Goal: Task Accomplishment & Management: Manage account settings

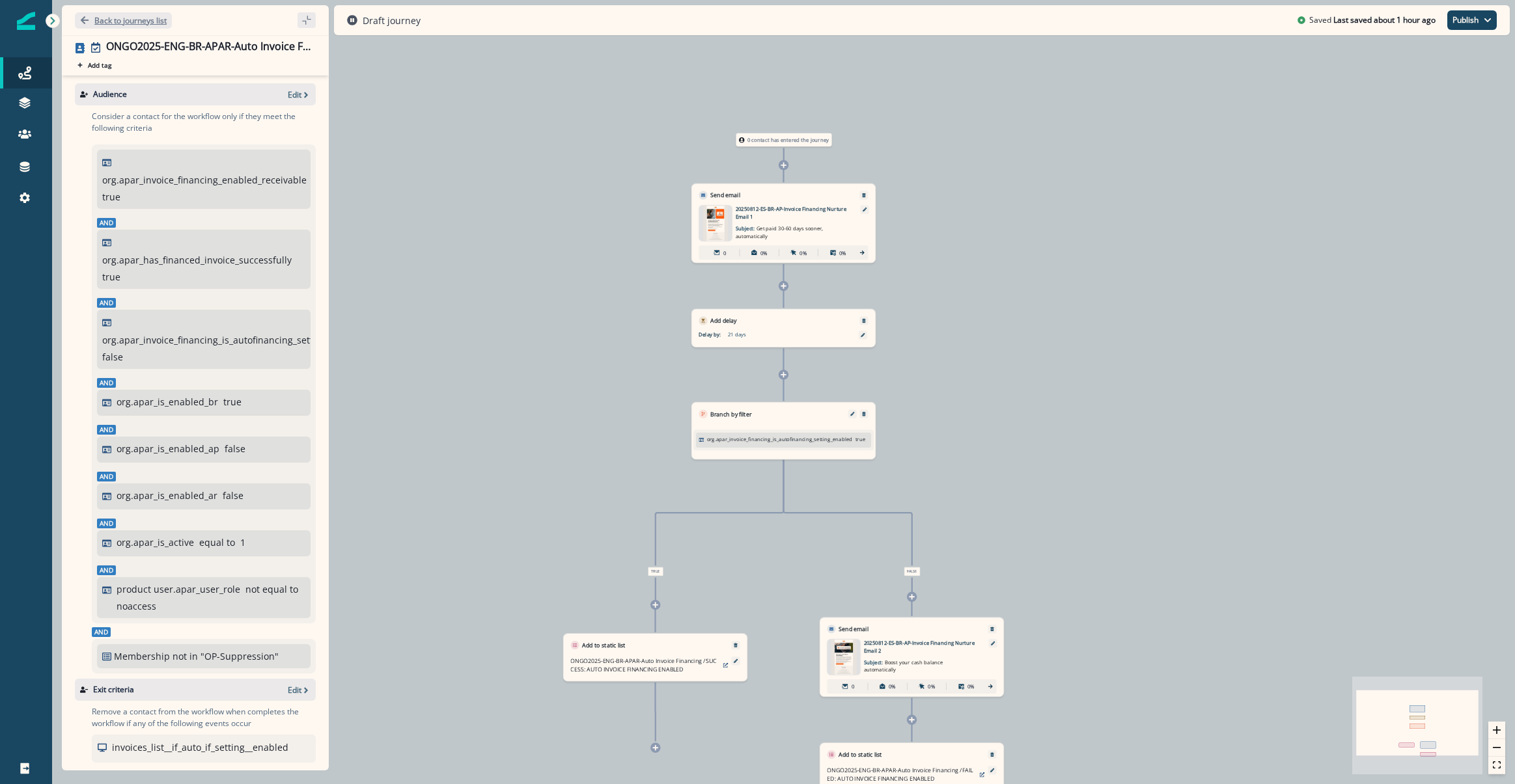
click at [110, 24] on p "Back to journeys list" at bounding box center [130, 20] width 72 height 11
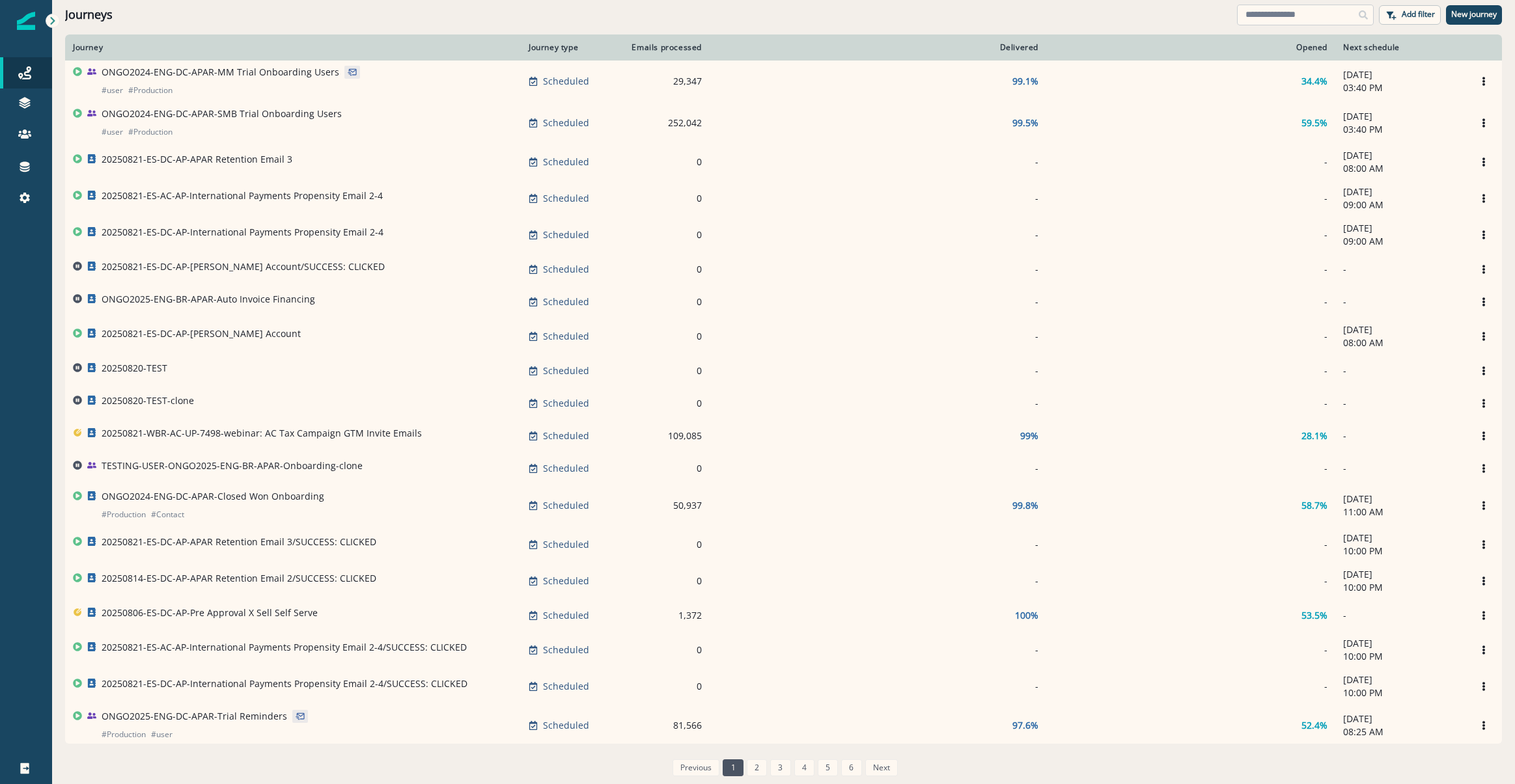
click at [1261, 18] on input at bounding box center [1305, 14] width 136 height 21
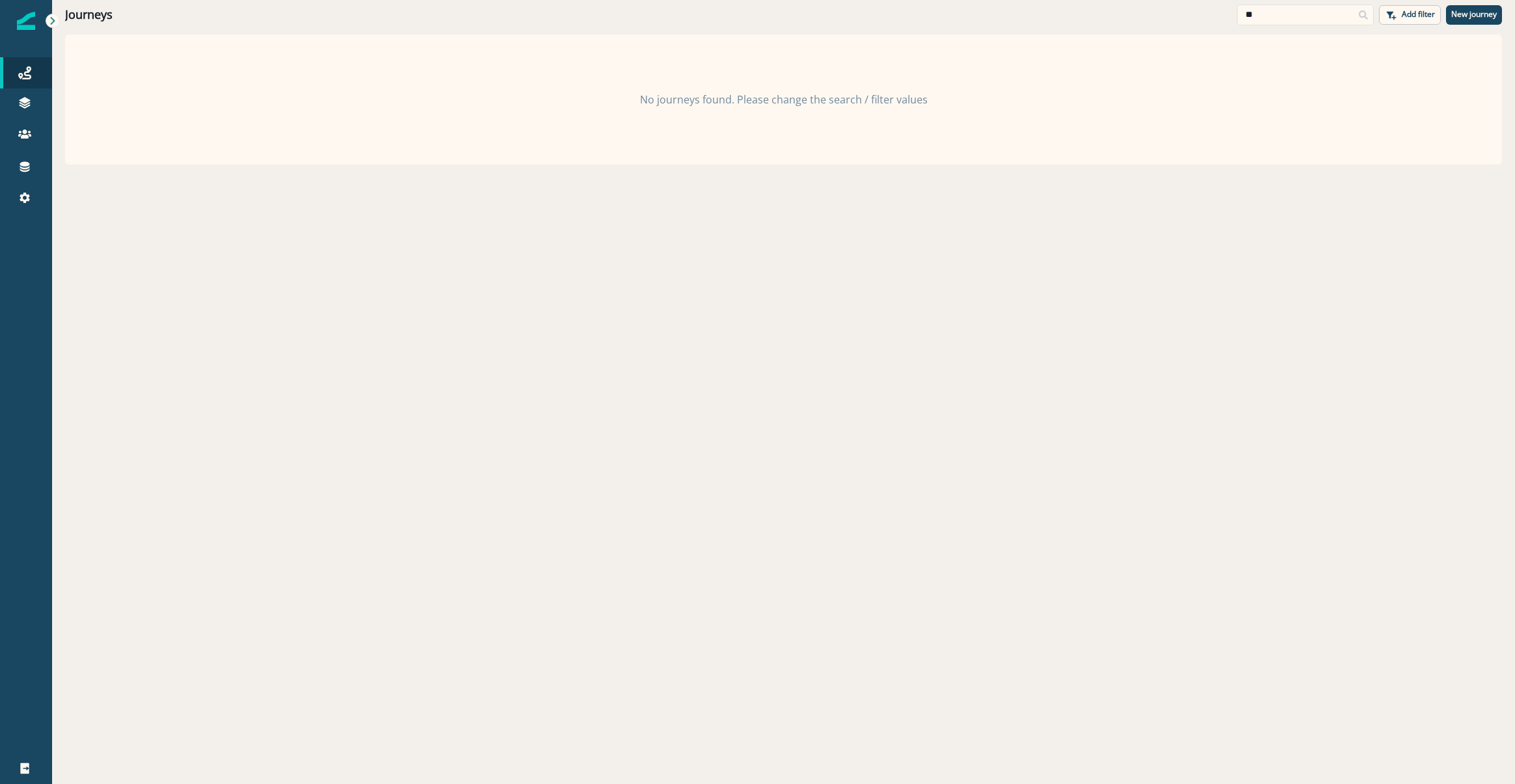
type input "*"
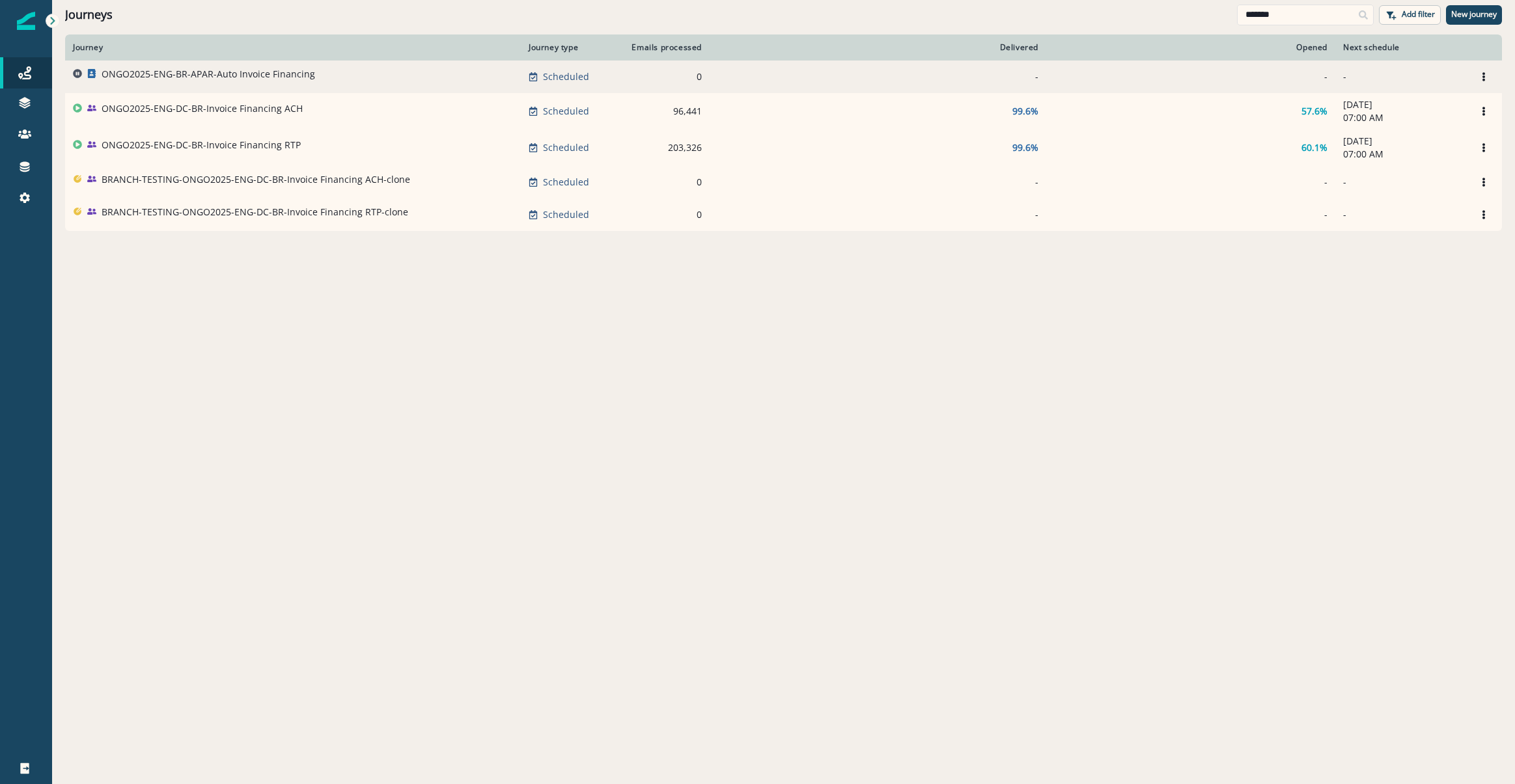
type input "*******"
click at [199, 70] on p "ONGO2025-ENG-BR-APAR-Auto Invoice Financing" at bounding box center [209, 73] width 214 height 13
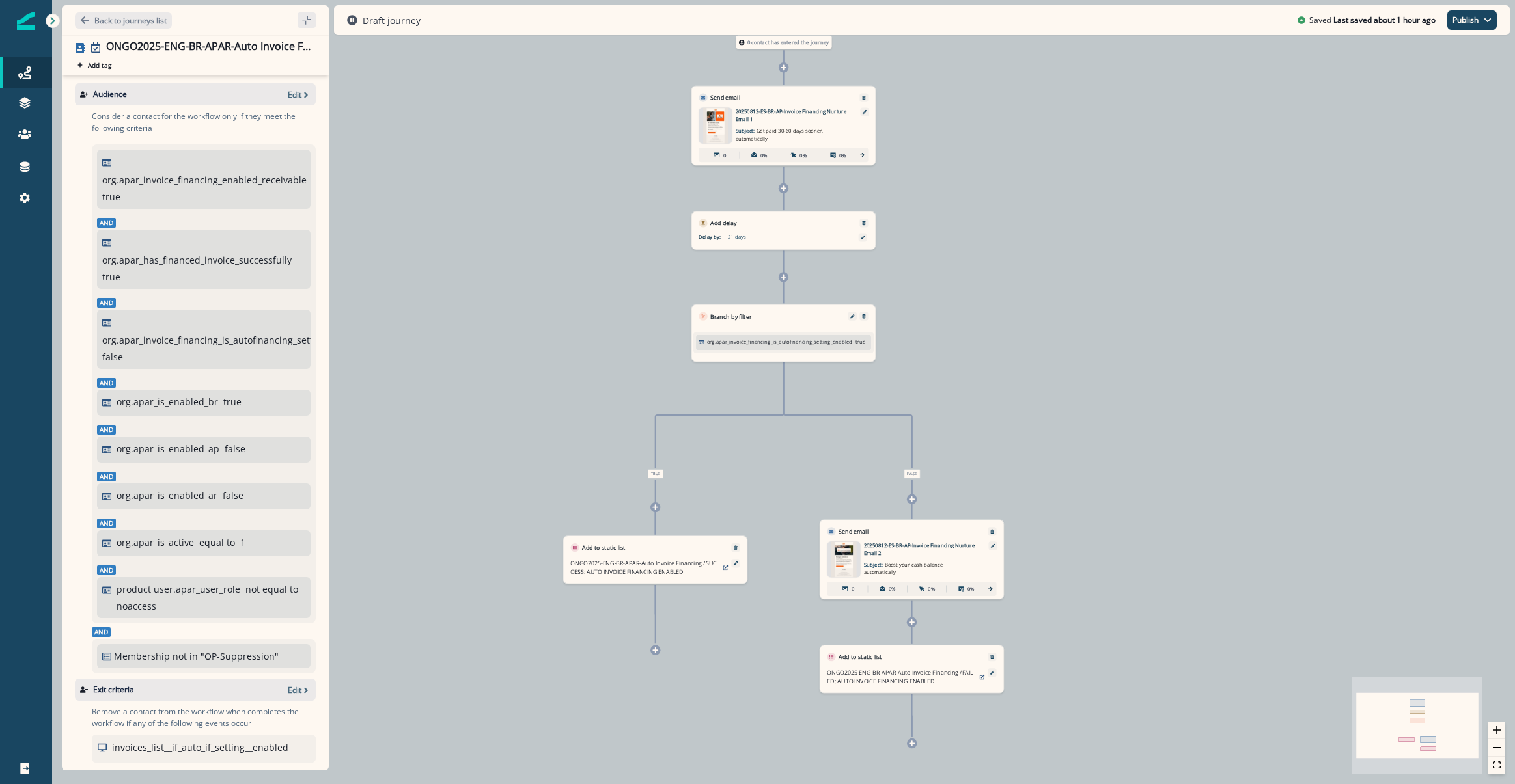
click at [280, 87] on div "Audience Edit" at bounding box center [195, 94] width 241 height 22
click at [283, 102] on div "Audience Edit" at bounding box center [195, 94] width 241 height 22
click at [301, 97] on icon "button" at bounding box center [306, 94] width 9 height 9
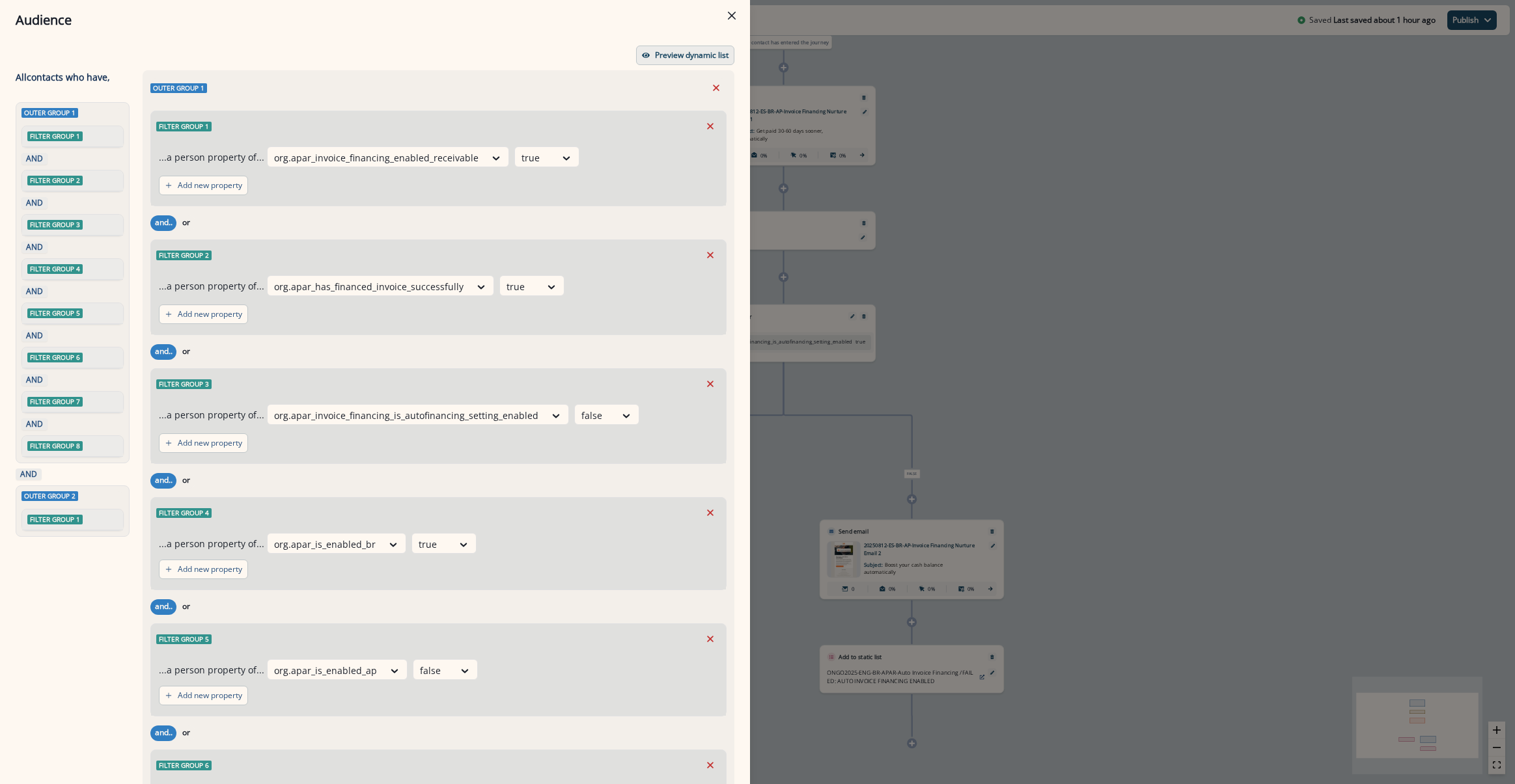
click at [651, 47] on button "Preview dynamic list" at bounding box center [685, 55] width 98 height 19
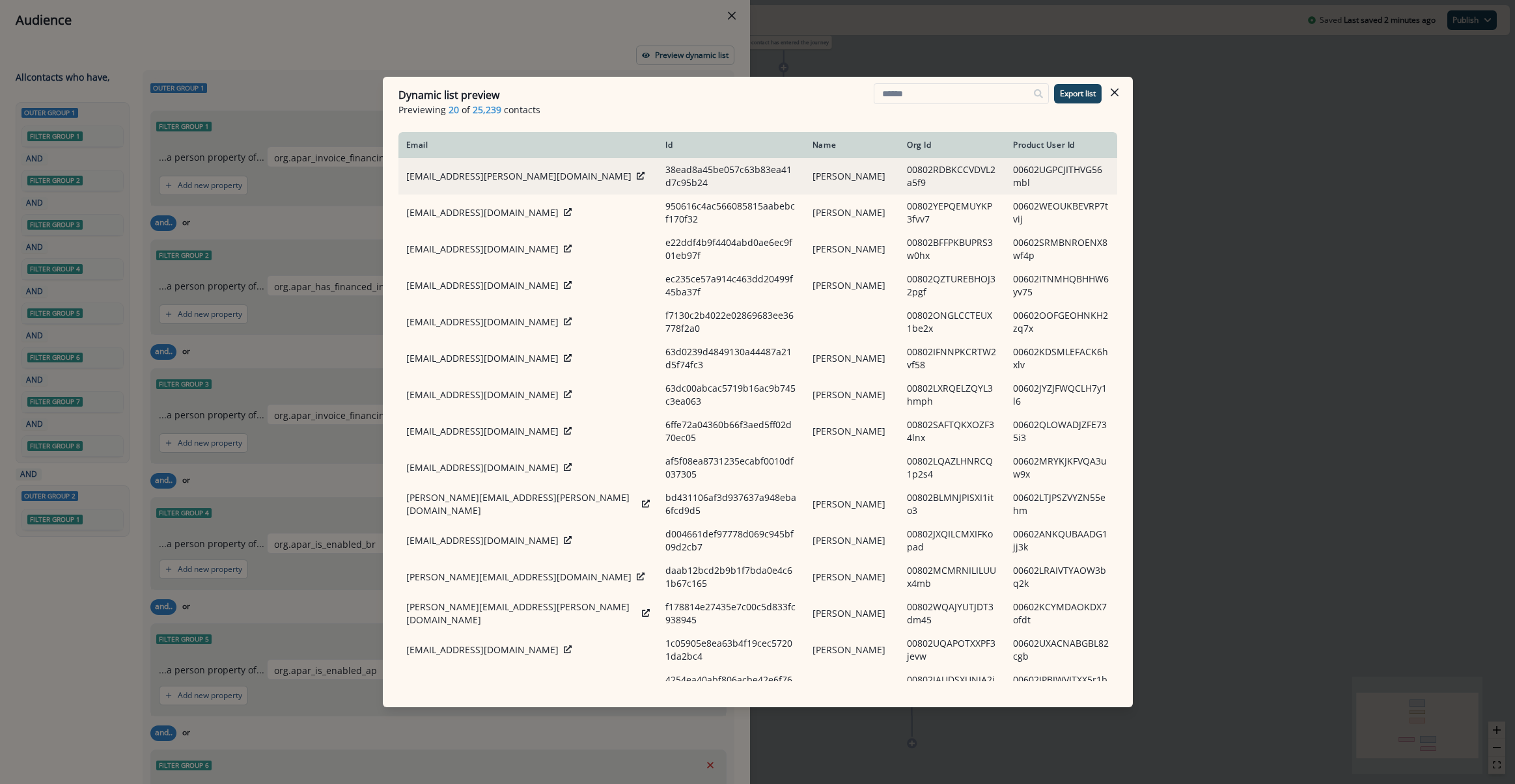
click at [636, 179] on icon at bounding box center [640, 175] width 8 height 8
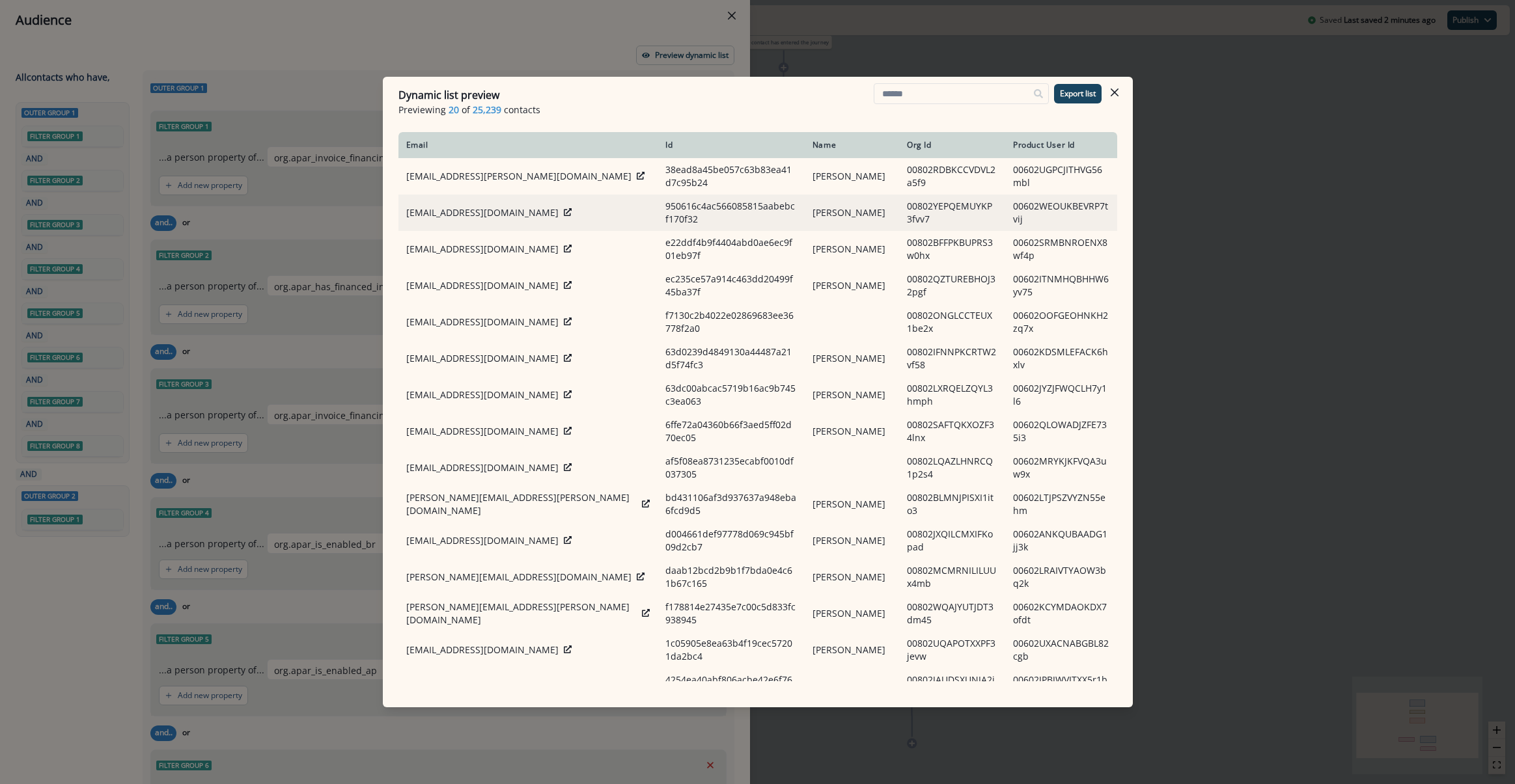
click at [564, 206] on div at bounding box center [567, 212] width 8 height 13
click at [564, 217] on div at bounding box center [567, 212] width 8 height 13
click at [564, 209] on icon at bounding box center [567, 211] width 8 height 8
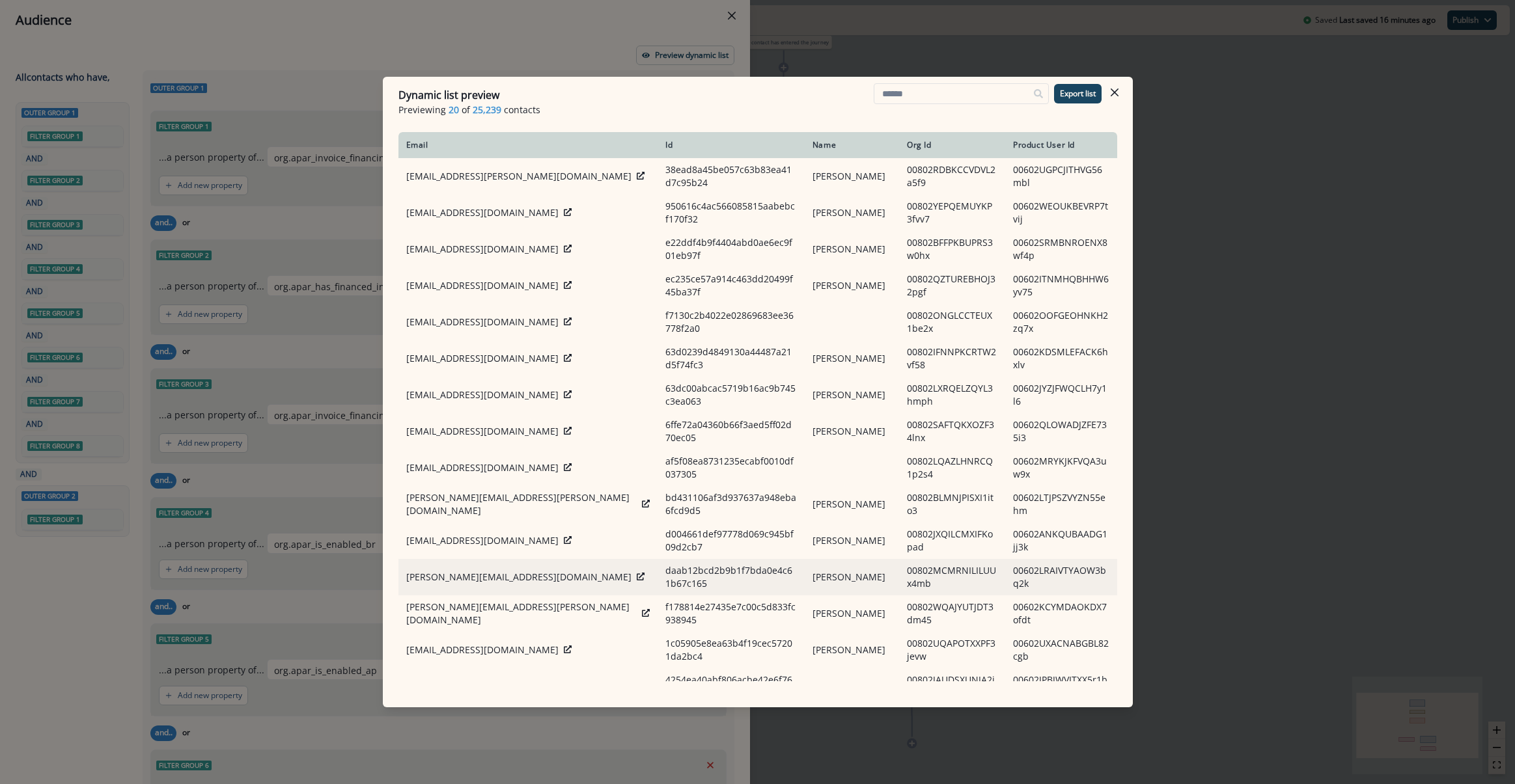
click at [636, 574] on icon at bounding box center [640, 576] width 8 height 8
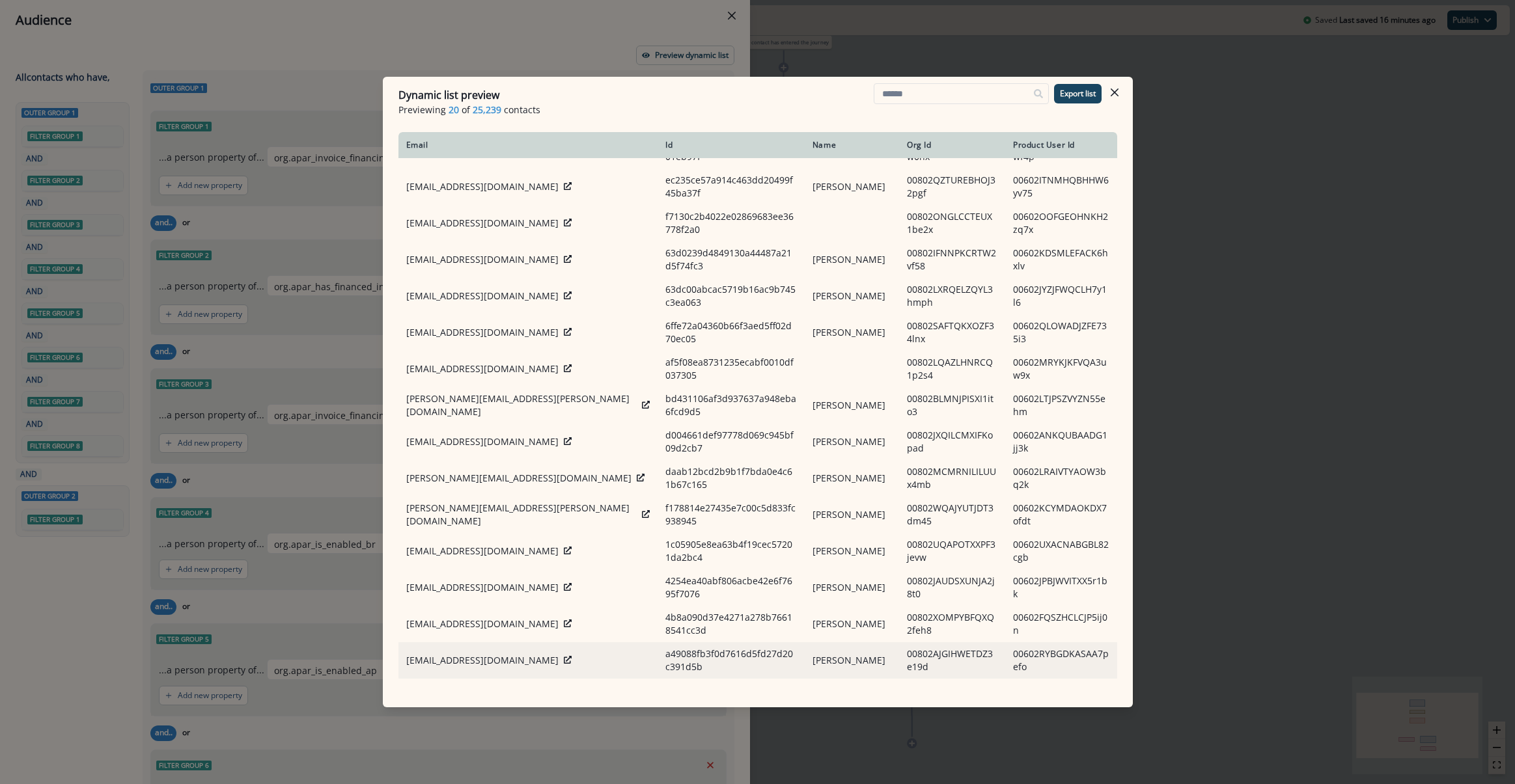
scroll to position [205, 0]
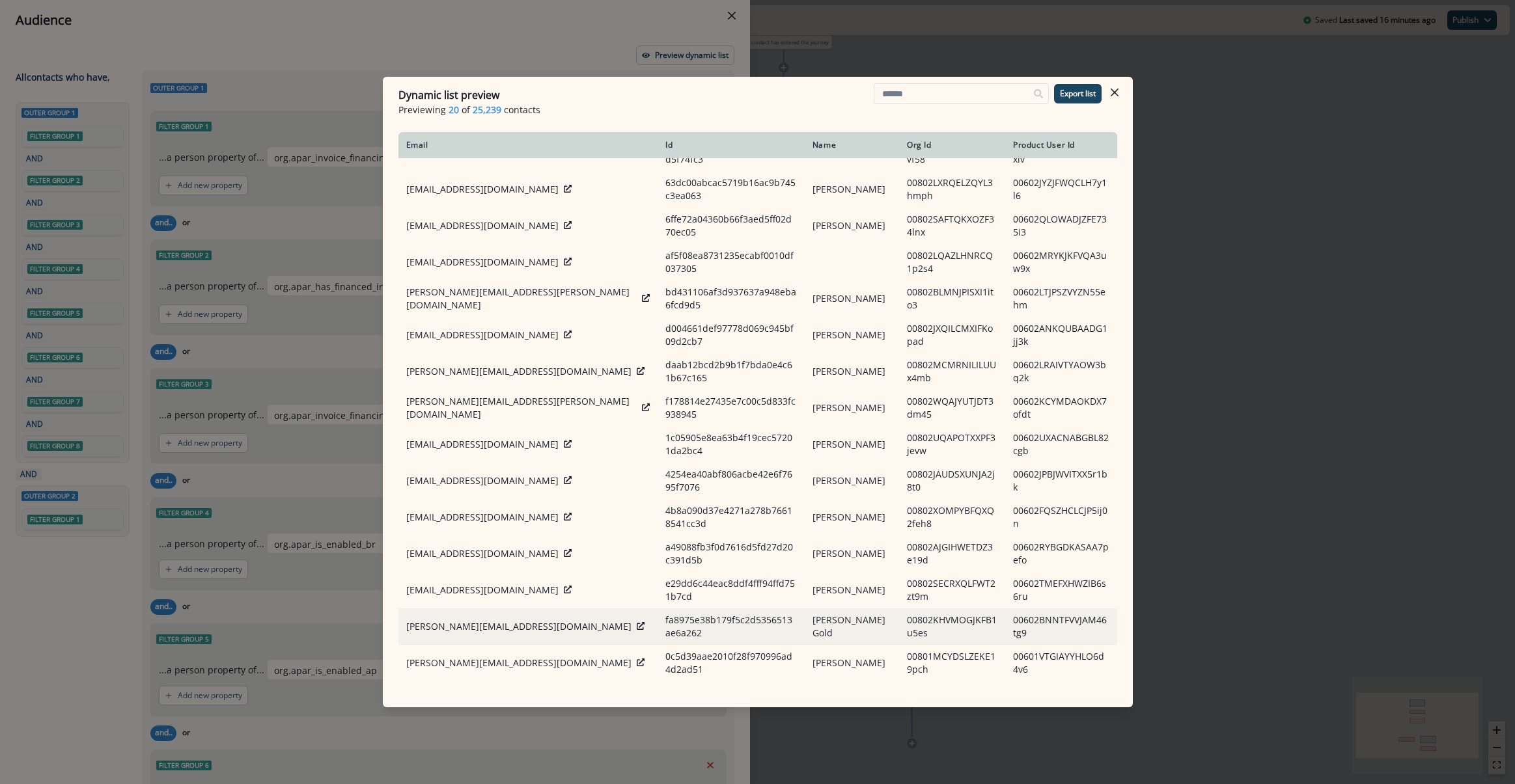
click at [533, 617] on td "riley@digitalempathyinc.com" at bounding box center [528, 626] width 260 height 36
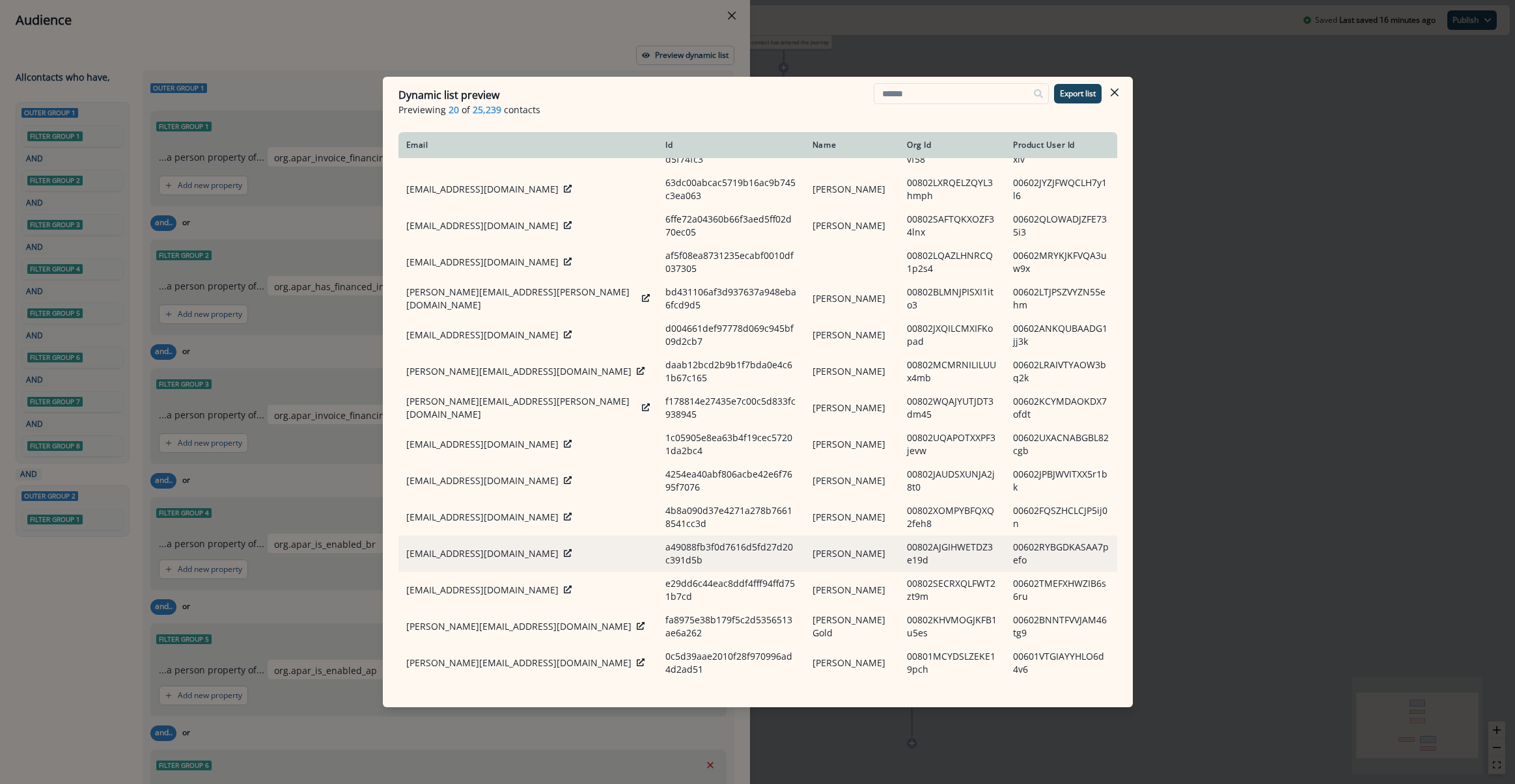
click at [519, 547] on div "msjazbritt@gmail.com" at bounding box center [529, 553] width 244 height 13
click at [564, 549] on icon at bounding box center [567, 553] width 8 height 8
click at [1342, 354] on div "Dynamic list preview Previewing 20 of 25,239 contacts Export list Email Id Name…" at bounding box center [758, 392] width 1515 height 784
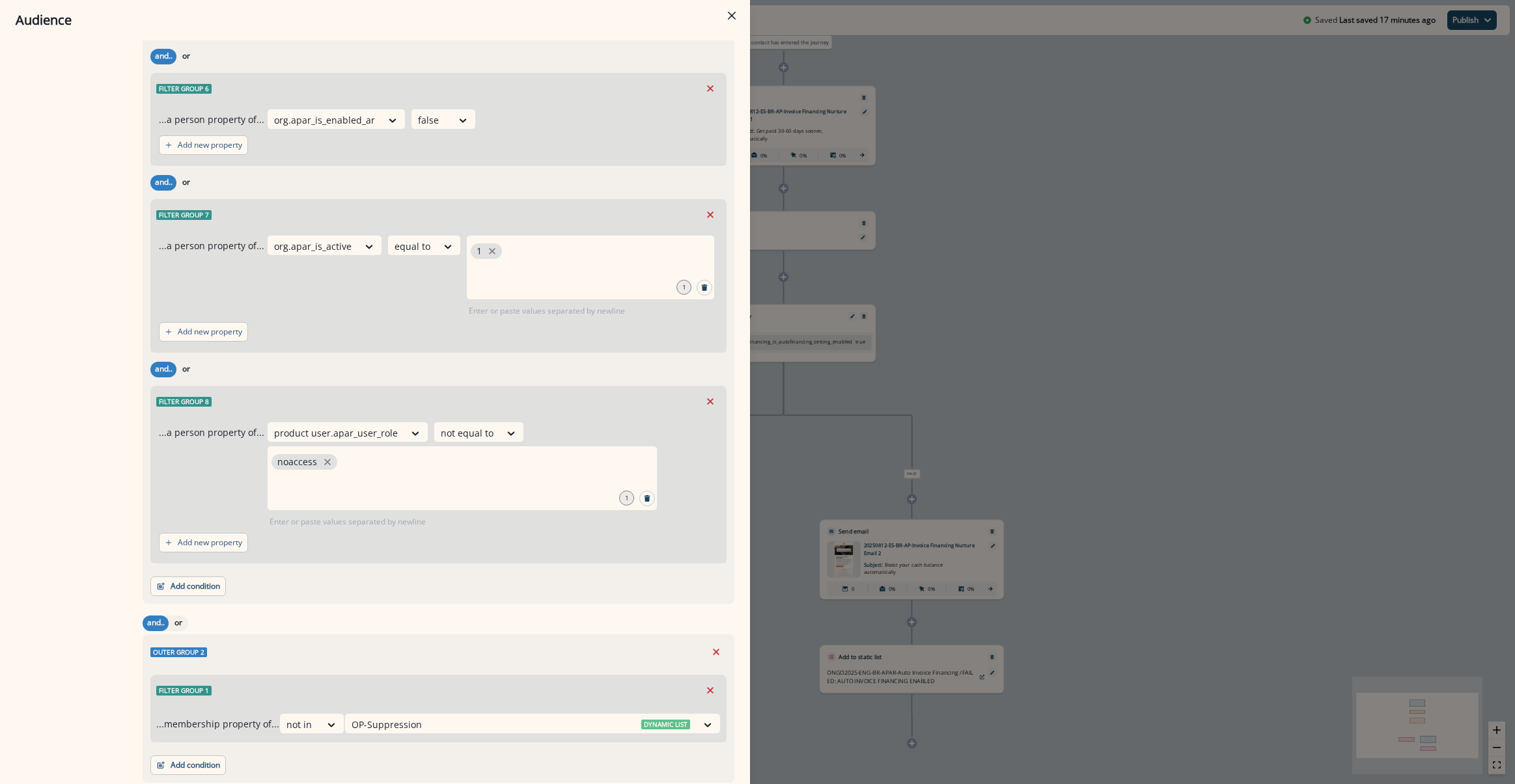
scroll to position [721, 0]
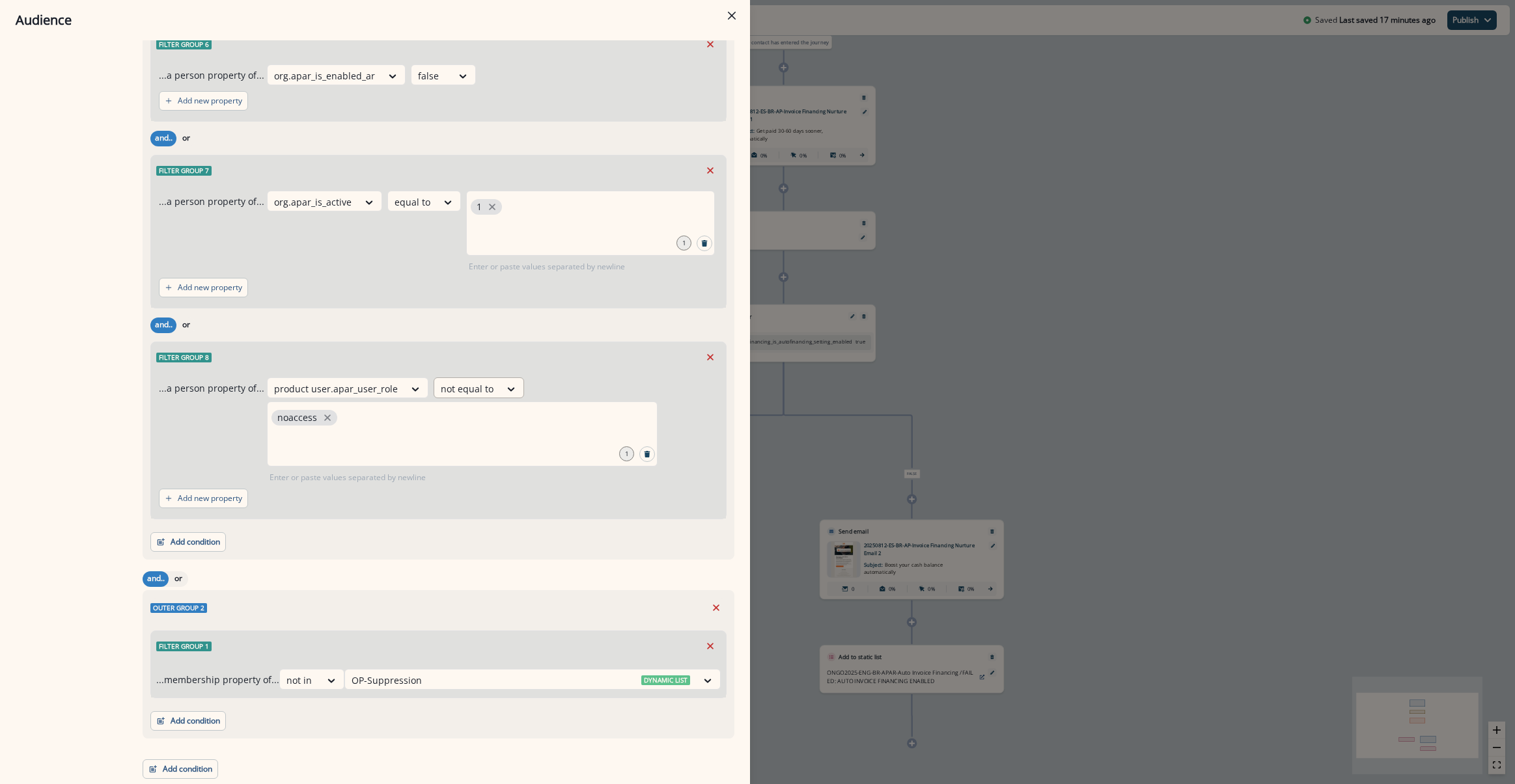
click at [398, 386] on div at bounding box center [336, 388] width 124 height 16
click at [461, 563] on div "equal to" at bounding box center [476, 562] width 102 height 24
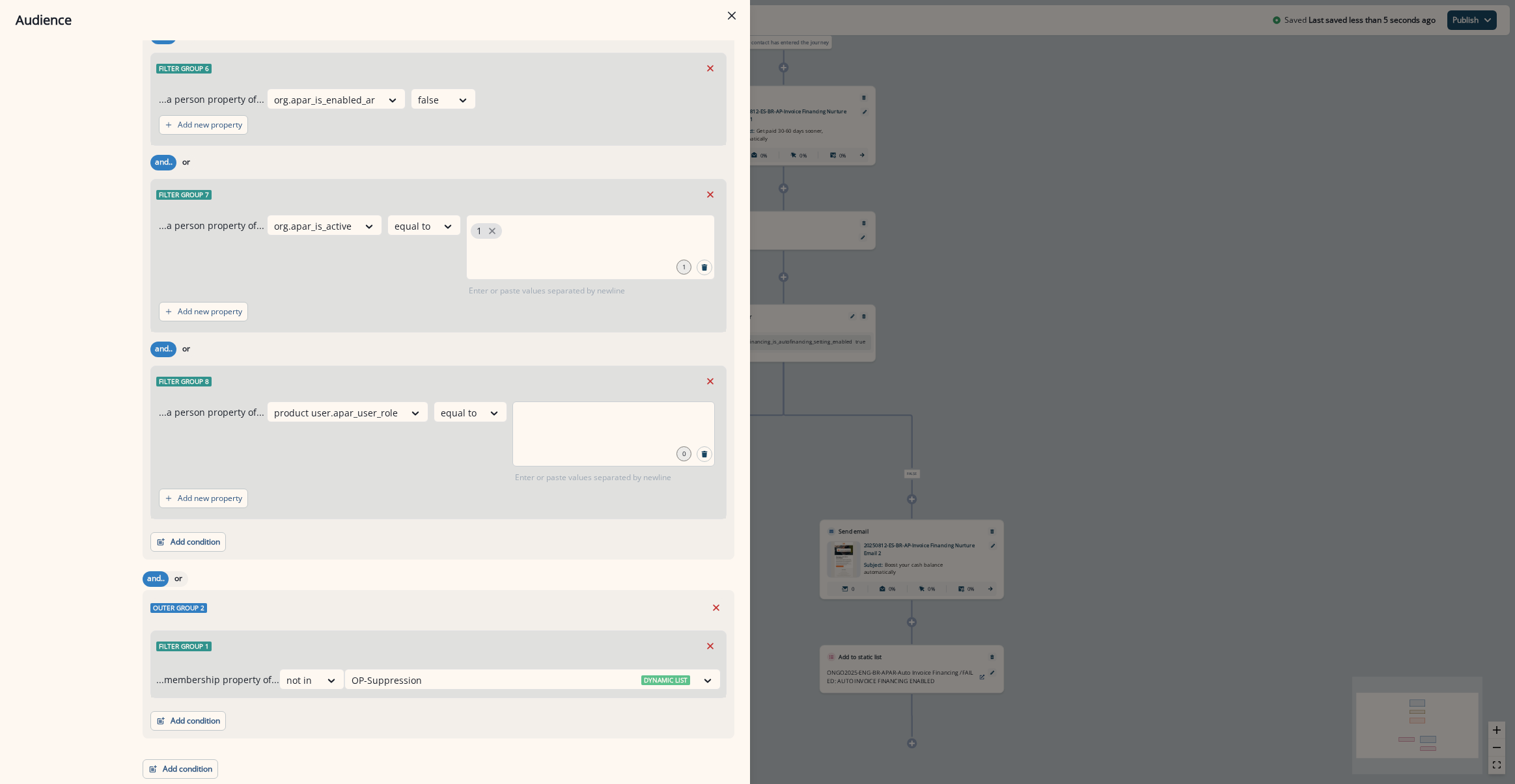
click at [513, 441] on div at bounding box center [614, 433] width 203 height 65
type input "********"
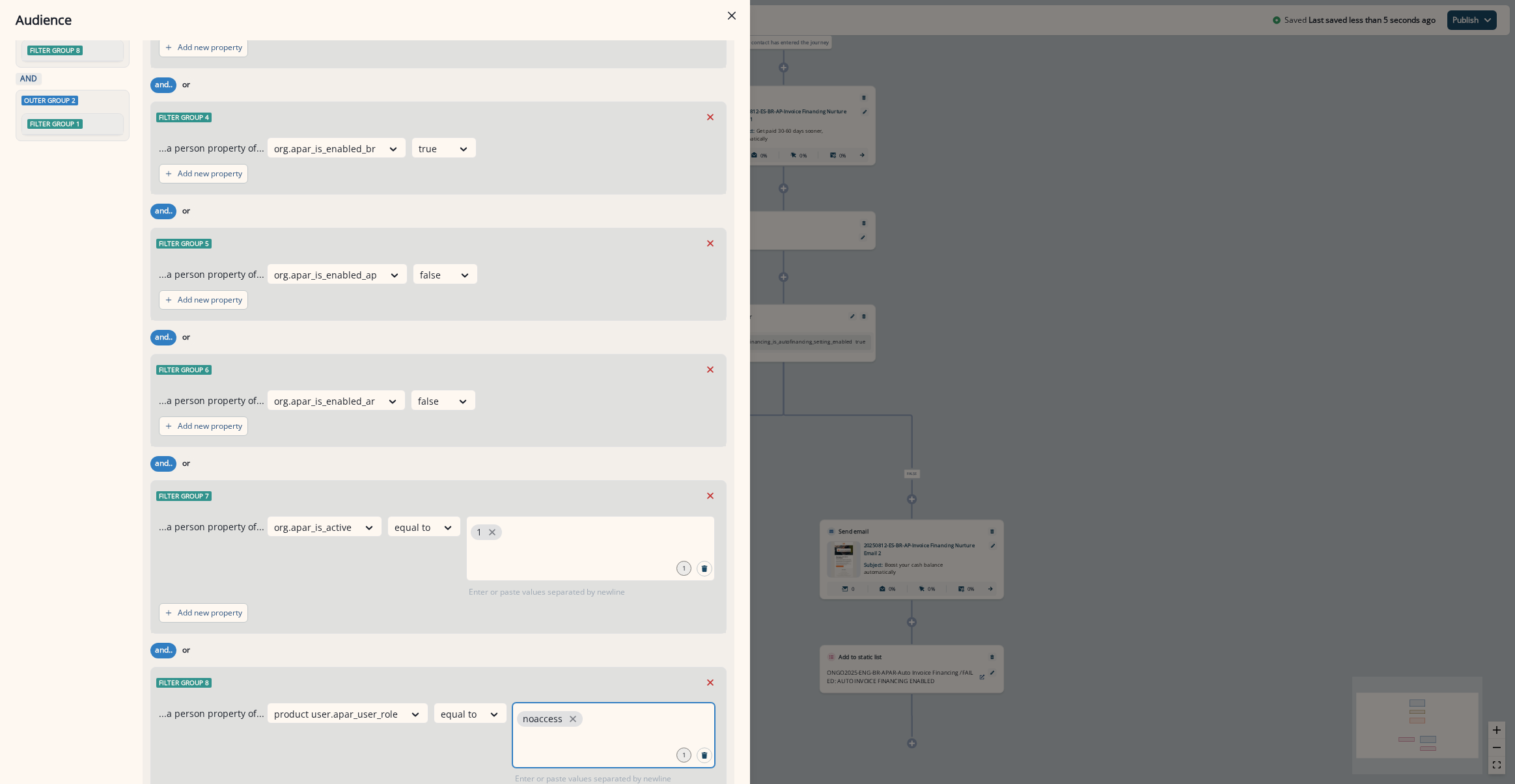
scroll to position [0, 0]
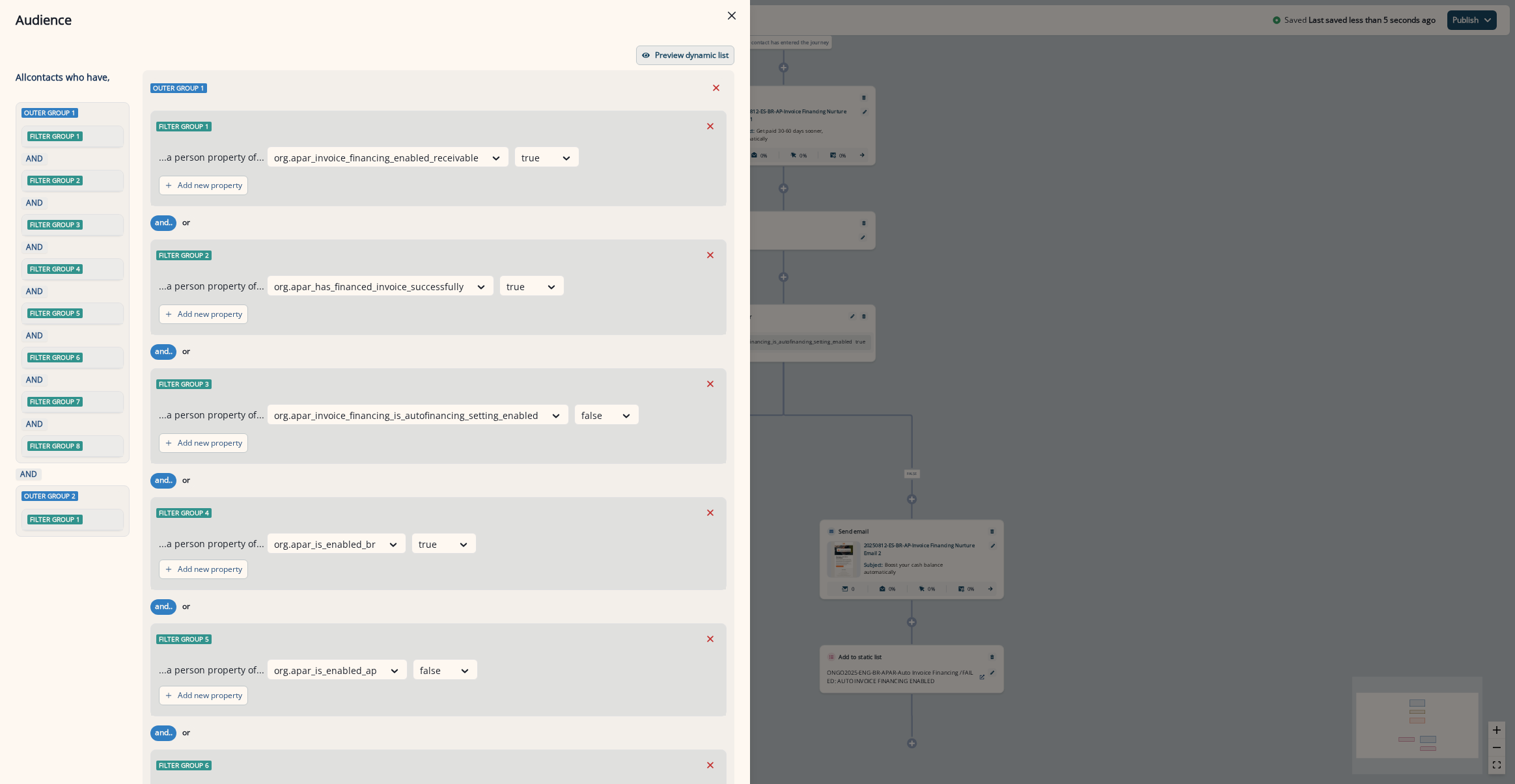
click at [655, 62] on button "Preview dynamic list" at bounding box center [685, 55] width 98 height 19
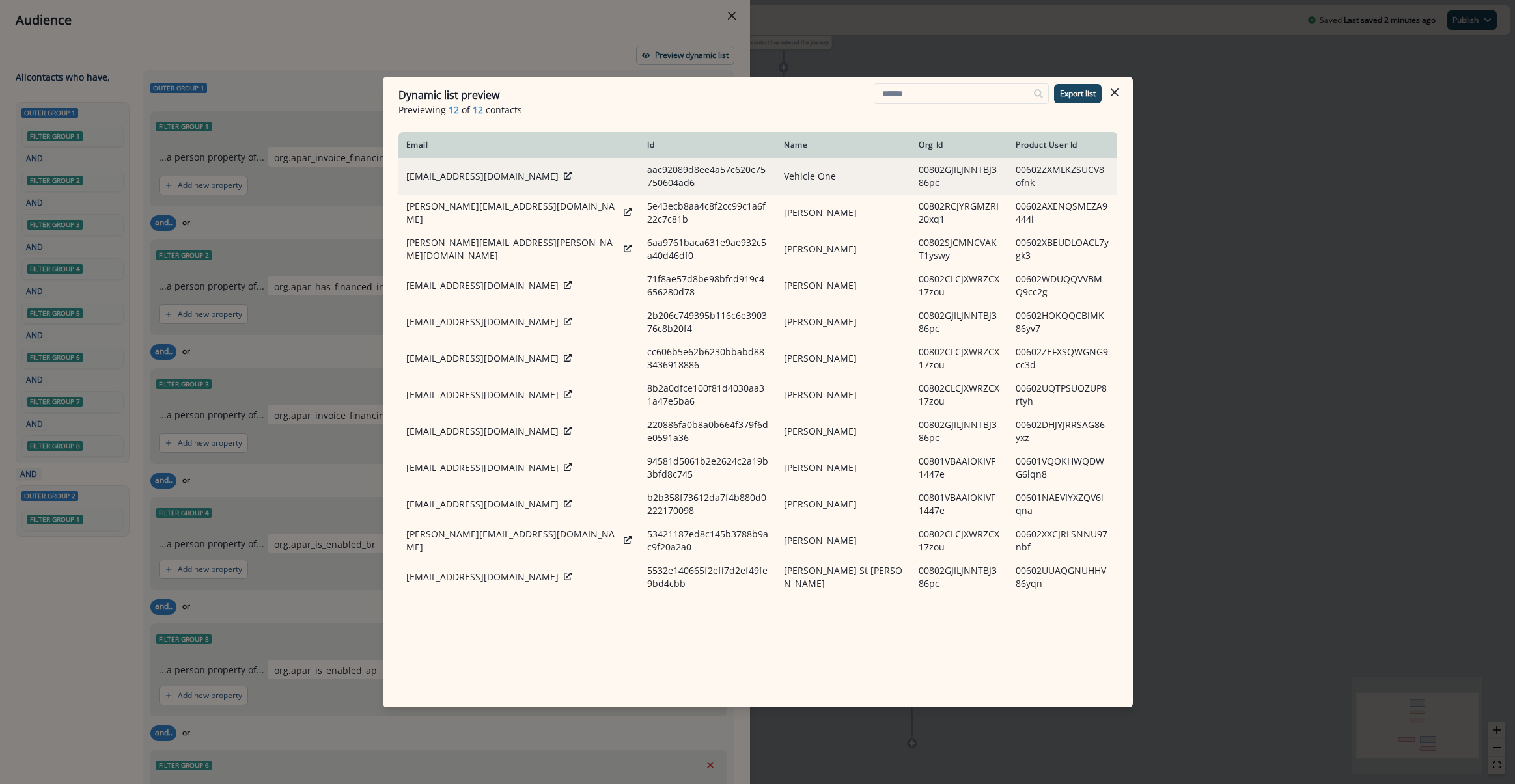
click at [565, 173] on td "tiller+1@shockwatercarwash.com" at bounding box center [518, 176] width 241 height 36
click at [564, 177] on icon at bounding box center [567, 175] width 8 height 8
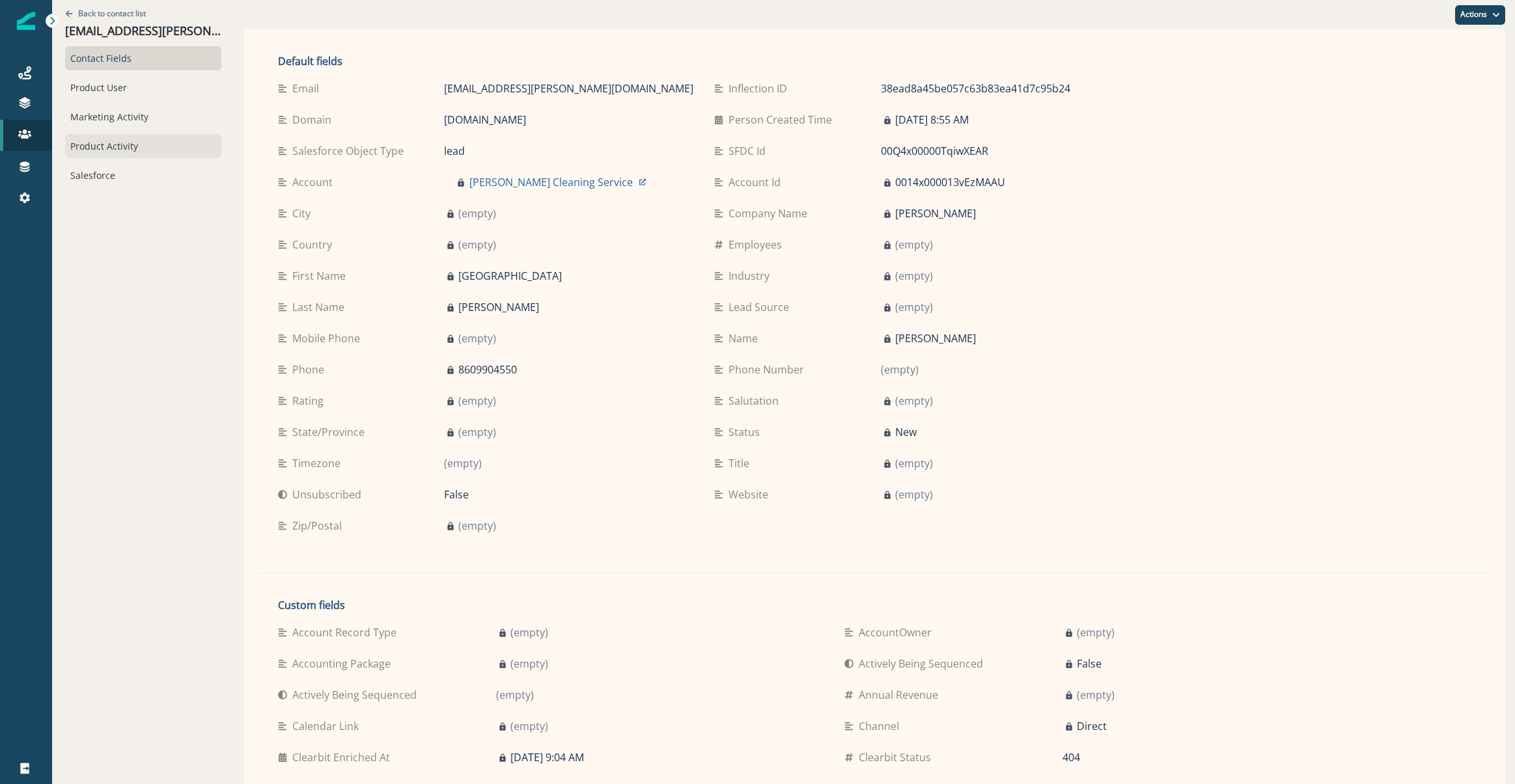
click at [123, 151] on div "Product Activity" at bounding box center [143, 146] width 157 height 24
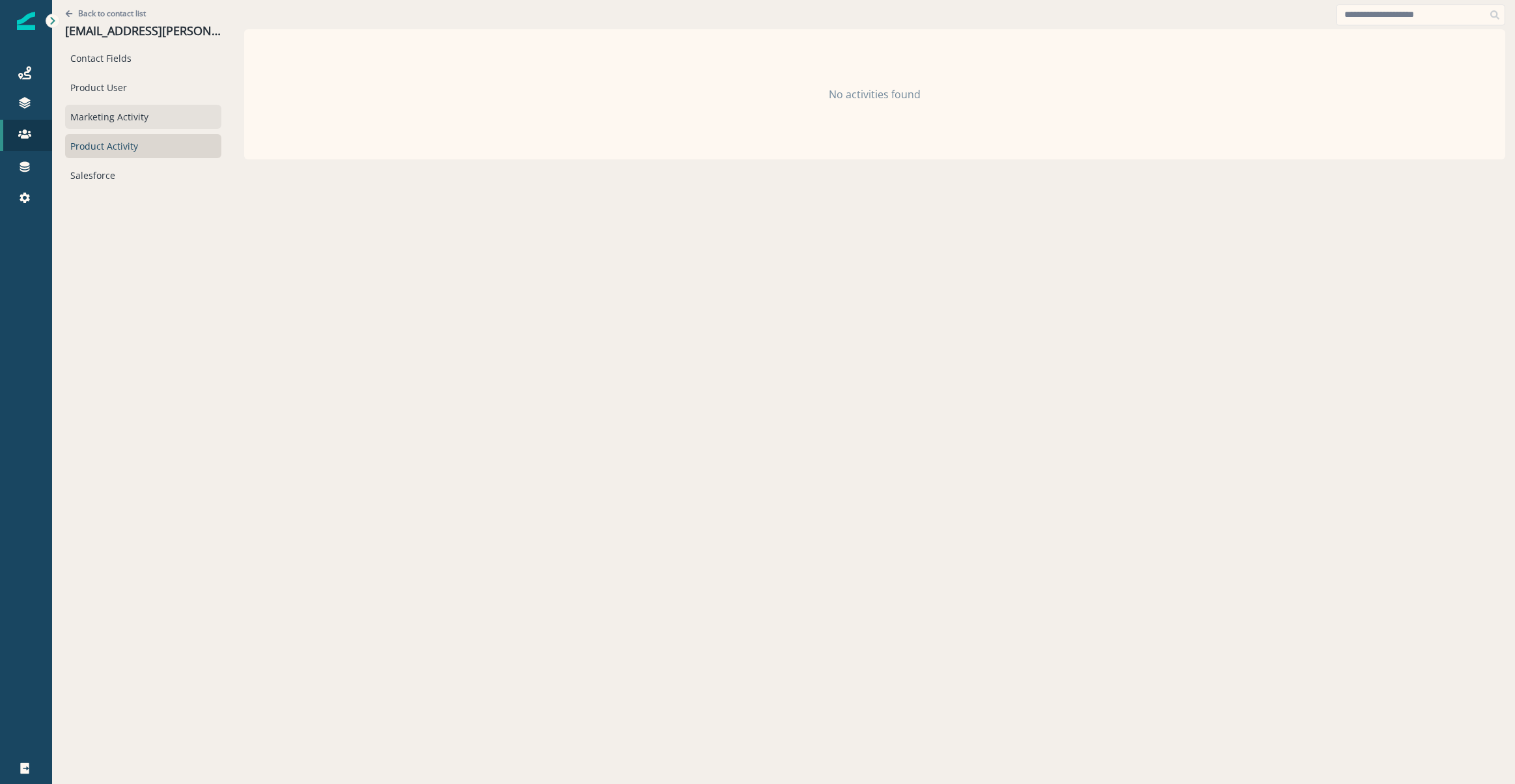
click at [130, 112] on div "Marketing Activity" at bounding box center [143, 117] width 157 height 24
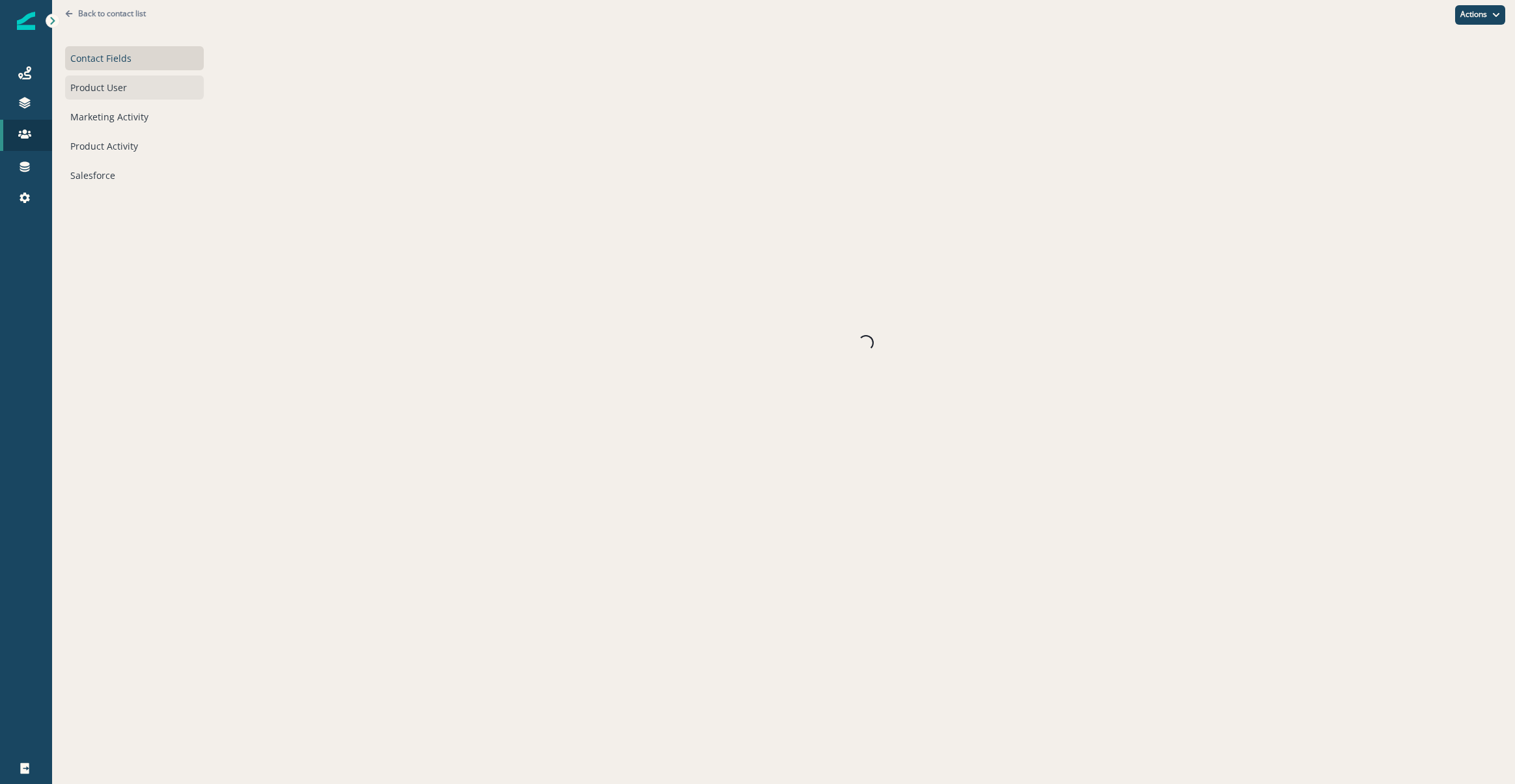
drag, startPoint x: 0, startPoint y: 0, endPoint x: 88, endPoint y: 89, distance: 125.2
click at [88, 89] on div "Product User" at bounding box center [134, 87] width 139 height 24
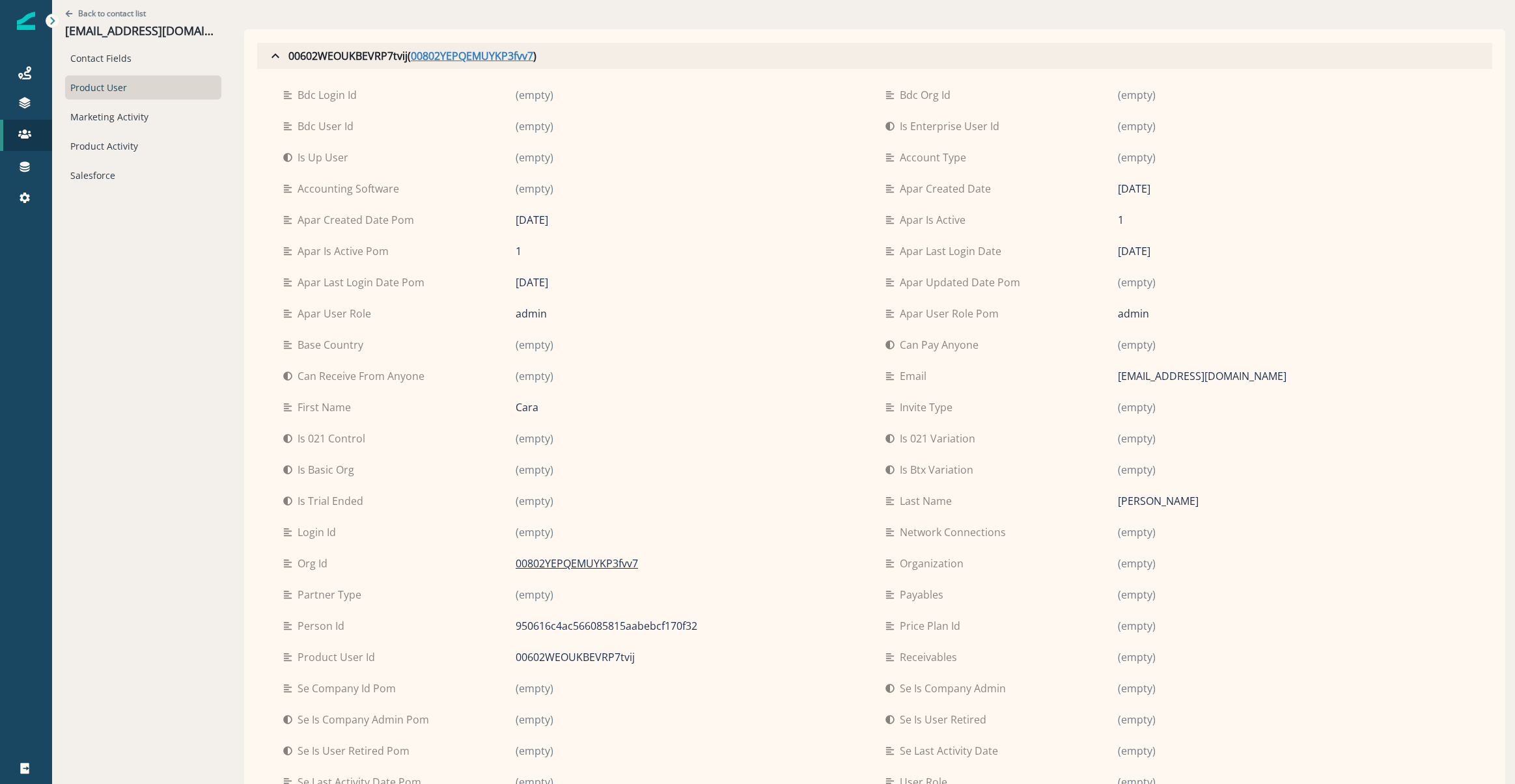
click at [478, 51] on u "00802YEPQEMUYKP3fvv7" at bounding box center [471, 56] width 122 height 16
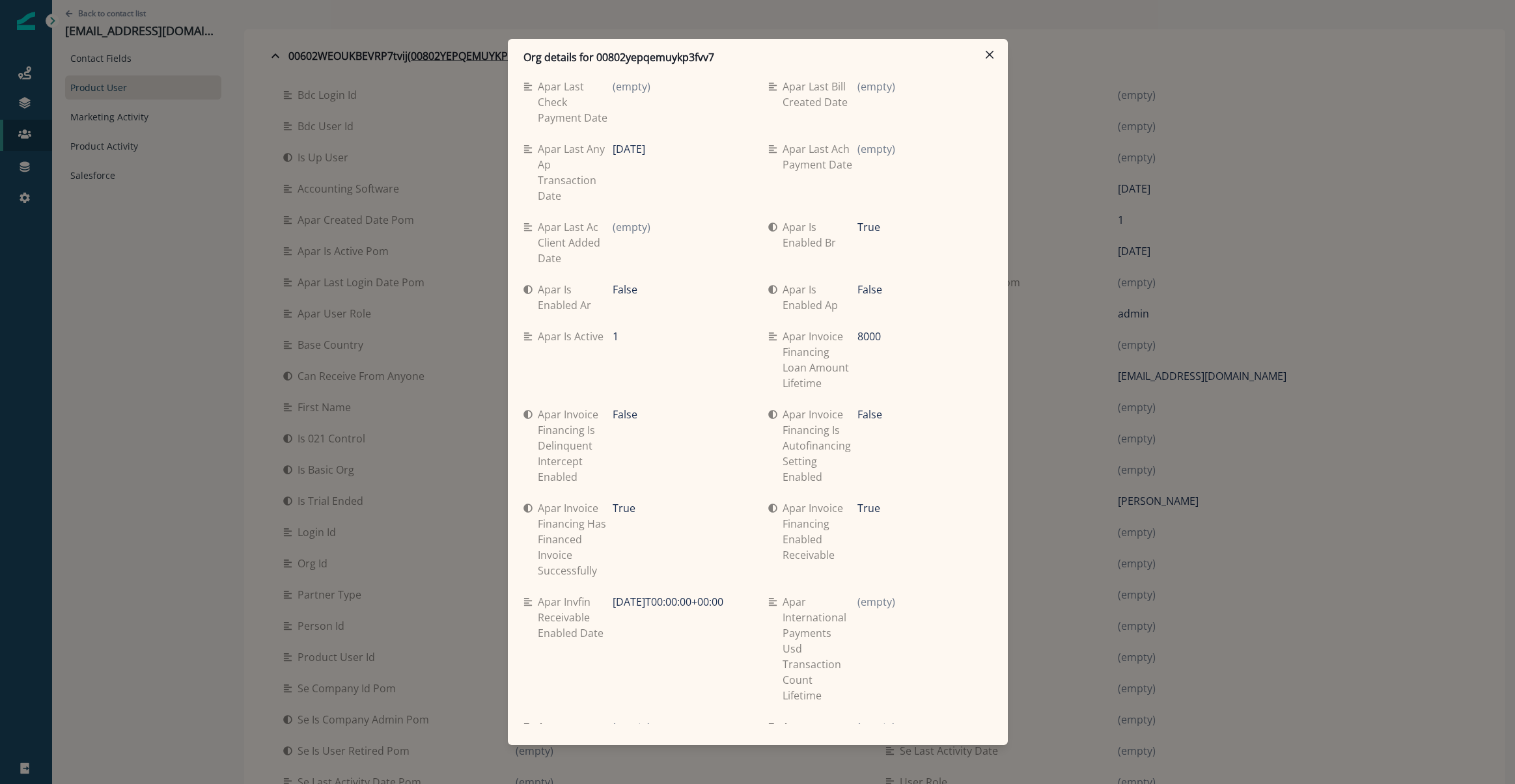
scroll to position [3377, 0]
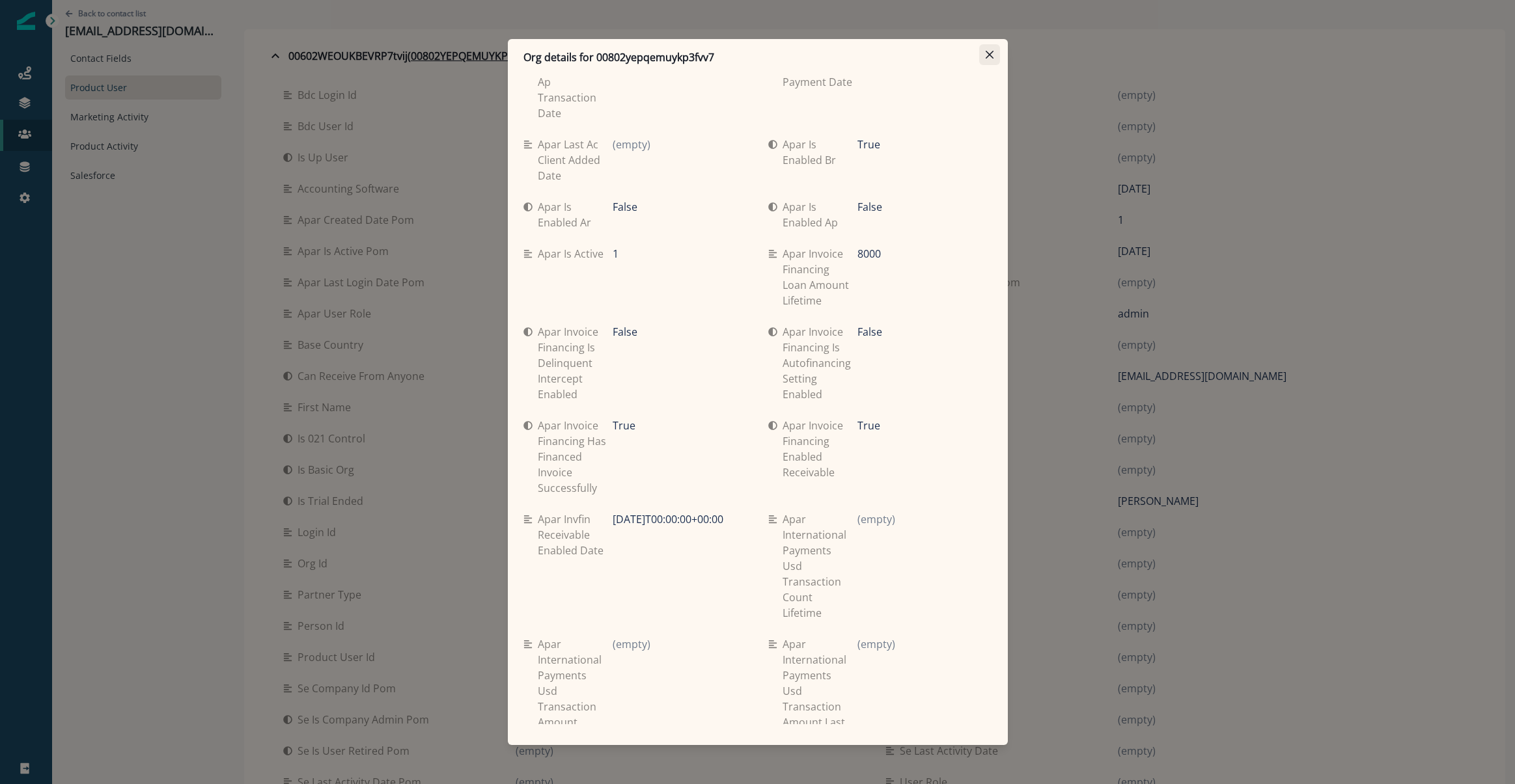
click at [995, 52] on button "Close" at bounding box center [989, 55] width 21 height 21
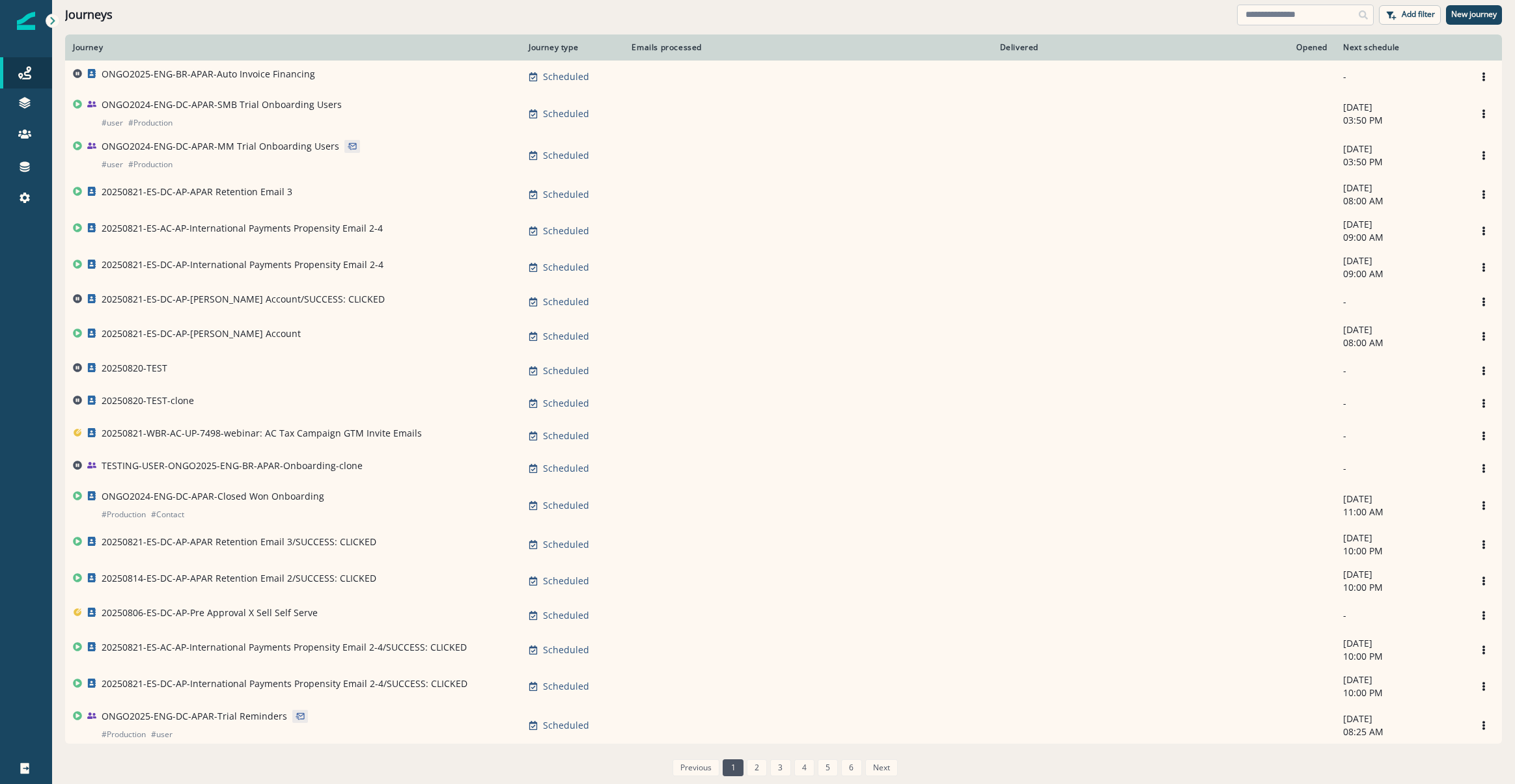
click at [1328, 10] on input at bounding box center [1305, 14] width 136 height 21
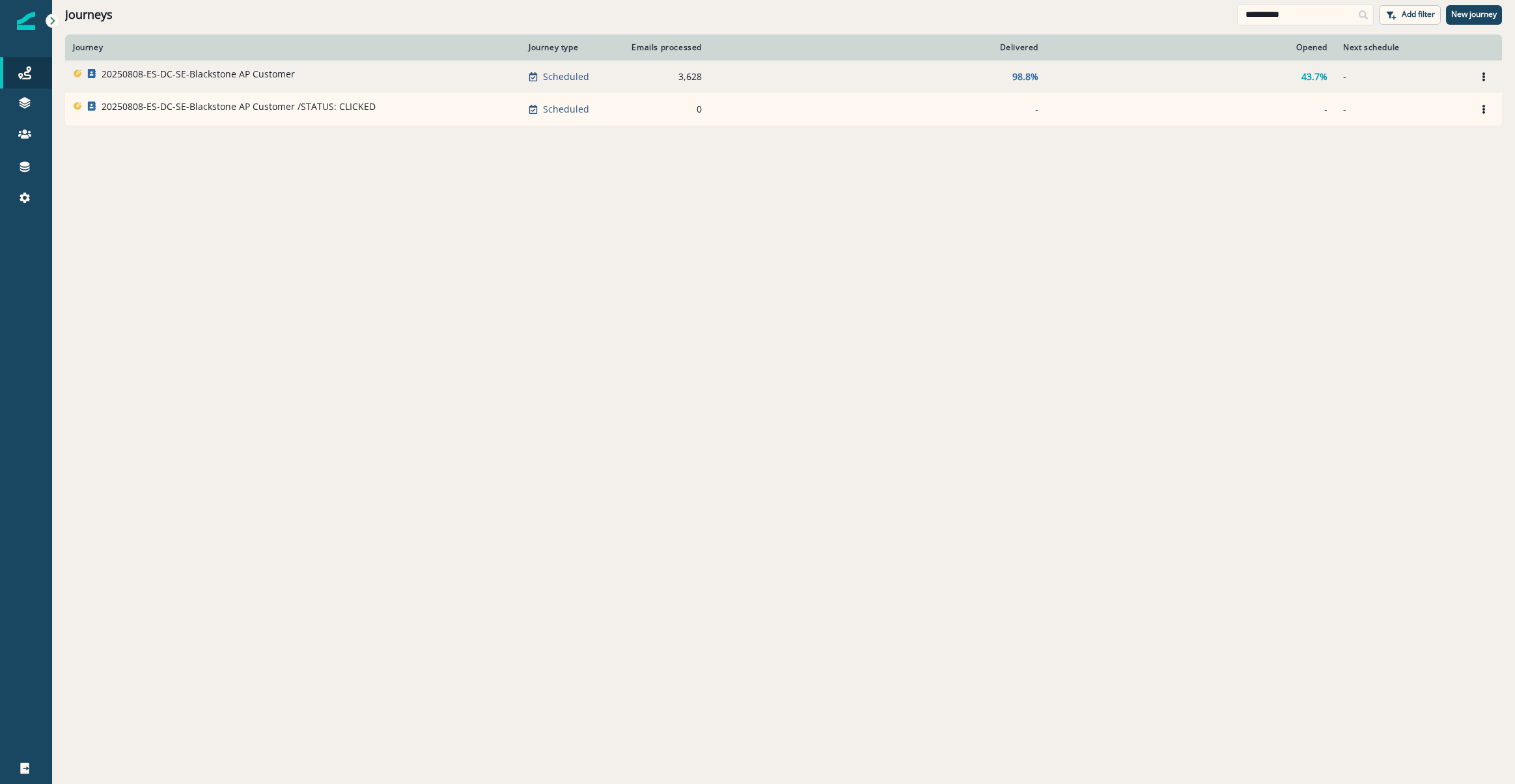
type input "**********"
click at [282, 79] on p "20250808-ES-DC-SE-Blackstone AP Customer" at bounding box center [199, 73] width 194 height 13
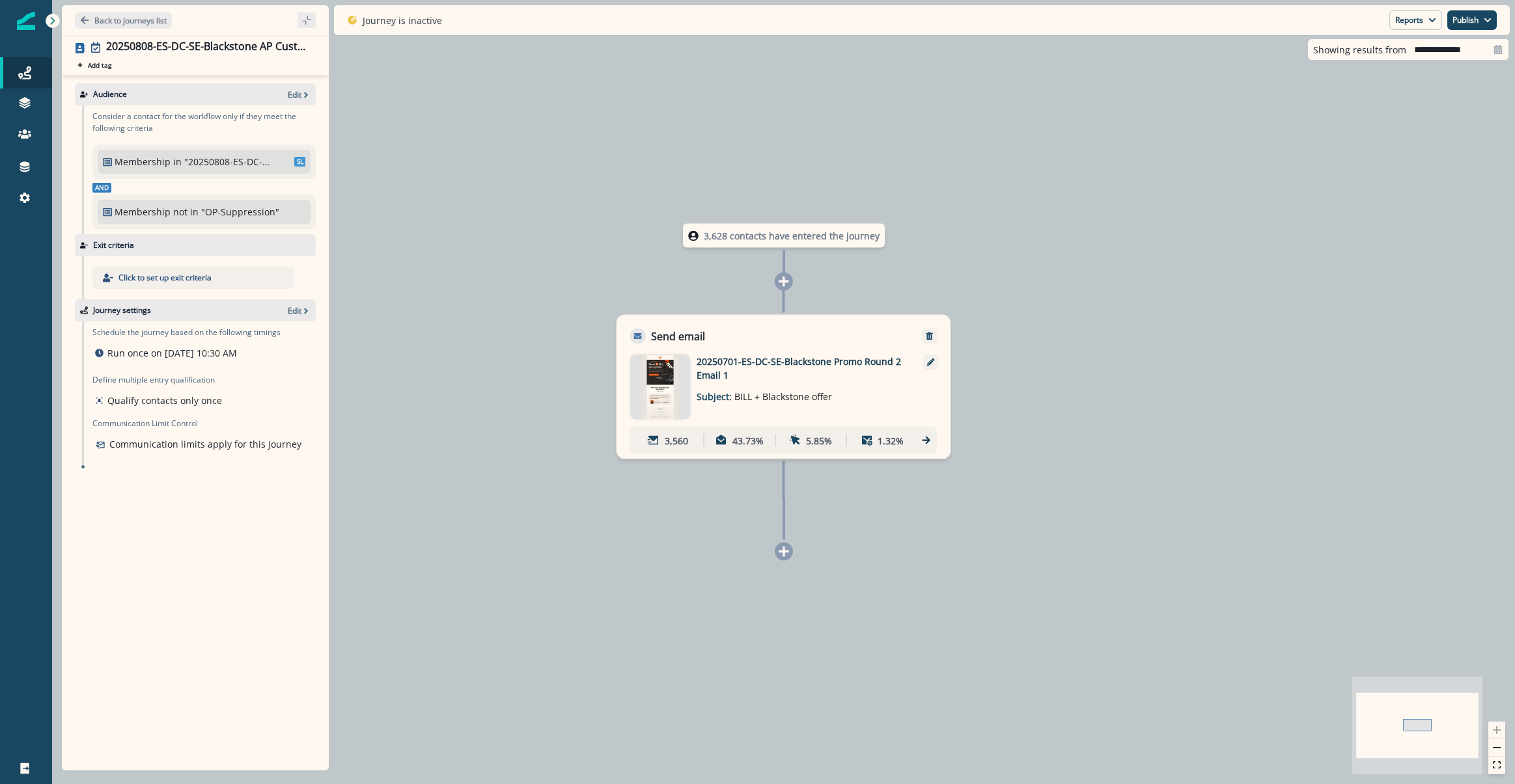
drag, startPoint x: 1408, startPoint y: 559, endPoint x: 1347, endPoint y: 532, distance: 66.7
click at [1408, 559] on div "3,628 contacts have entered the journey Send email Email asset changed, journey…" at bounding box center [784, 392] width 1463 height 784
click at [1236, 461] on div "3,628 contacts have entered the journey Send email Email asset changed, journey…" at bounding box center [784, 392] width 1463 height 784
click at [103, 18] on p "Back to journeys list" at bounding box center [130, 20] width 72 height 11
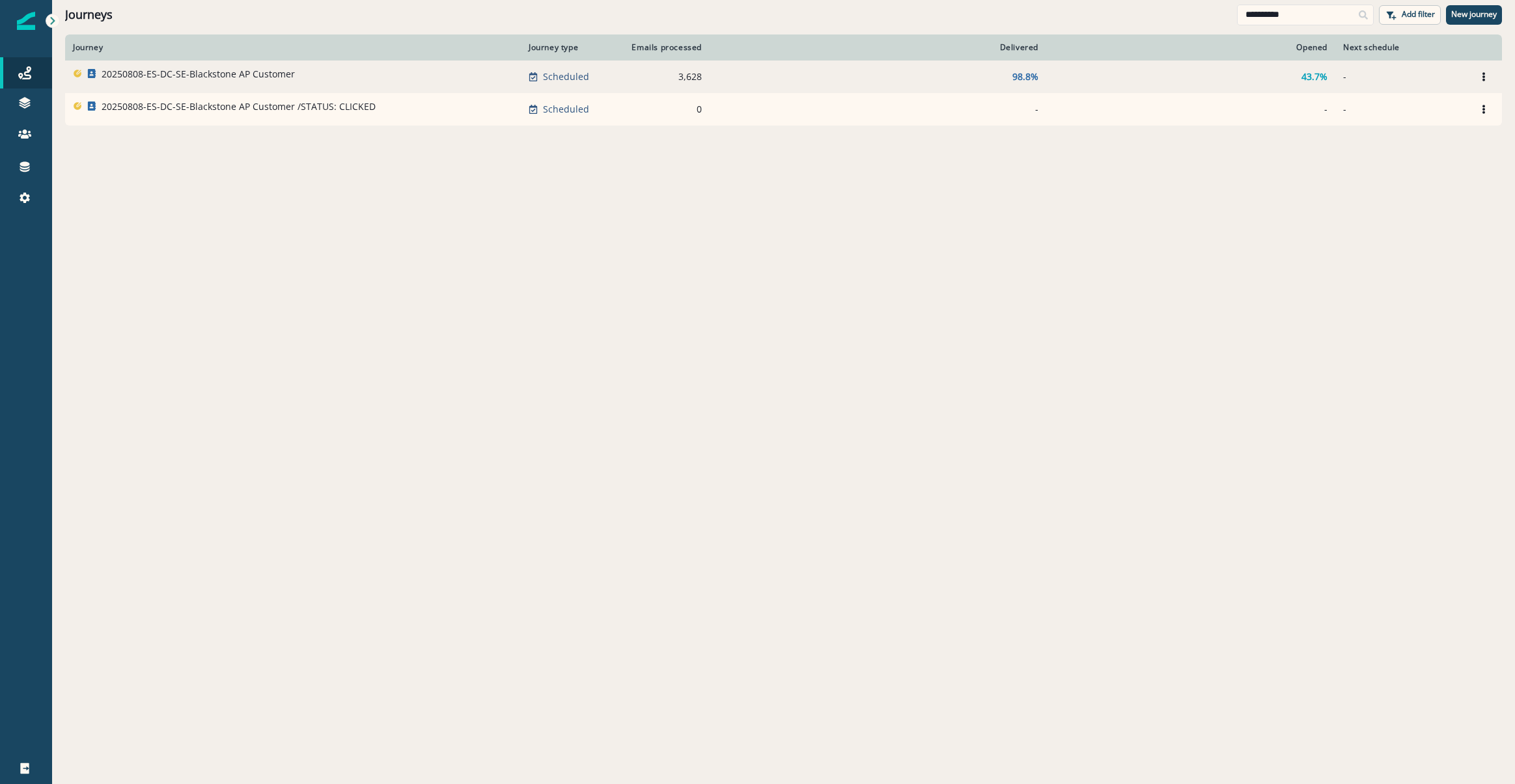
click at [165, 84] on div "20250808-ES-DC-SE-Blackstone AP Customer" at bounding box center [199, 77] width 194 height 19
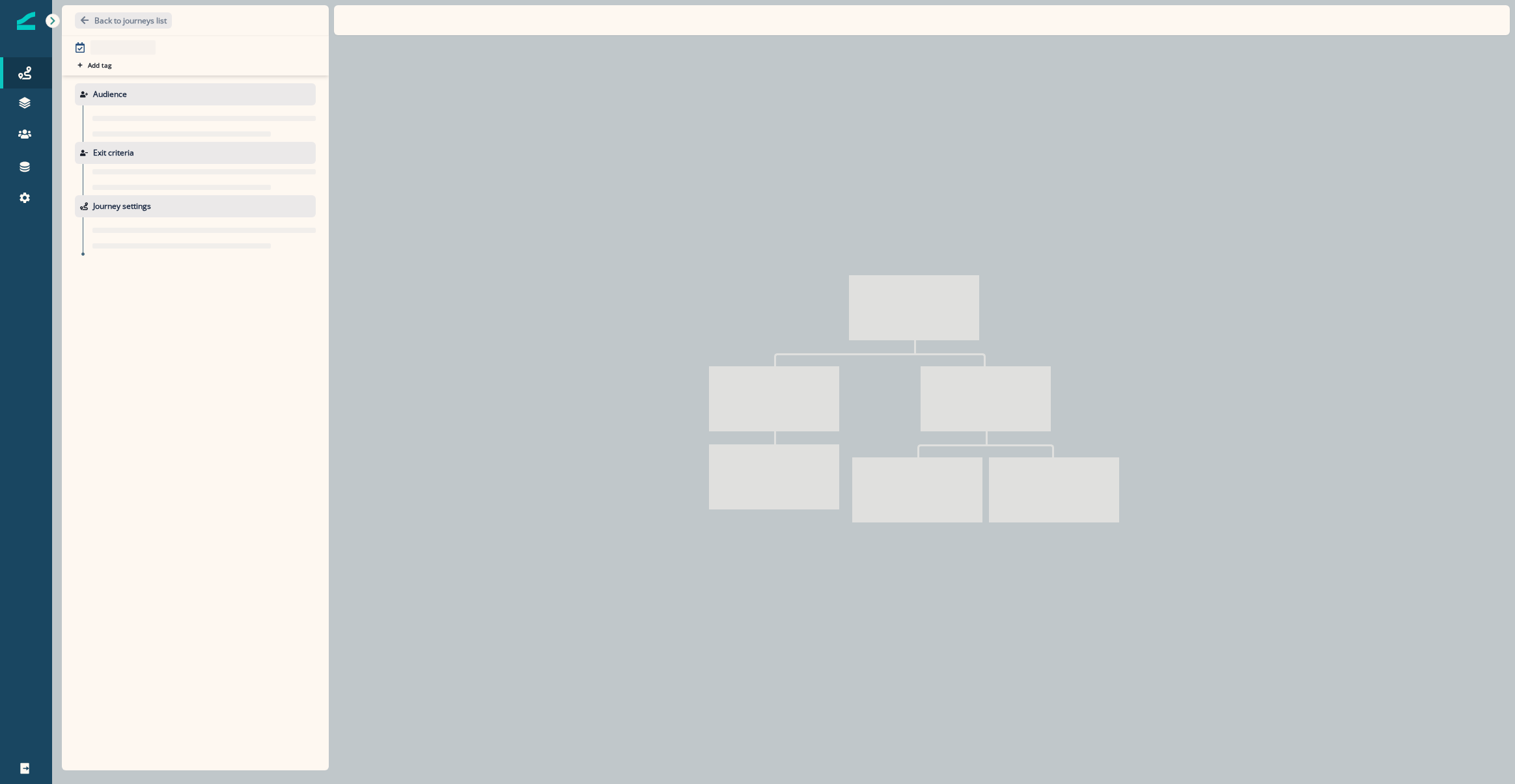
click at [165, 84] on div "Audience" at bounding box center [195, 94] width 241 height 22
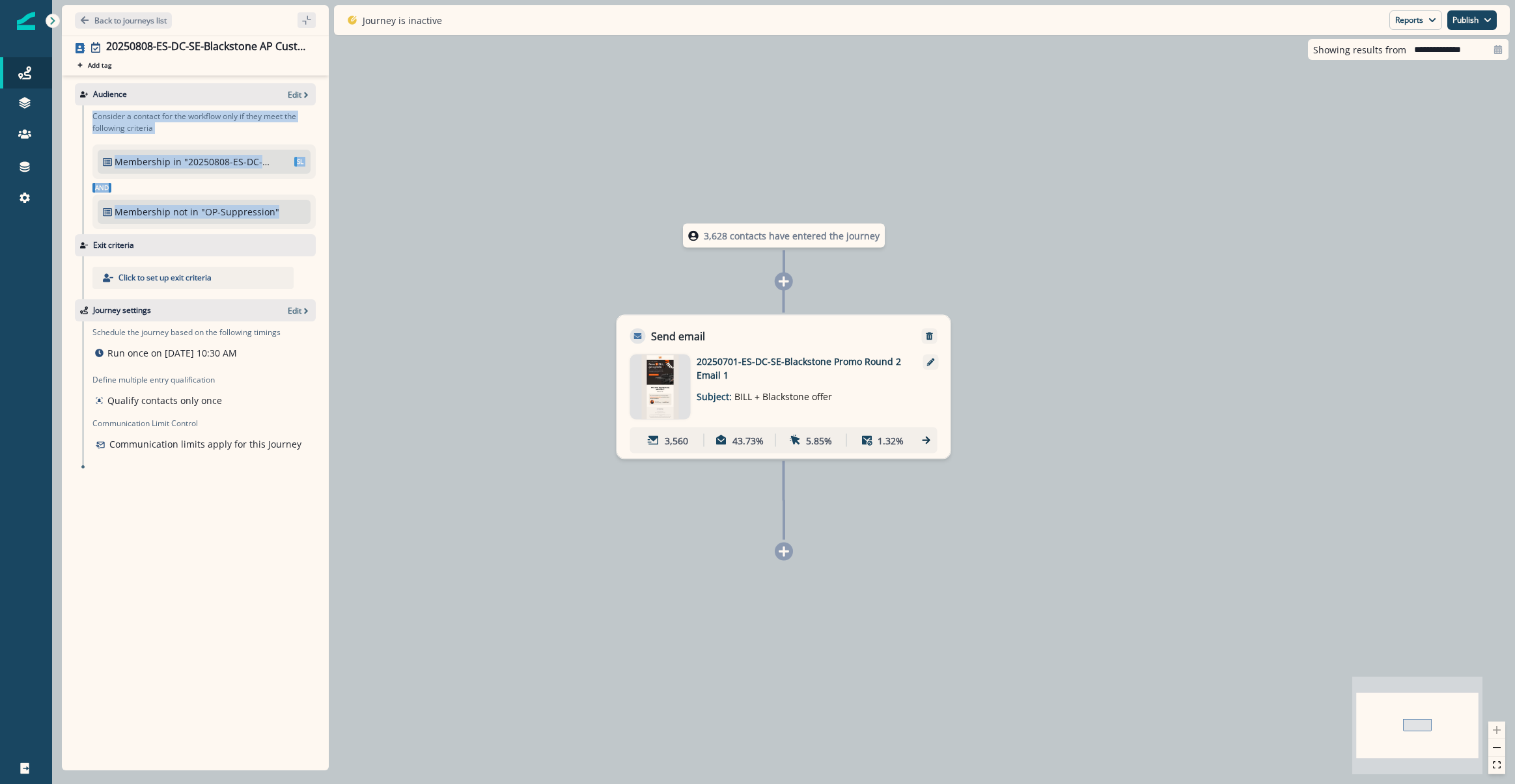
click at [443, 225] on div "3,628 contacts have entered the journey Send email Email asset changed, journey…" at bounding box center [784, 392] width 1463 height 784
click at [424, 398] on div "3,628 contacts have entered the journey Send email Email asset changed, journey…" at bounding box center [784, 392] width 1463 height 784
click at [359, 120] on div "3,628 contacts have entered the journey Send email Email asset changed, journey…" at bounding box center [784, 392] width 1463 height 784
click at [222, 110] on p "Consider a contact for the workflow only if they meet the following criteria" at bounding box center [204, 122] width 223 height 24
click at [295, 161] on span "SL" at bounding box center [300, 162] width 12 height 10
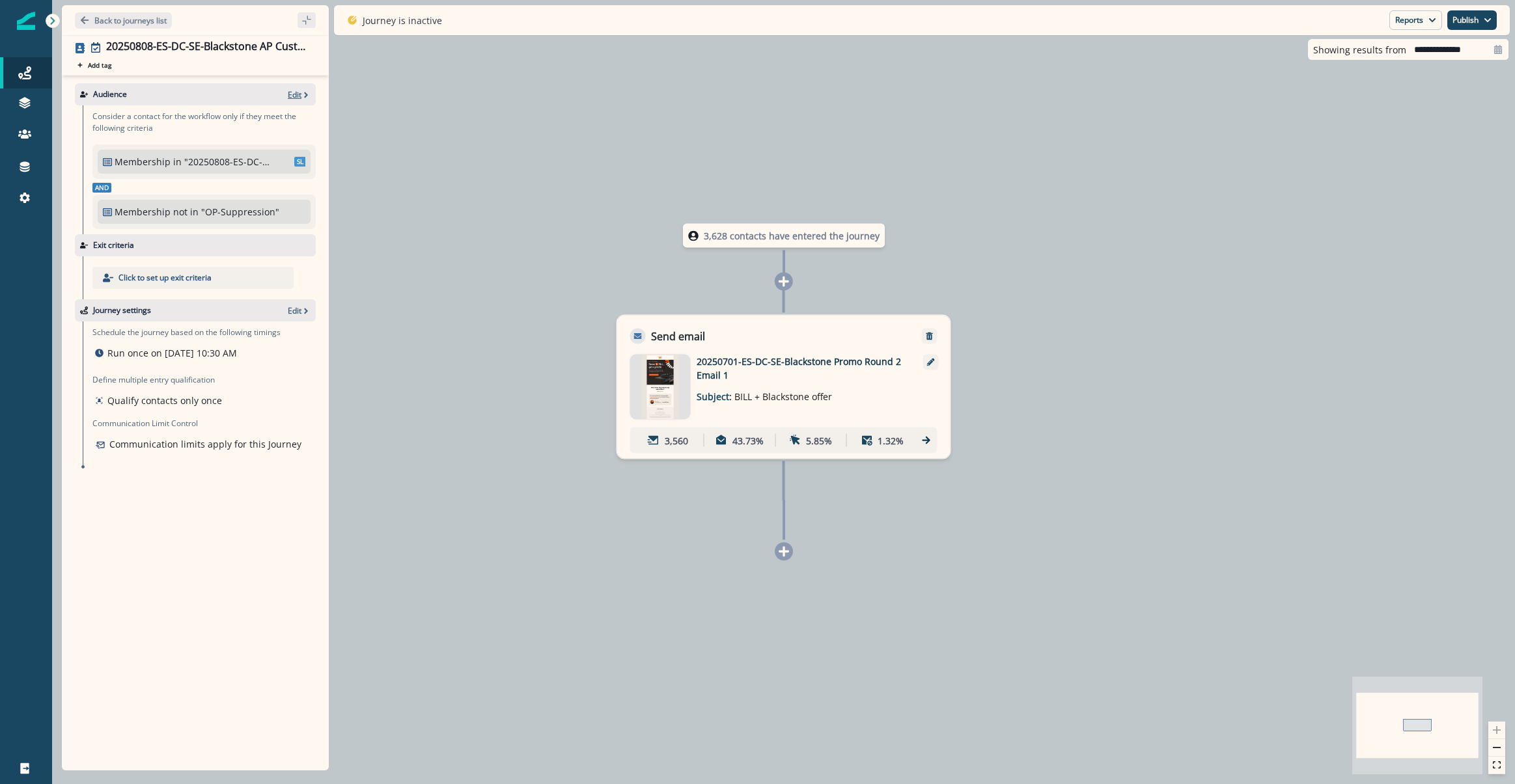
click at [296, 93] on p "Edit" at bounding box center [295, 94] width 13 height 11
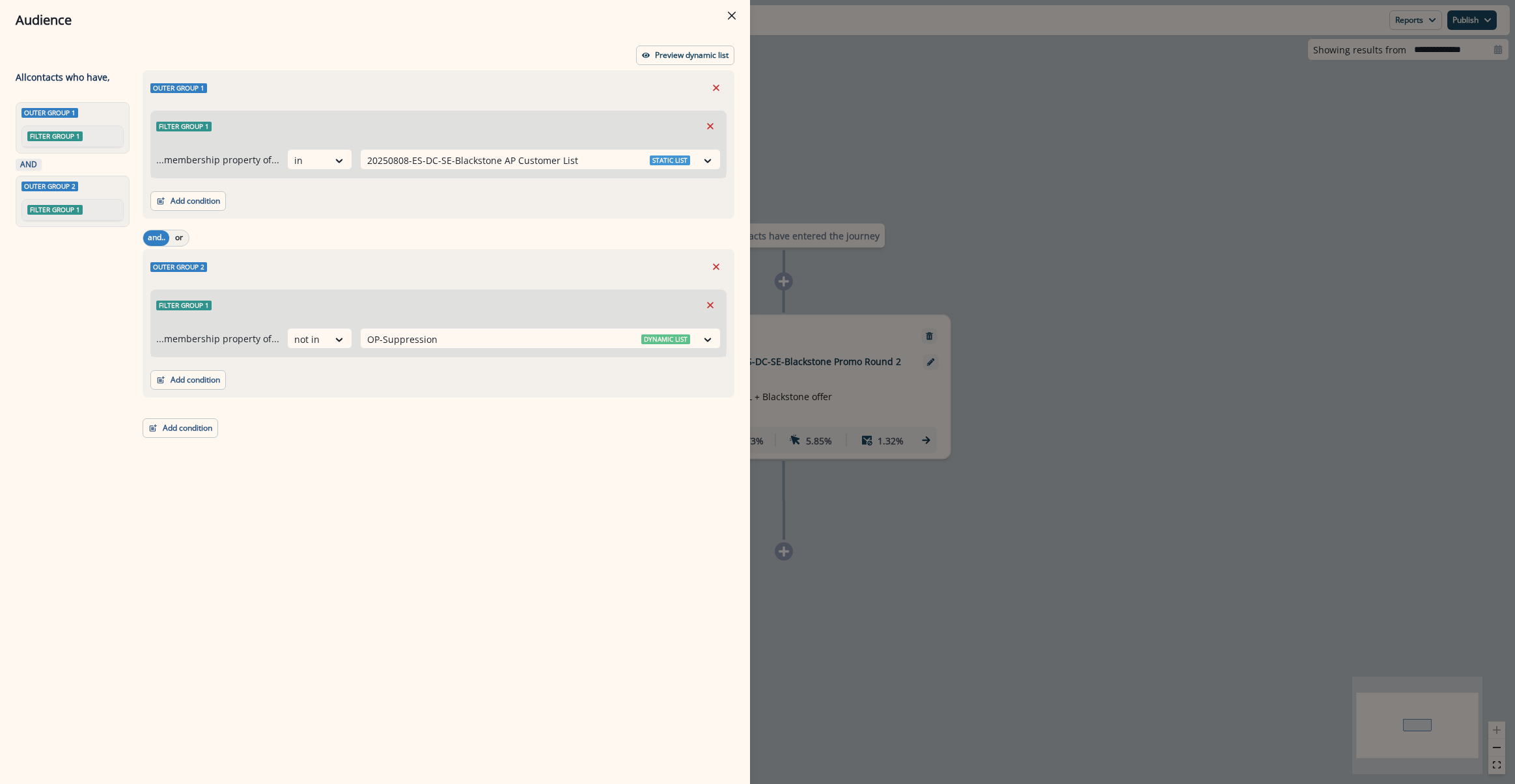
click at [903, 108] on div "Audience Preview dynamic list All contact s who have, Outer group 1 Filter grou…" at bounding box center [758, 392] width 1515 height 784
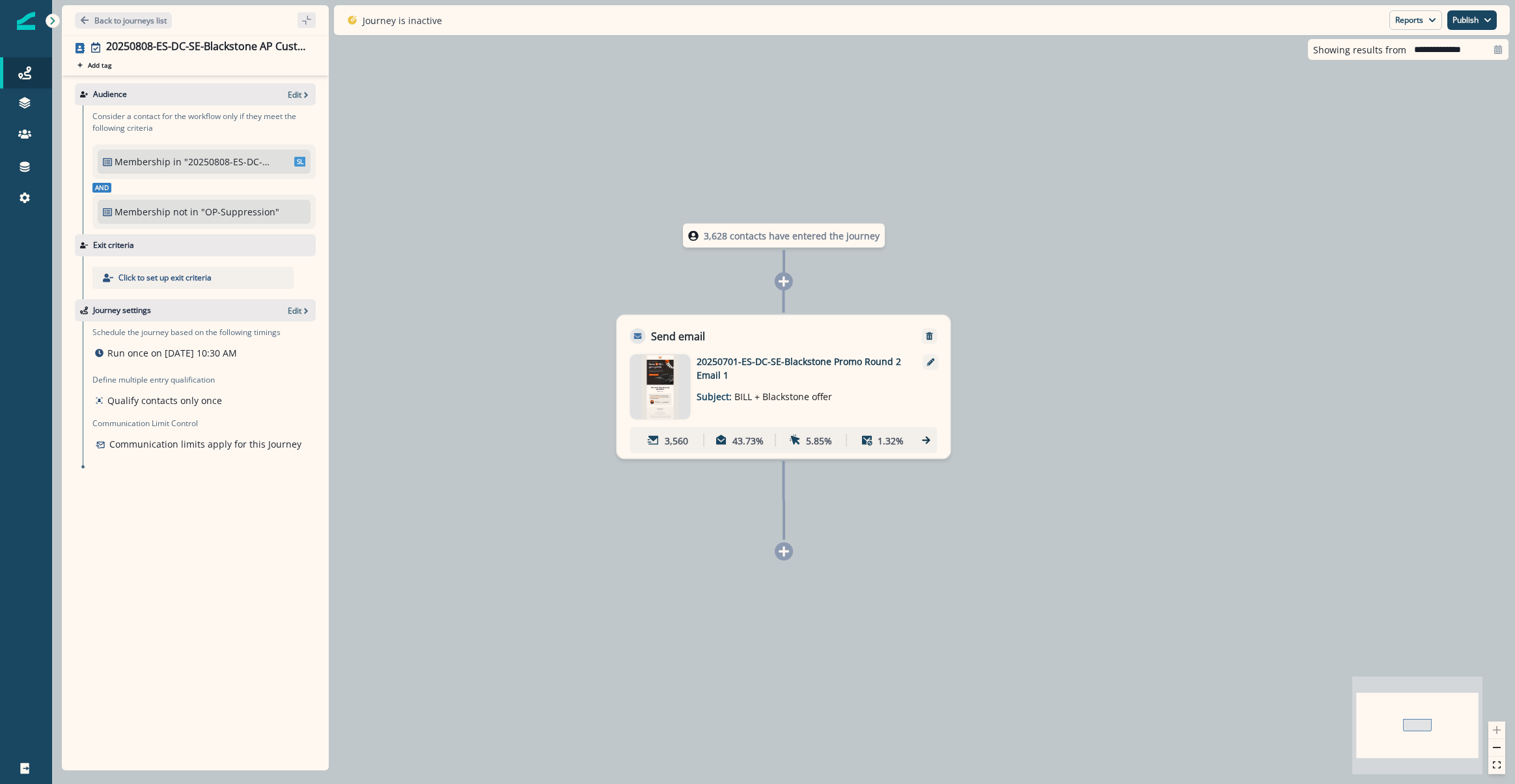
click at [1217, 691] on div "3,628 contacts have entered the journey Send email Email asset changed, journey…" at bounding box center [784, 392] width 1463 height 784
click at [1068, 405] on div "3,628 contacts have entered the journey Send email Email asset changed, journey…" at bounding box center [784, 392] width 1463 height 784
drag, startPoint x: 1117, startPoint y: 292, endPoint x: 1196, endPoint y: 193, distance: 126.7
click at [1117, 292] on div "3,628 contacts have entered the journey Send email Email asset changed, journey…" at bounding box center [784, 392] width 1463 height 784
click at [1430, 21] on icon "button" at bounding box center [1433, 20] width 7 height 4
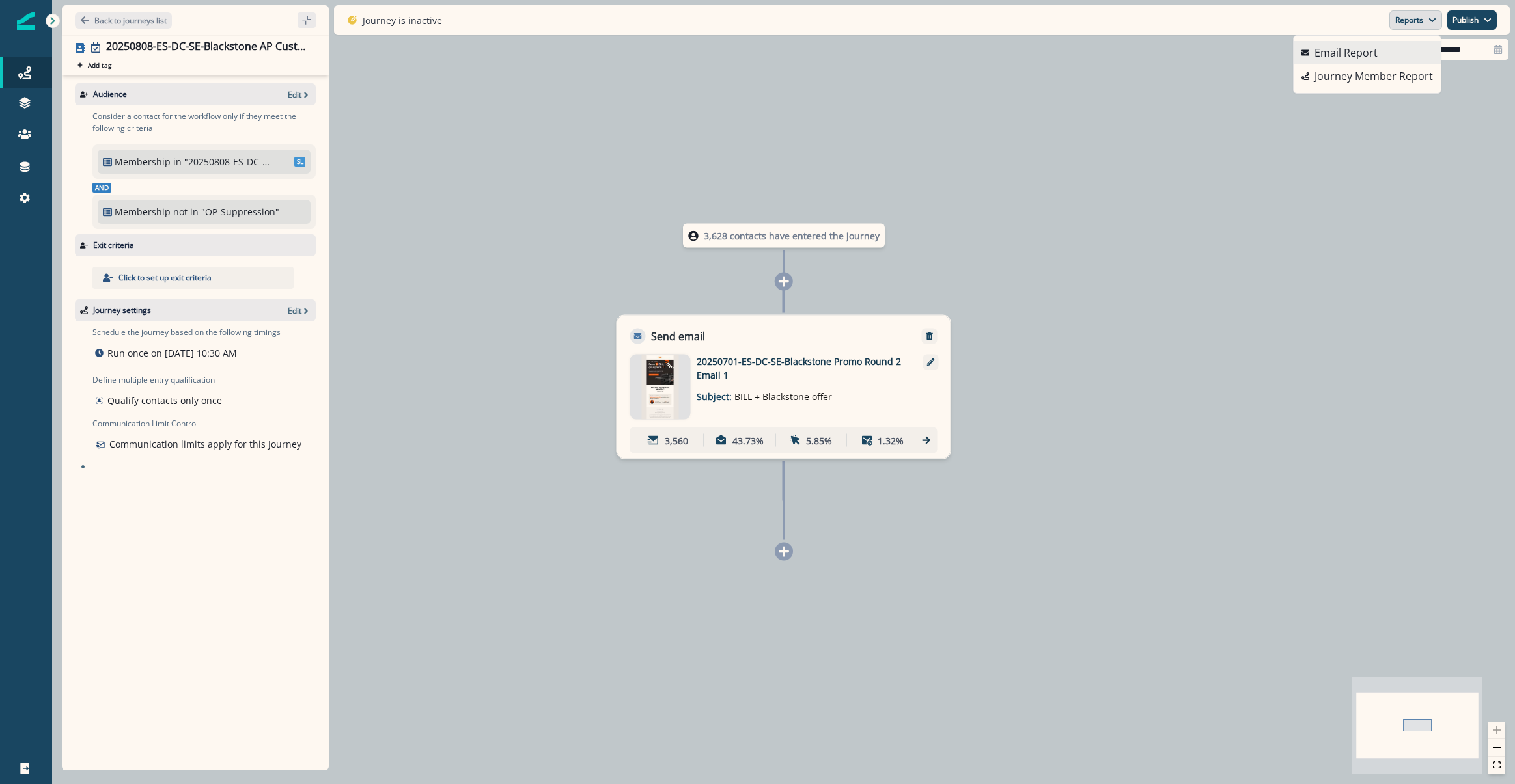
click at [1384, 50] on button "Email Report" at bounding box center [1367, 53] width 147 height 24
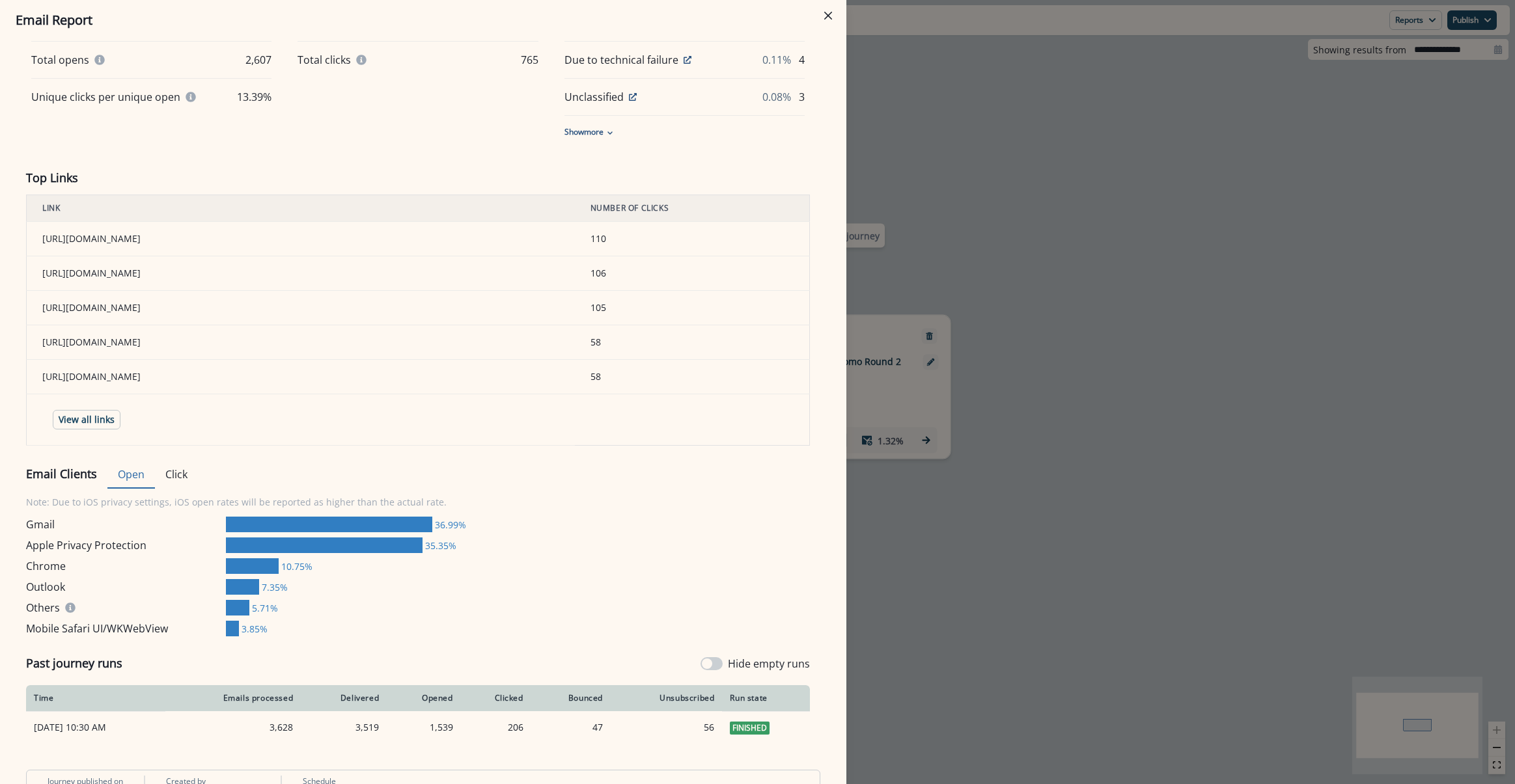
scroll to position [436, 0]
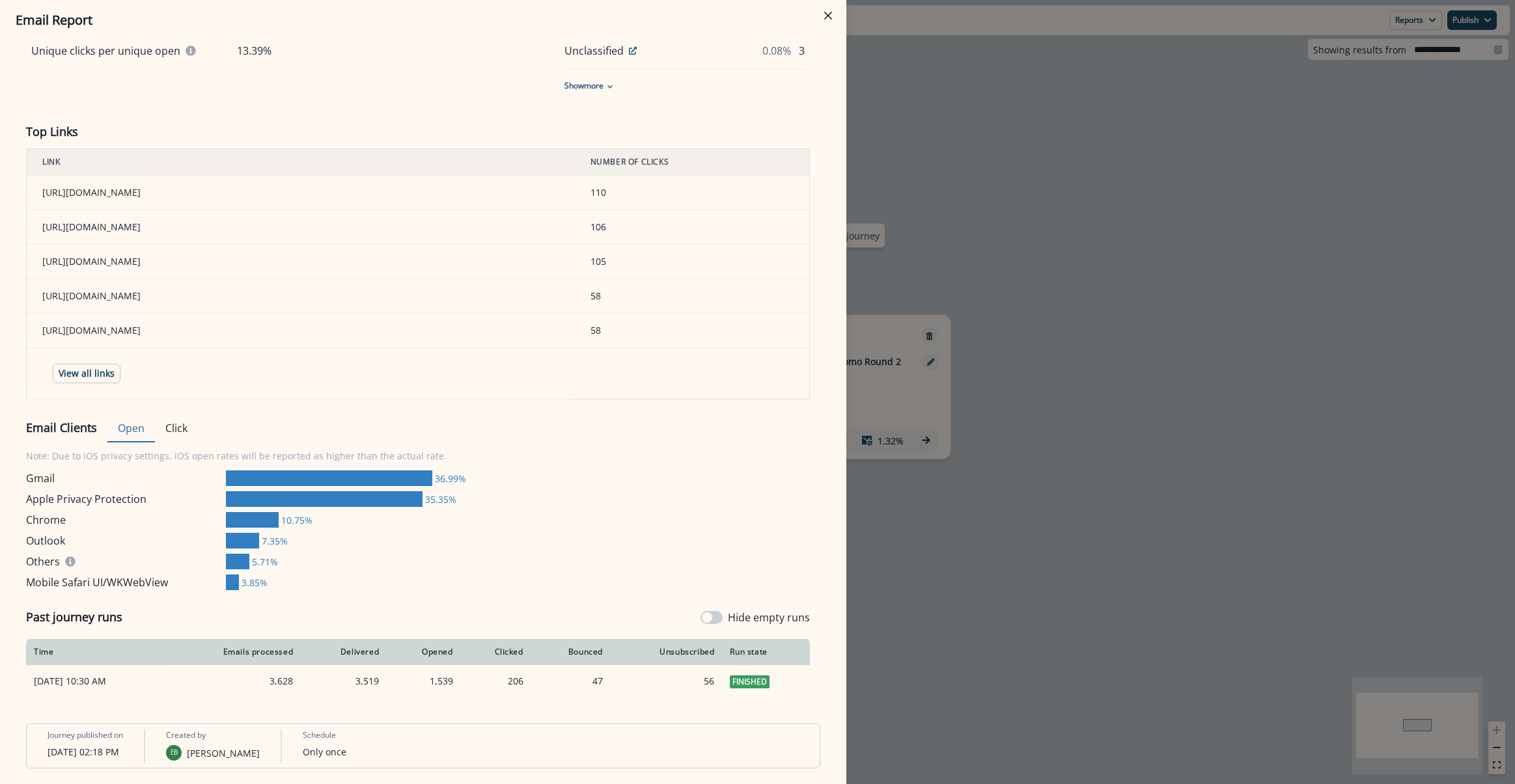
click at [1138, 522] on div "**********" at bounding box center [758, 392] width 1515 height 784
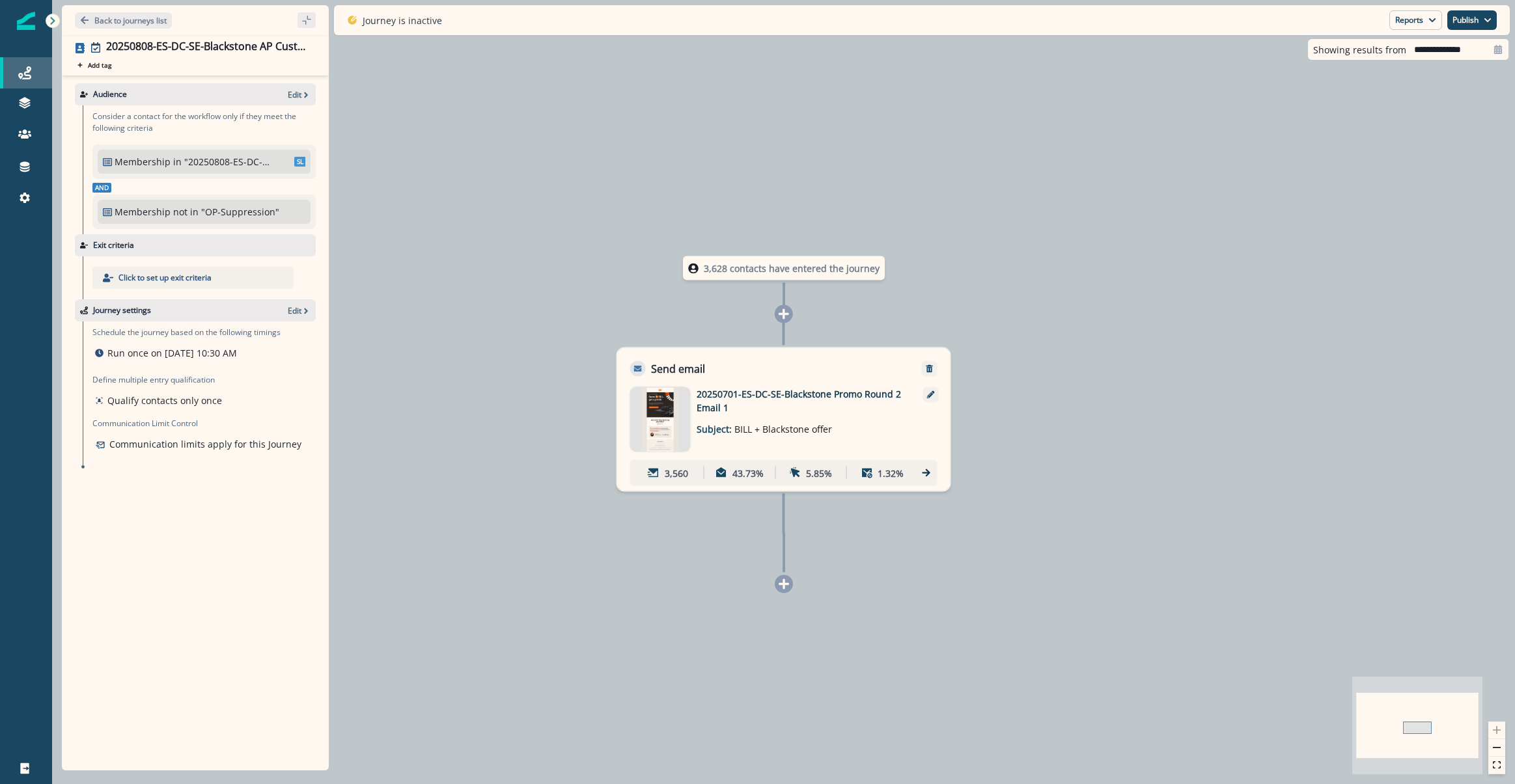
click at [36, 72] on div "Journeys" at bounding box center [25, 72] width 41 height 16
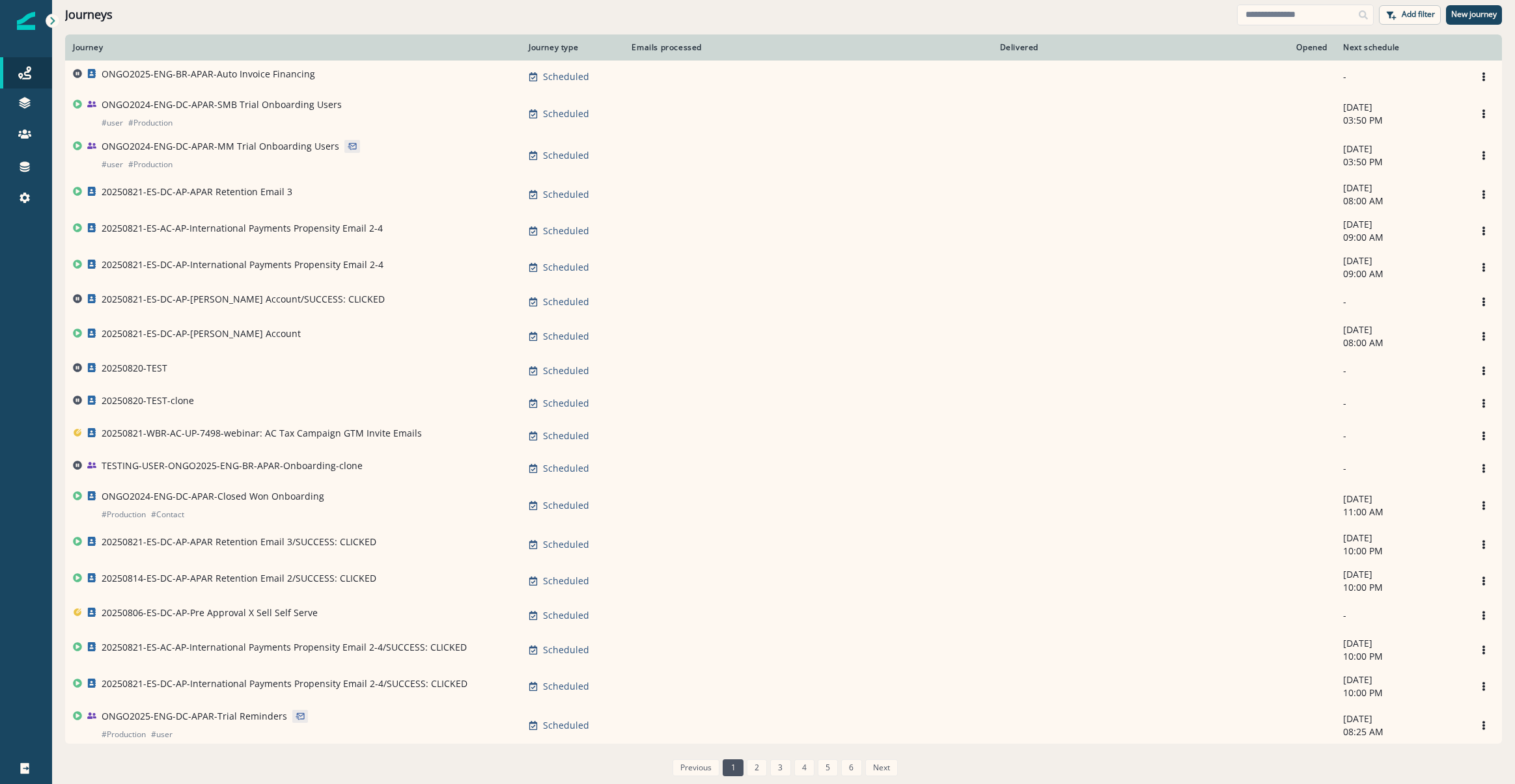
drag, startPoint x: 1258, startPoint y: 8, endPoint x: 1262, endPoint y: 2, distance: 7.2
click at [1262, 13] on input at bounding box center [1305, 14] width 136 height 21
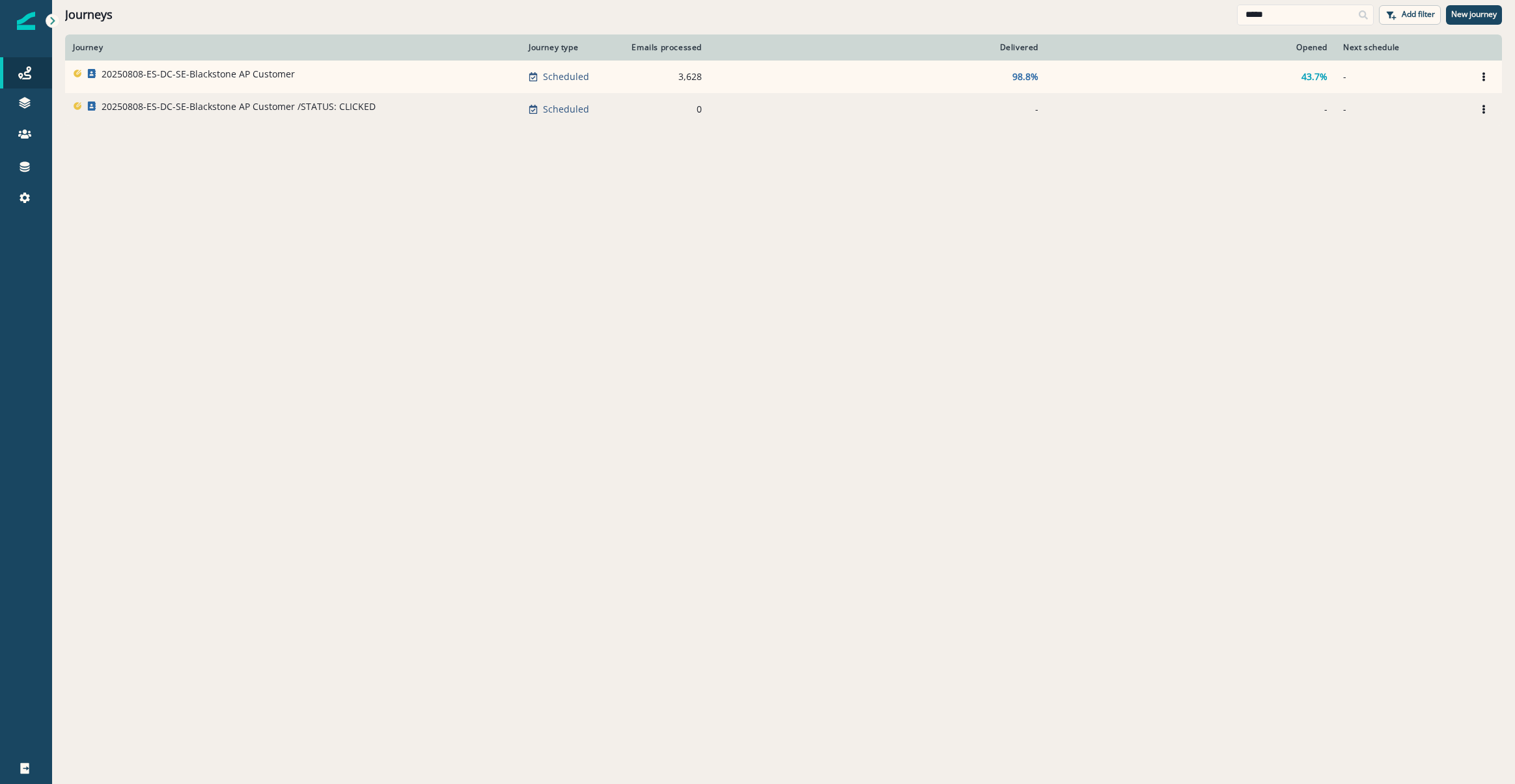
type input "*****"
click at [326, 110] on p "20250808-ES-DC-SE-Blackstone AP Customer /STATUS: CLICKED" at bounding box center [239, 106] width 274 height 13
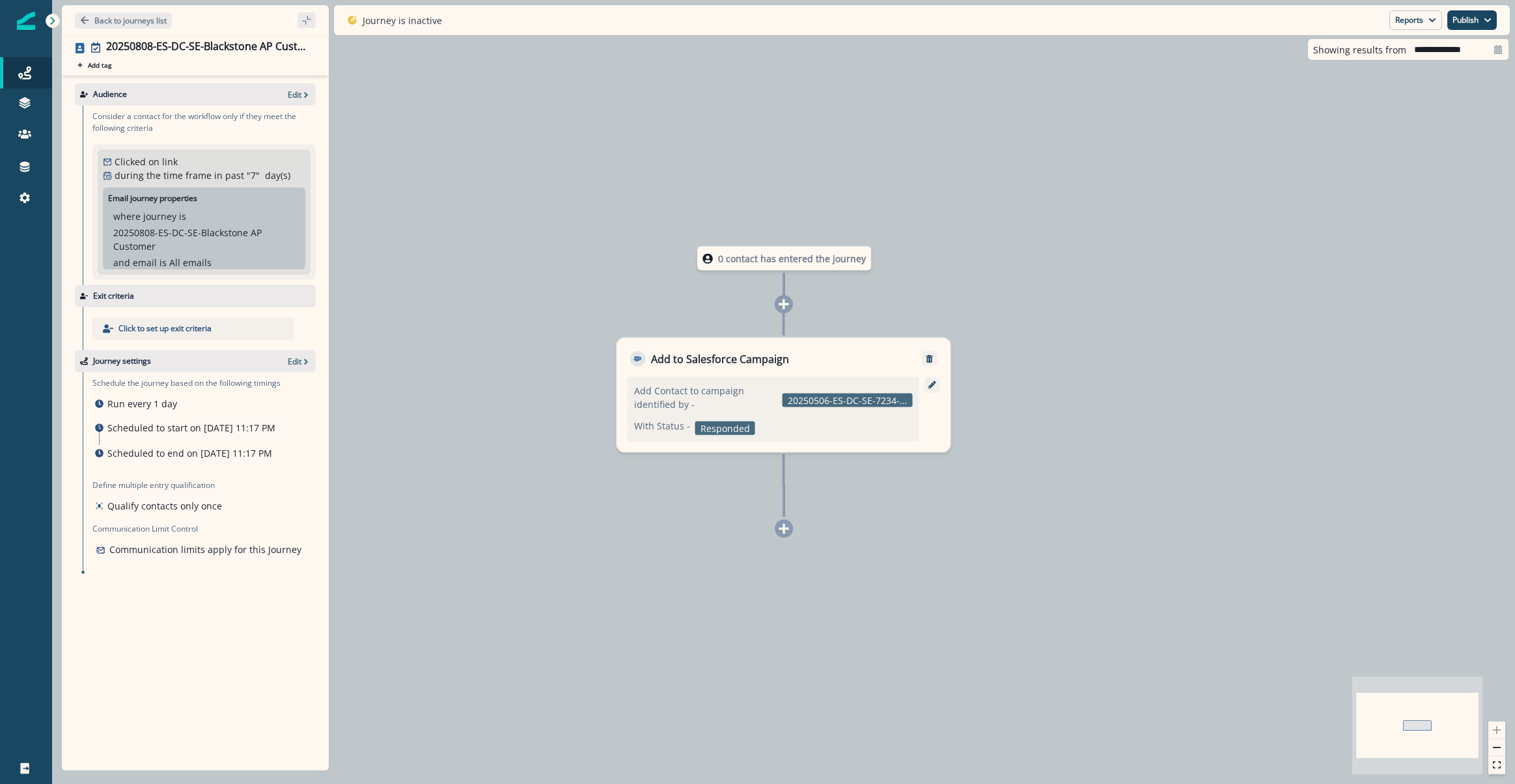
click at [745, 441] on div "Add Contact to campaign identified by - 20250506-ES-DC-SE-7234-Blackstone Promo…" at bounding box center [773, 410] width 291 height 65
click at [1406, 23] on button "Reports" at bounding box center [1415, 19] width 53 height 19
click at [284, 100] on div "Audience Edit" at bounding box center [195, 94] width 241 height 22
click at [292, 98] on p "Edit" at bounding box center [295, 94] width 13 height 11
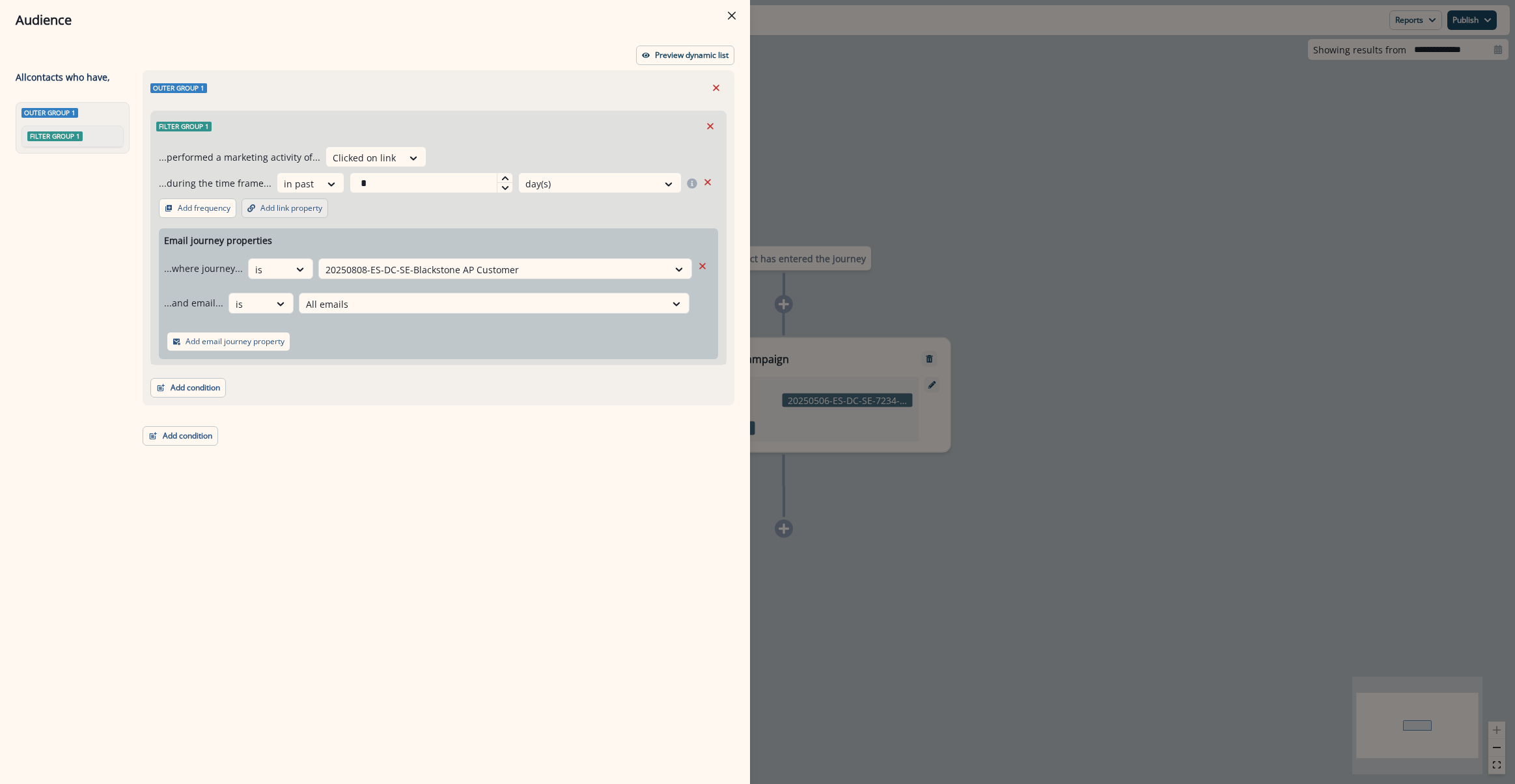
click at [291, 208] on p "Add link property" at bounding box center [290, 208] width 61 height 9
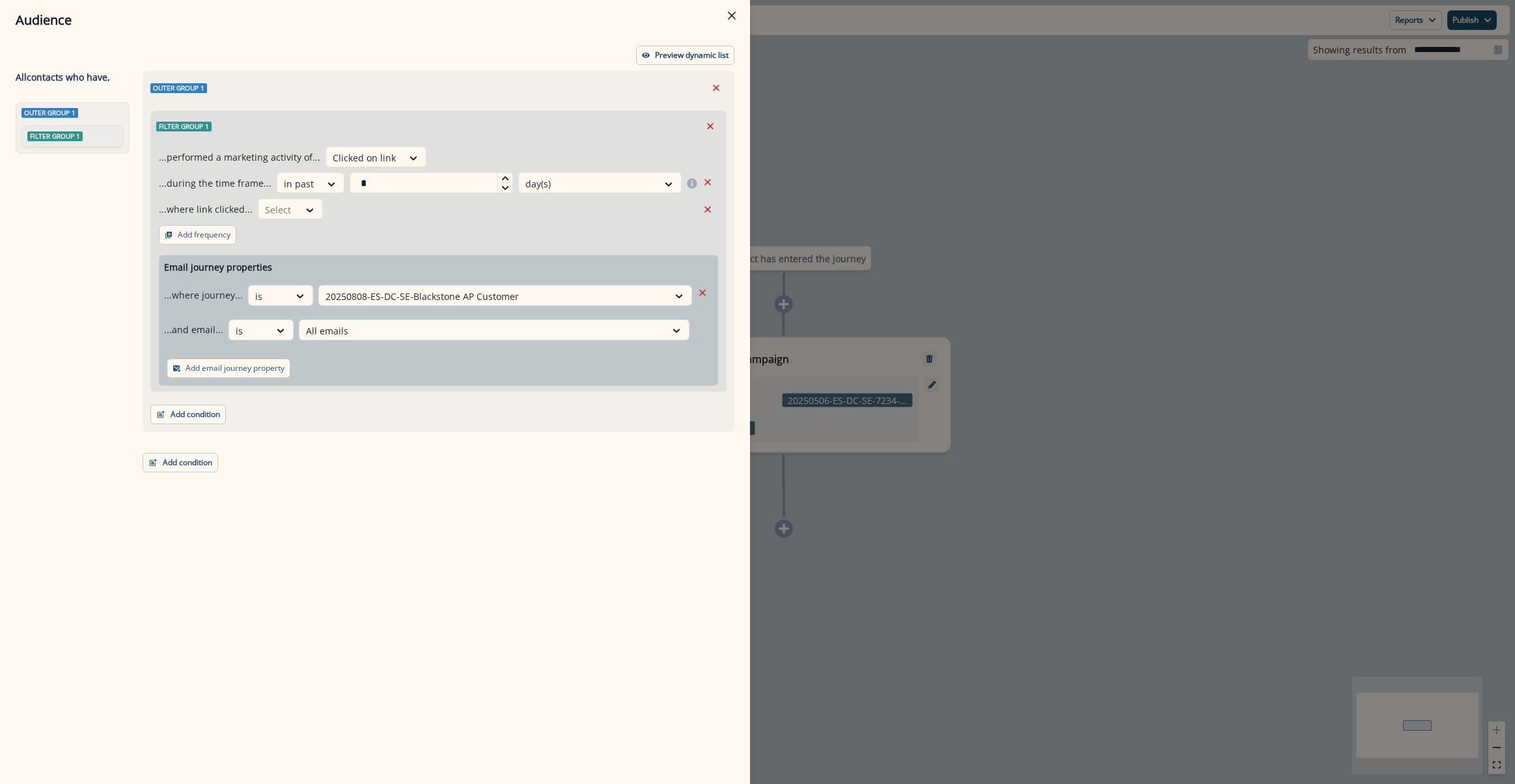
click at [324, 203] on div "...where link clicked... Select" at bounding box center [425, 209] width 533 height 22
click at [309, 213] on icon at bounding box center [310, 209] width 12 height 13
click at [1012, 126] on div "Audience Preview dynamic list All contact s who have, Outer group 1 Filter grou…" at bounding box center [758, 392] width 1515 height 784
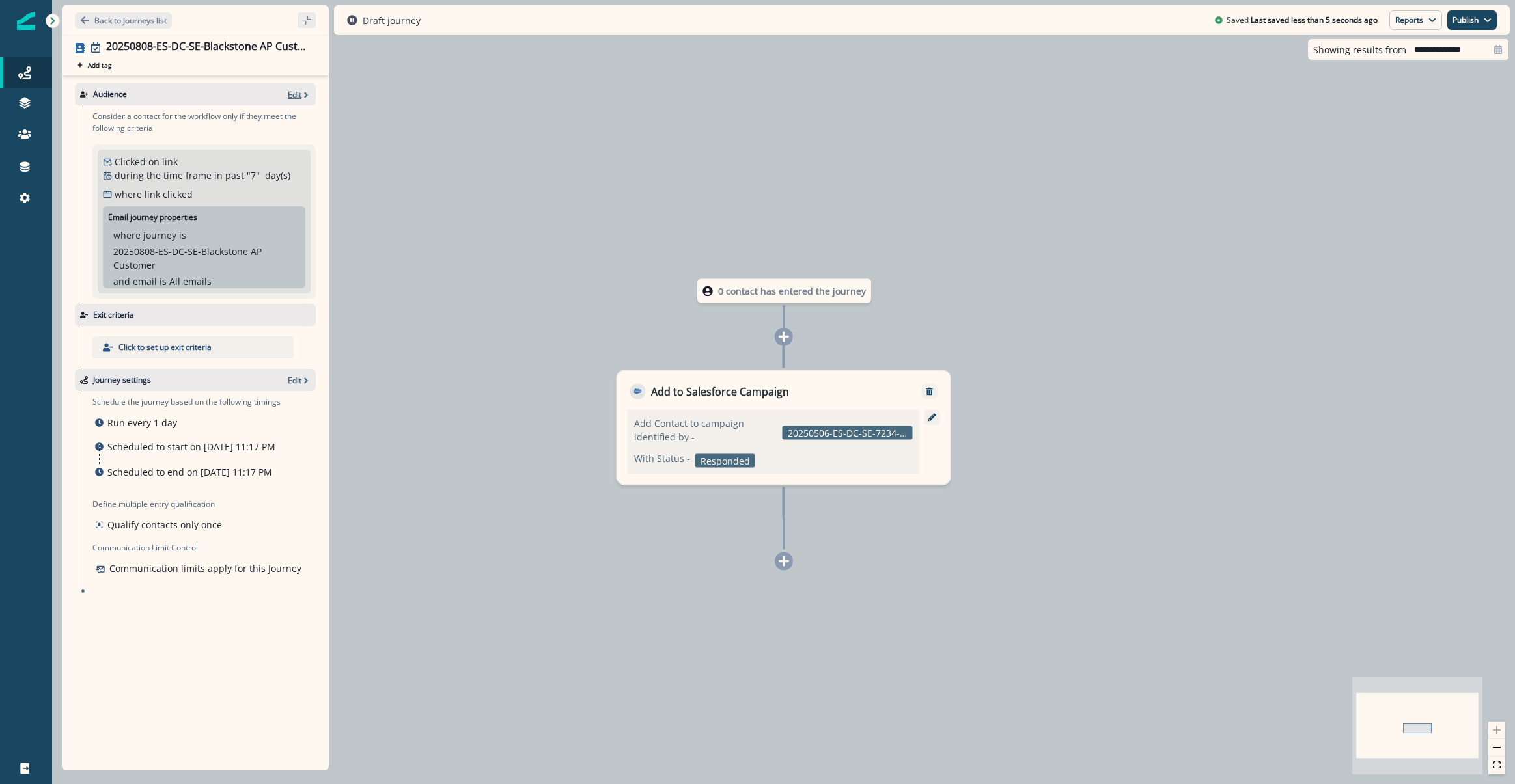
click at [292, 90] on p "Edit" at bounding box center [295, 94] width 13 height 11
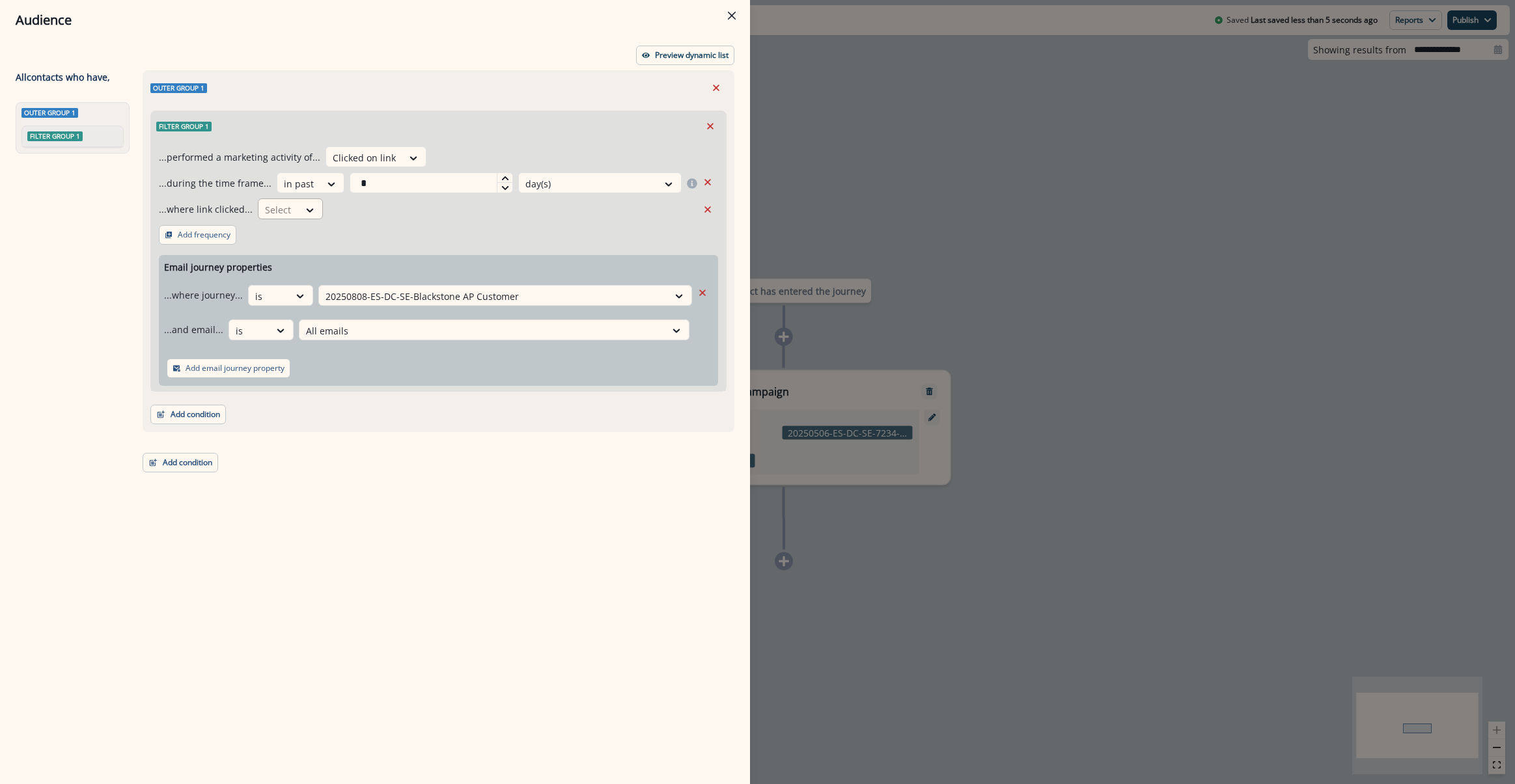
click at [289, 210] on div "Select" at bounding box center [279, 210] width 40 height 22
click at [704, 213] on icon "Remove" at bounding box center [708, 209] width 12 height 12
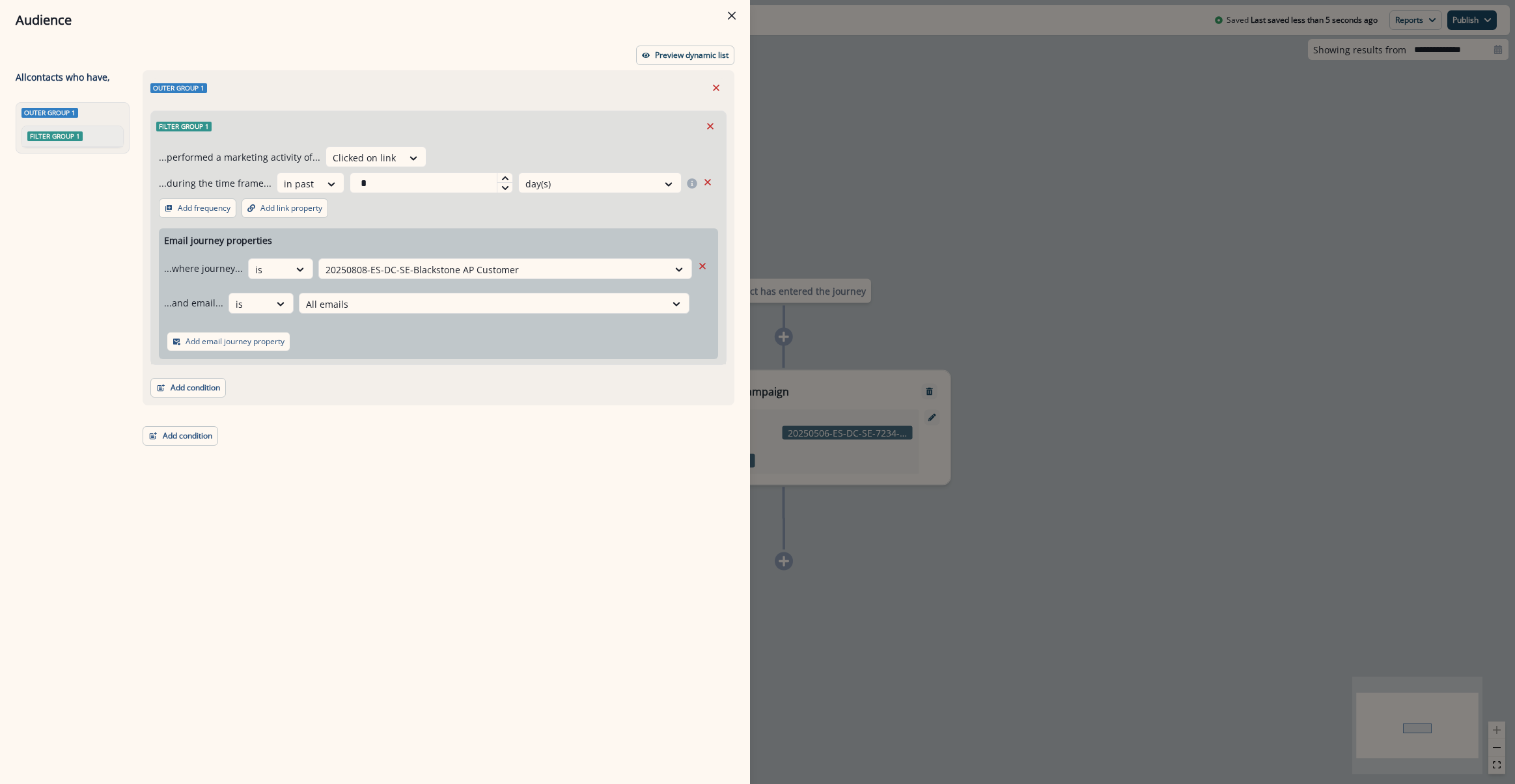
click at [1197, 167] on div "Audience Preview dynamic list All contact s who have, Outer group 1 Filter grou…" at bounding box center [758, 392] width 1515 height 784
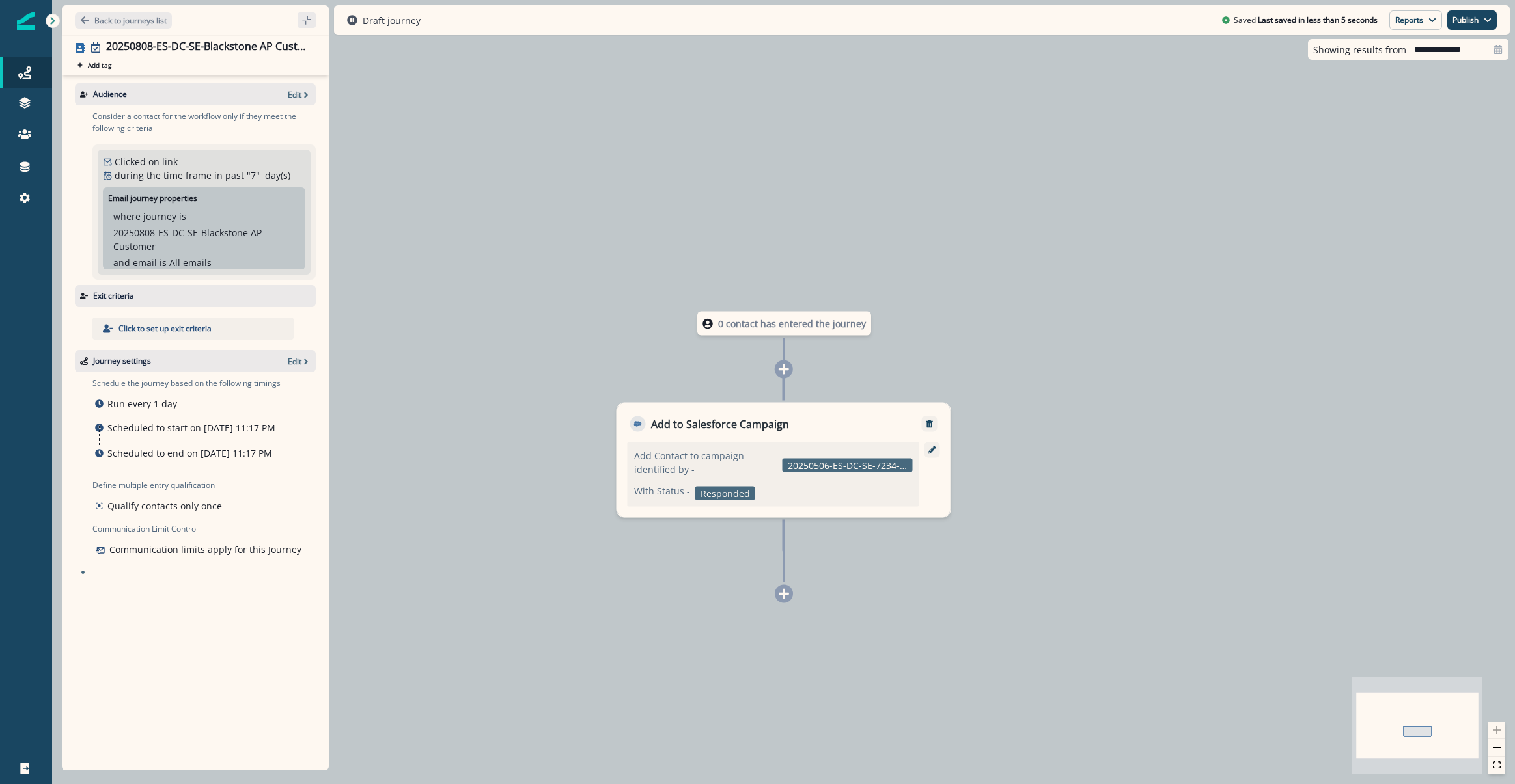
click at [1352, 41] on div "**********" at bounding box center [1408, 49] width 200 height 21
click at [1360, 31] on div "Draft journey Saved Last saved in less than 5 seconds Reports Email Report Jour…" at bounding box center [922, 20] width 1176 height 30
click at [157, 22] on p "Back to journeys list" at bounding box center [130, 20] width 72 height 11
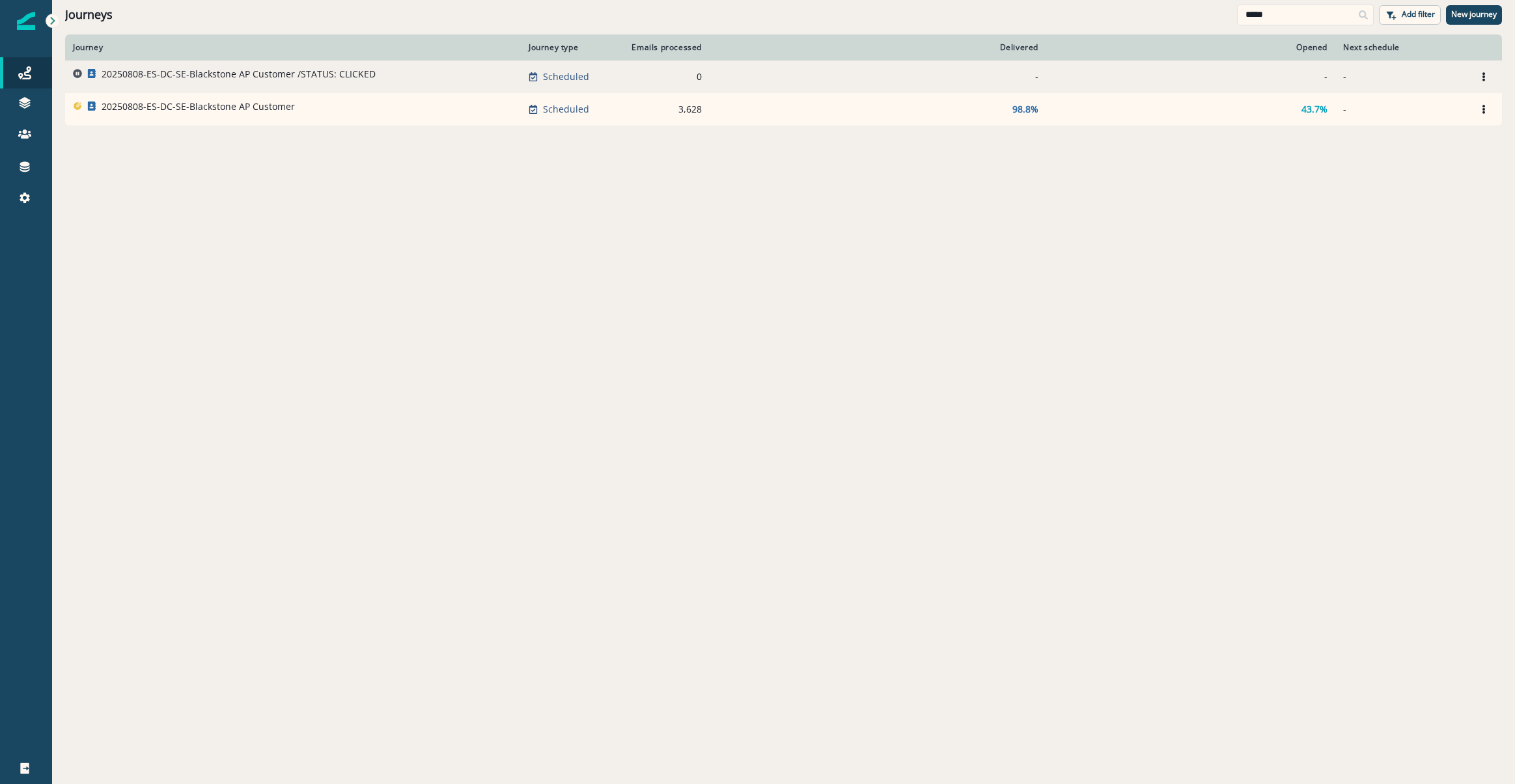
click at [264, 82] on div "20250808-ES-DC-SE-Blackstone AP Customer /STATUS: CLICKED" at bounding box center [239, 77] width 274 height 19
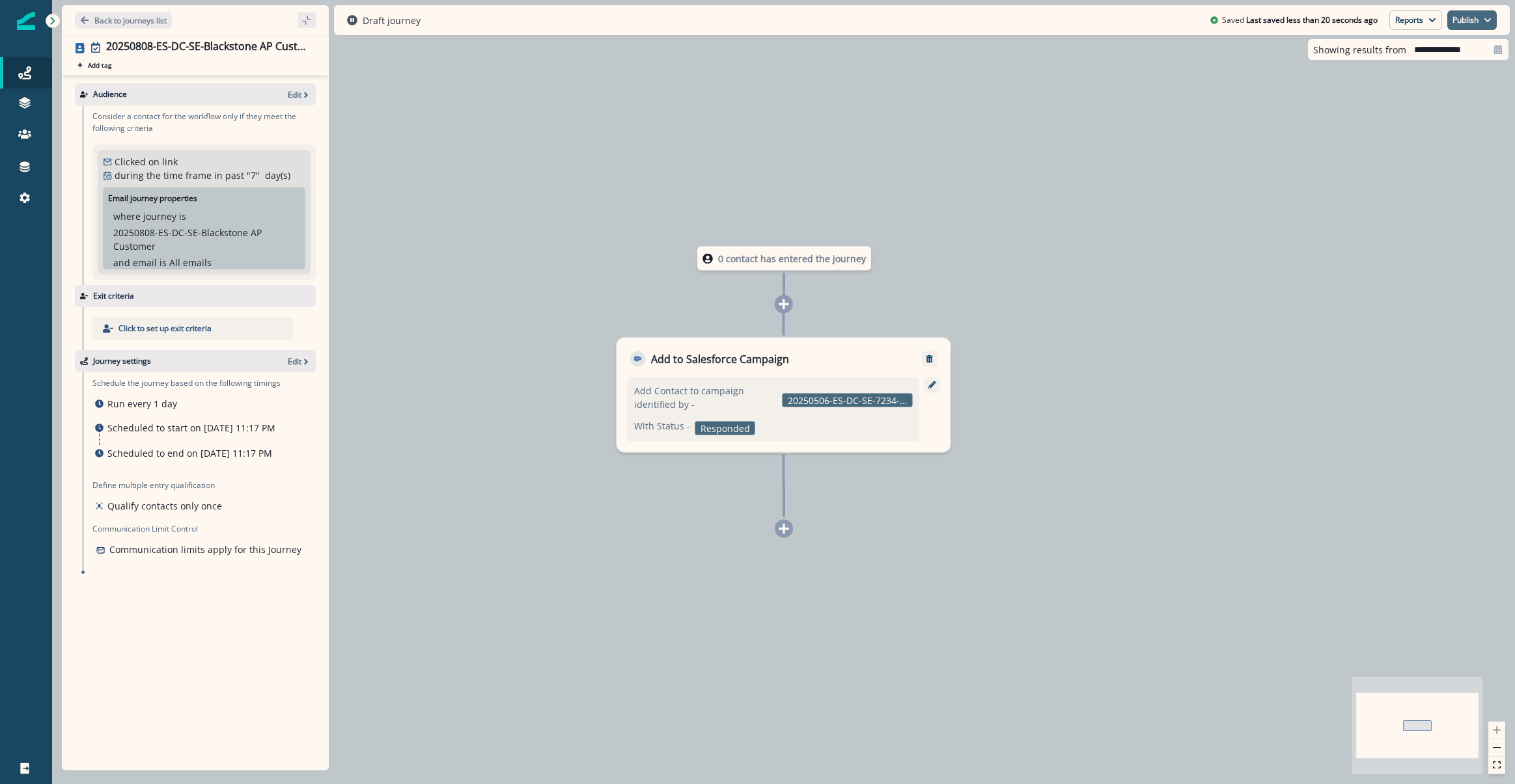
click at [1463, 21] on button "Publish" at bounding box center [1471, 19] width 50 height 19
click at [1446, 82] on button "as inactive journey" at bounding box center [1423, 77] width 145 height 24
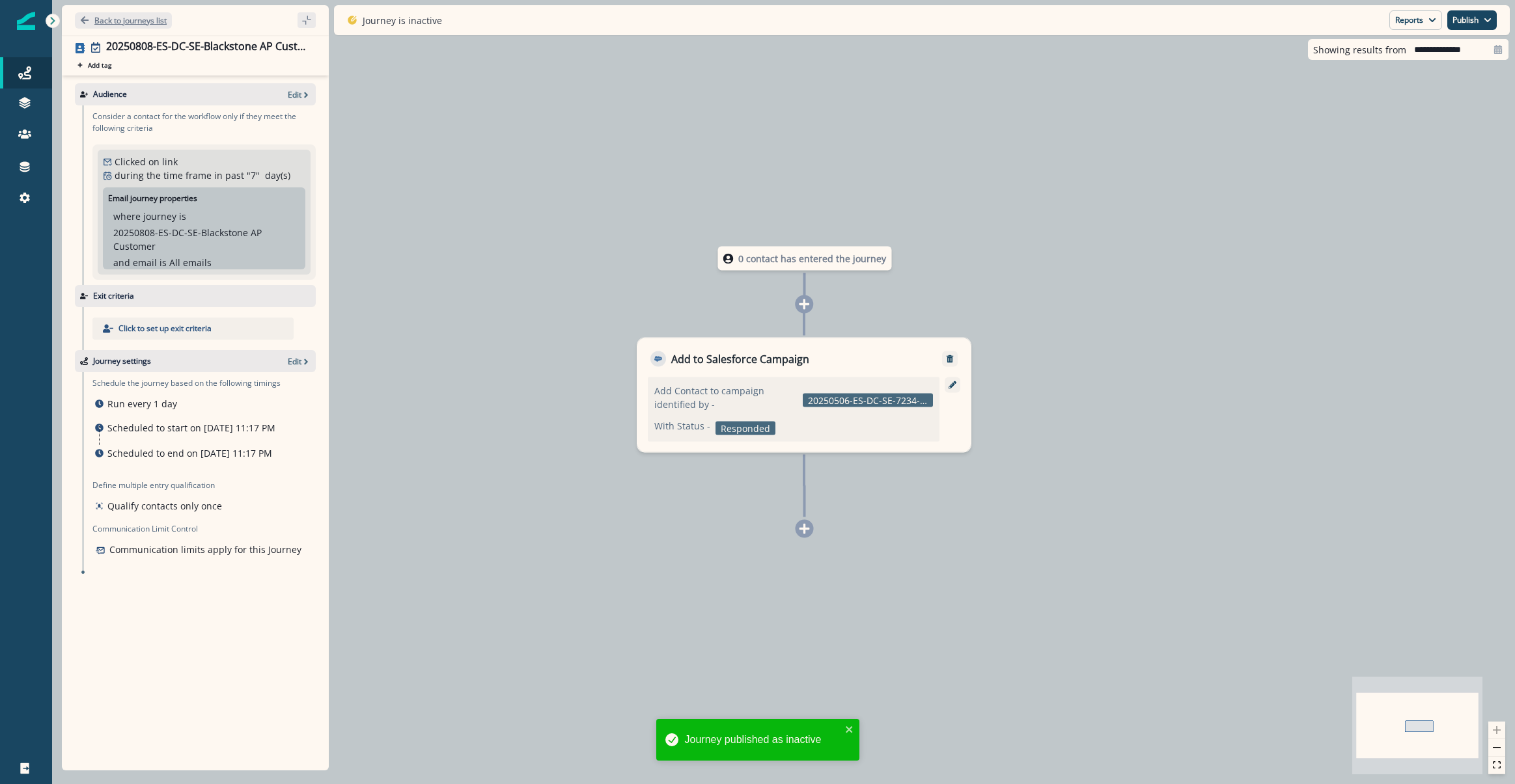
click at [115, 20] on p "Back to journeys list" at bounding box center [130, 20] width 72 height 11
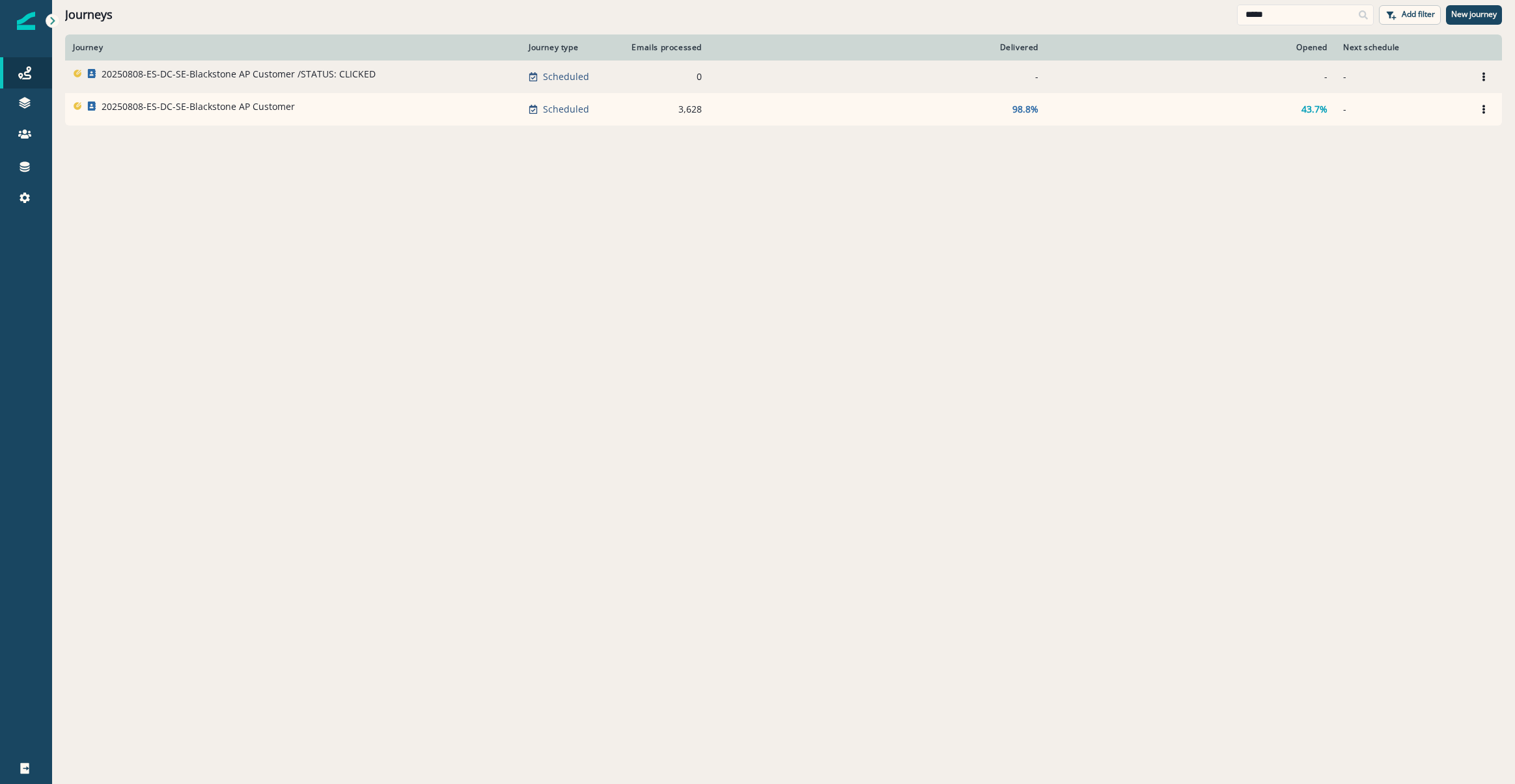
click at [320, 73] on p "20250808-ES-DC-SE-Blackstone AP Customer /STATUS: CLICKED" at bounding box center [239, 73] width 274 height 13
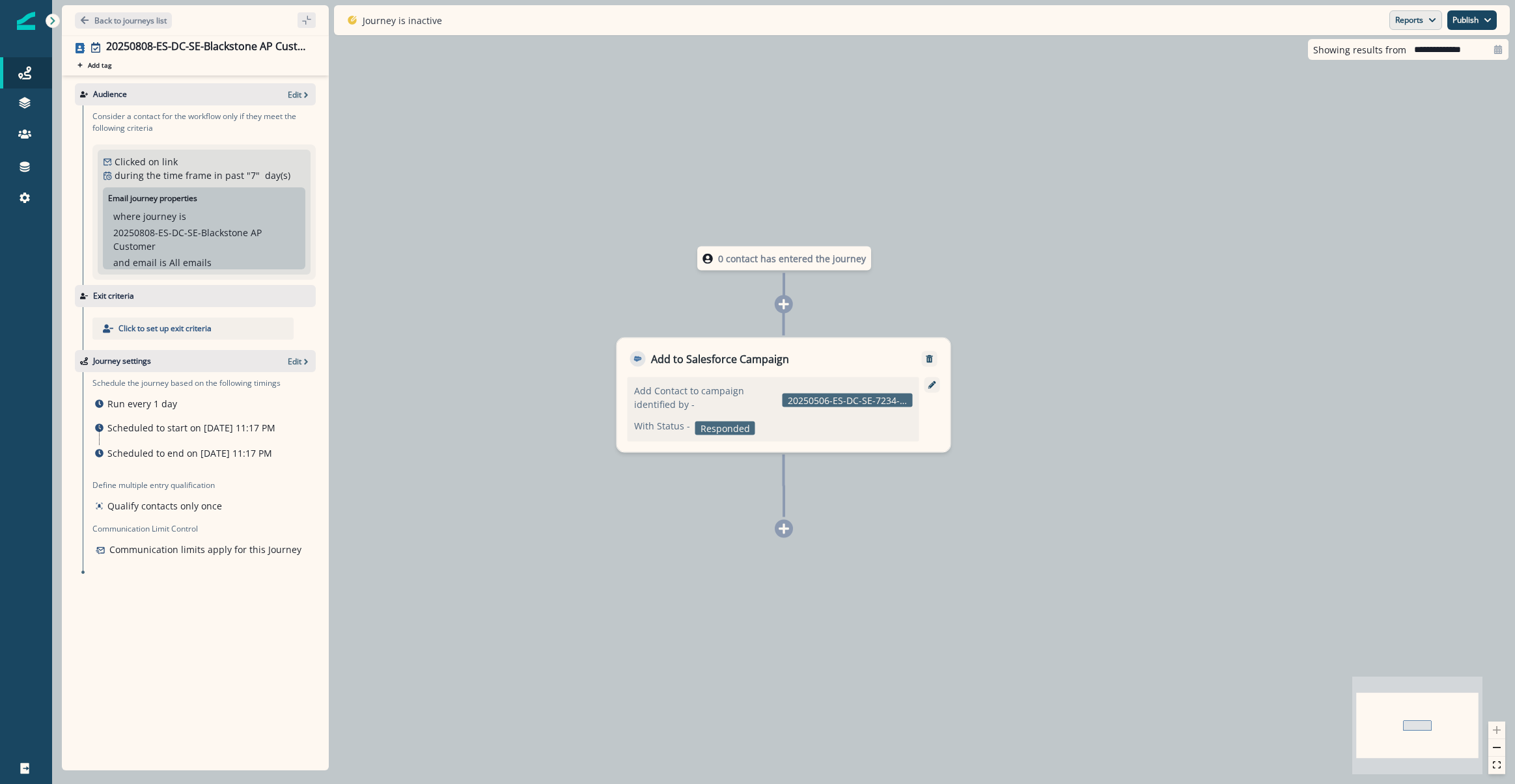
click at [1400, 27] on button "Reports" at bounding box center [1415, 19] width 53 height 19
click at [1357, 77] on p "Journey Member Report" at bounding box center [1373, 76] width 119 height 16
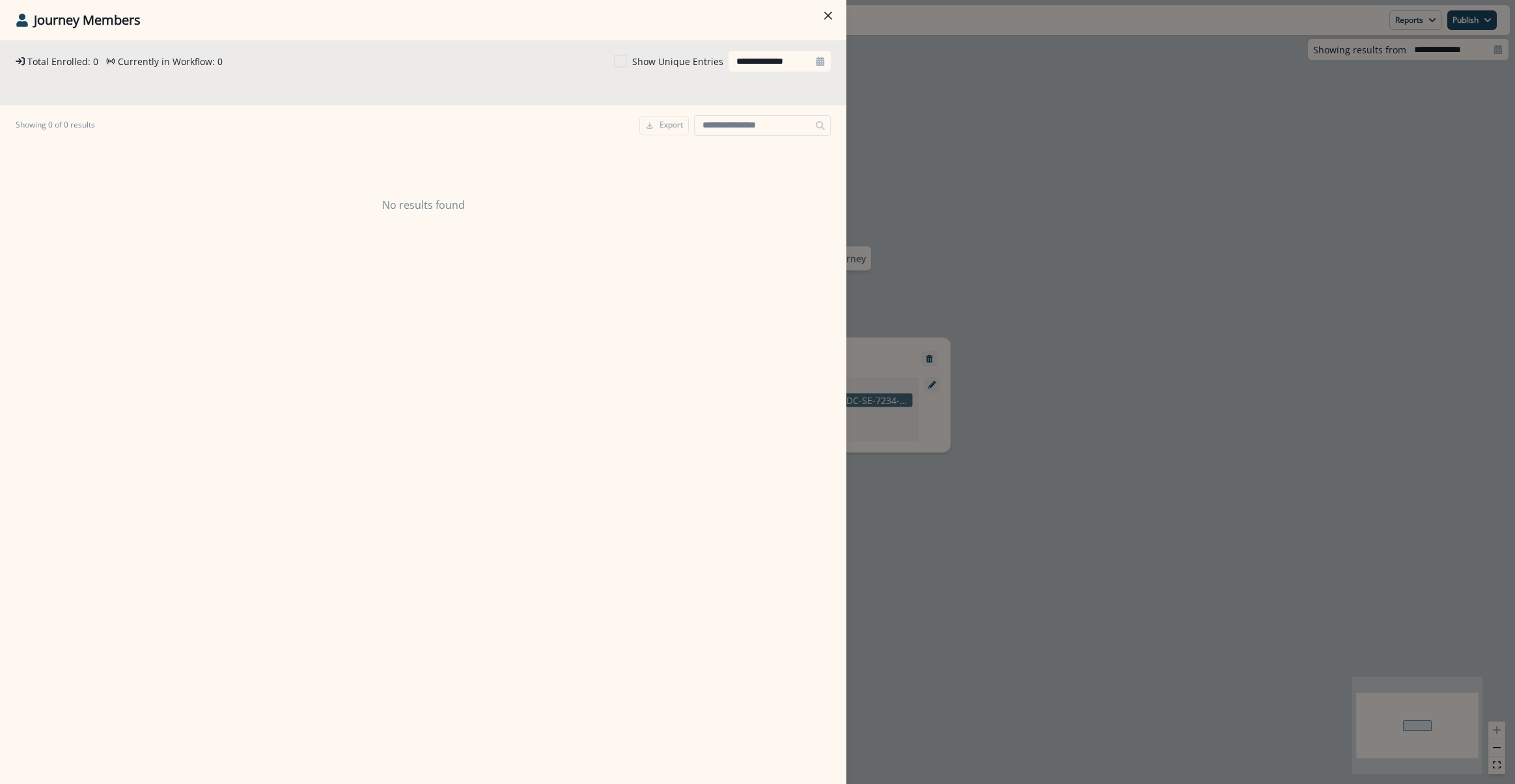
click at [1055, 366] on div "**********" at bounding box center [758, 392] width 1515 height 784
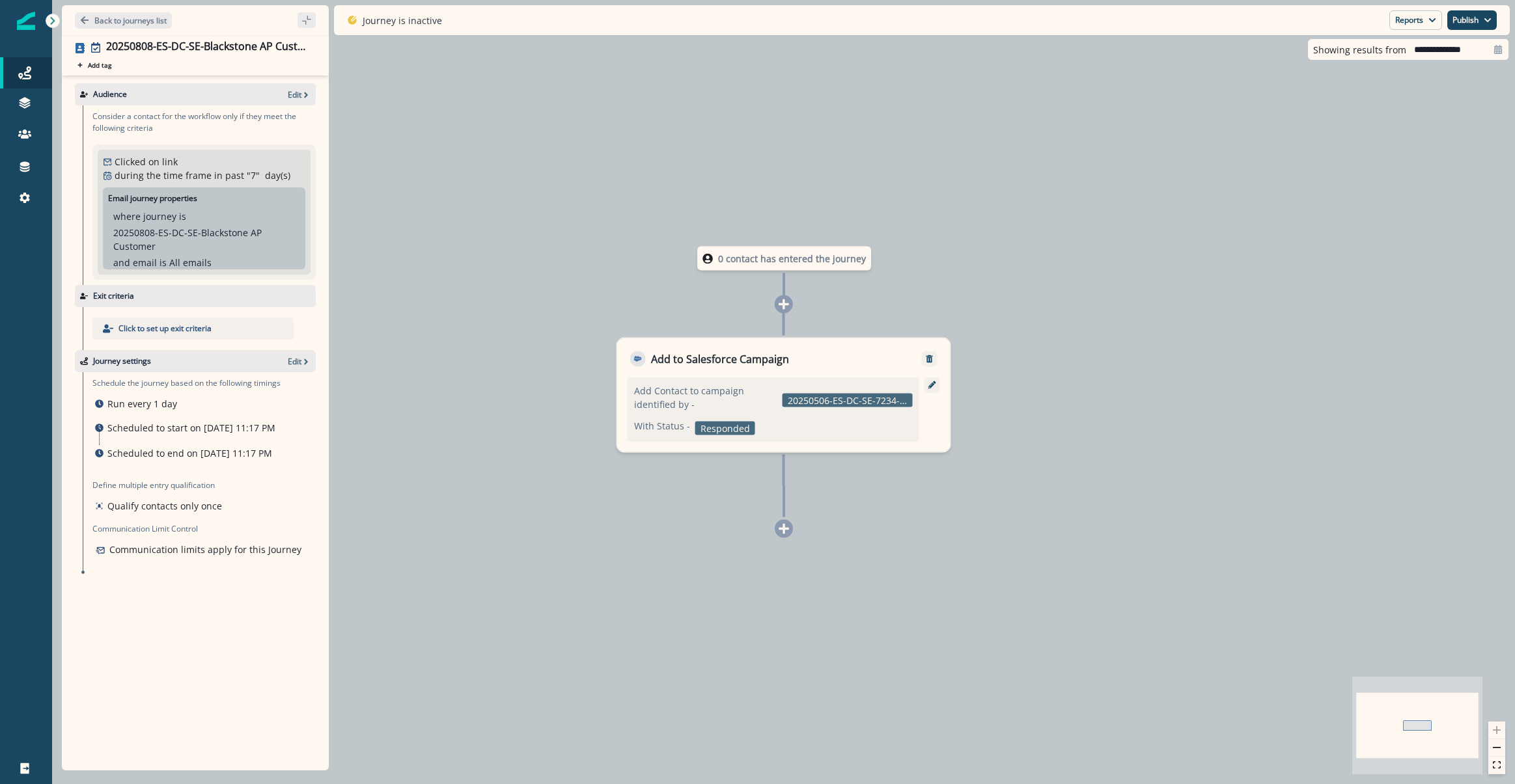
click at [164, 10] on div "Back to journeys list" at bounding box center [194, 20] width 267 height 30
click at [157, 24] on p "Back to journeys list" at bounding box center [130, 20] width 72 height 11
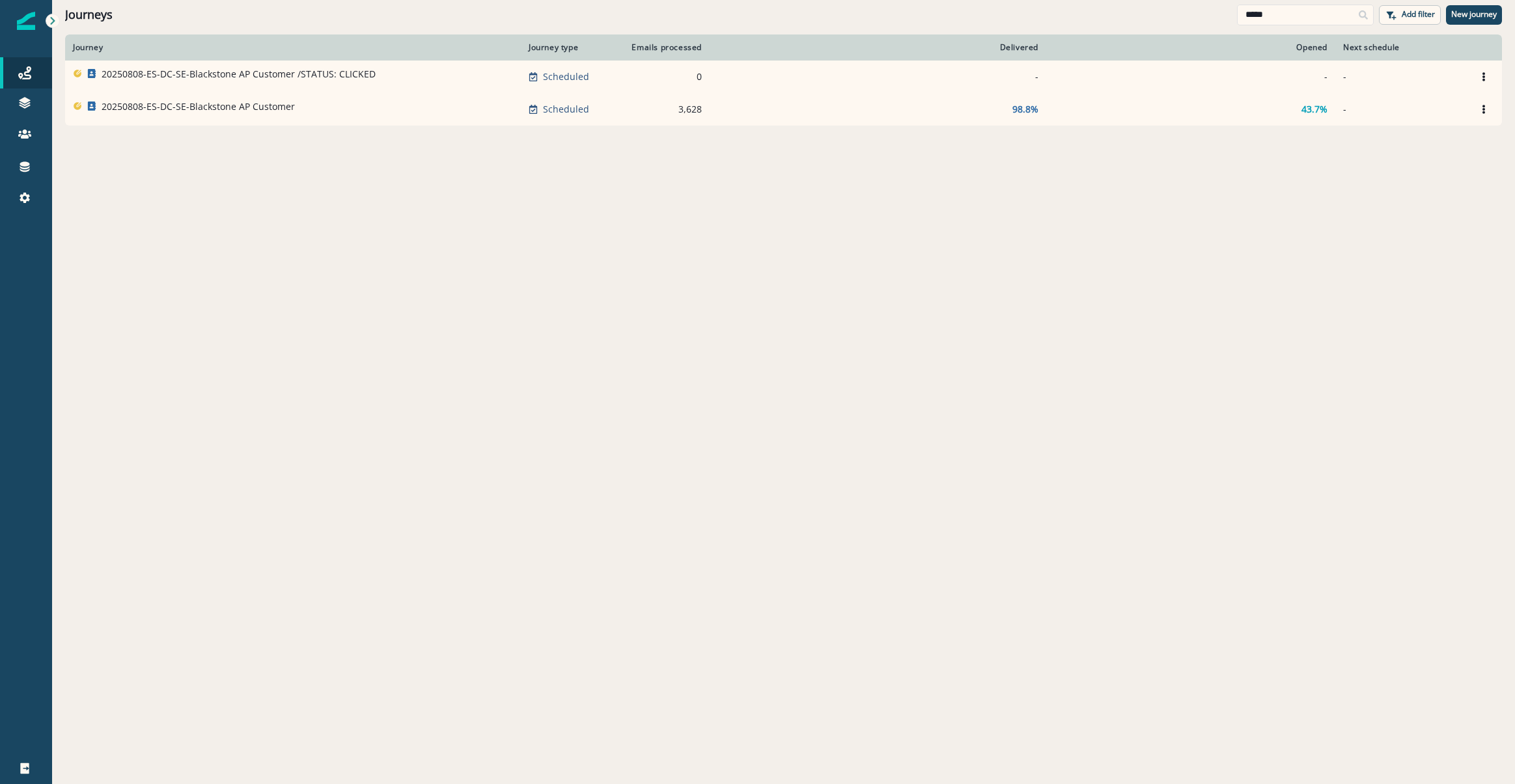
drag, startPoint x: 1303, startPoint y: 336, endPoint x: 1314, endPoint y: 325, distance: 15.6
click at [1304, 336] on div "Journey Journey type Emails processed Delivered Opened Next schedule 20250808-E…" at bounding box center [784, 408] width 1463 height 748
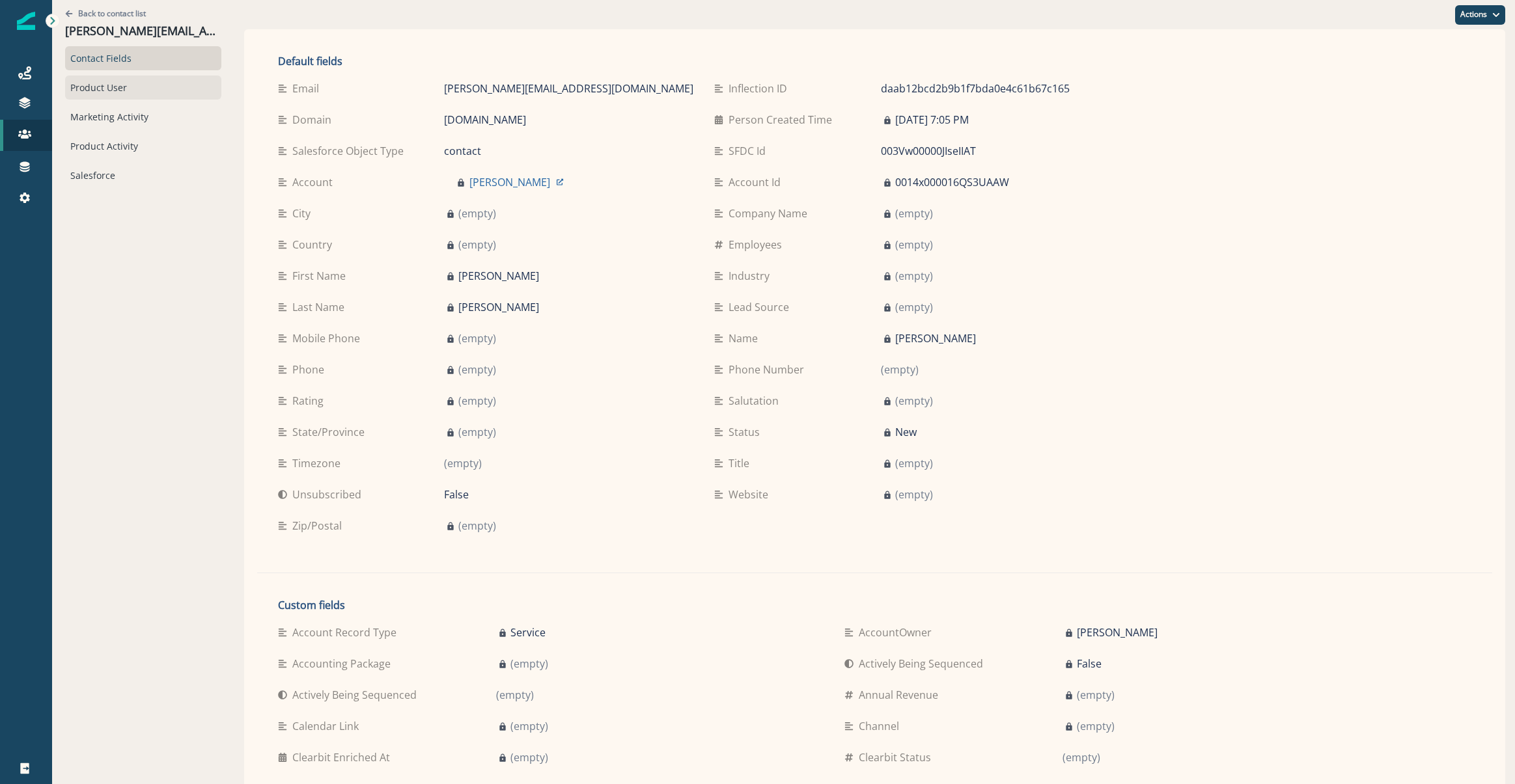
click at [95, 85] on div "Product User" at bounding box center [143, 87] width 157 height 24
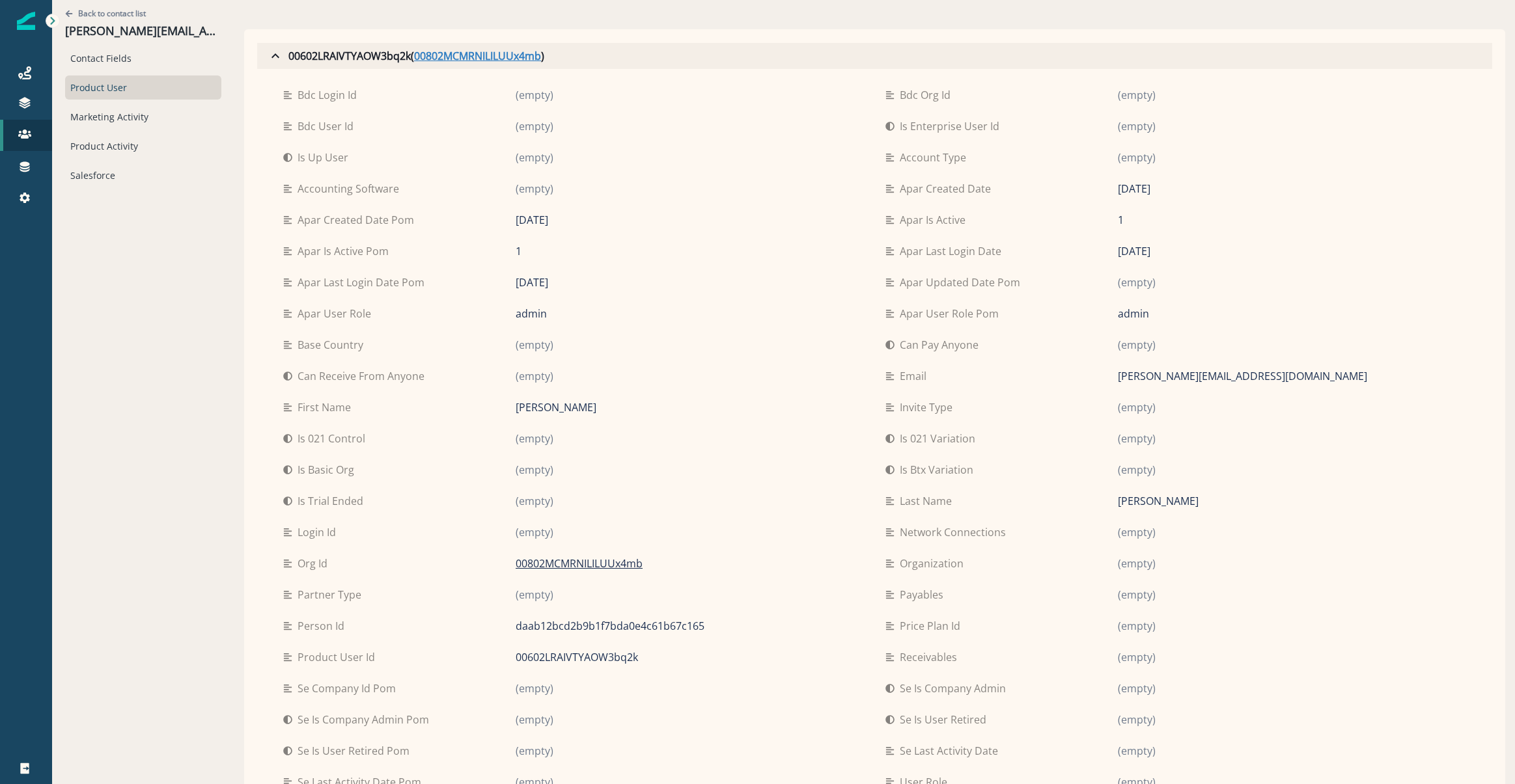
click at [426, 58] on u "00802MCMRNILILUUx4mb" at bounding box center [477, 56] width 127 height 16
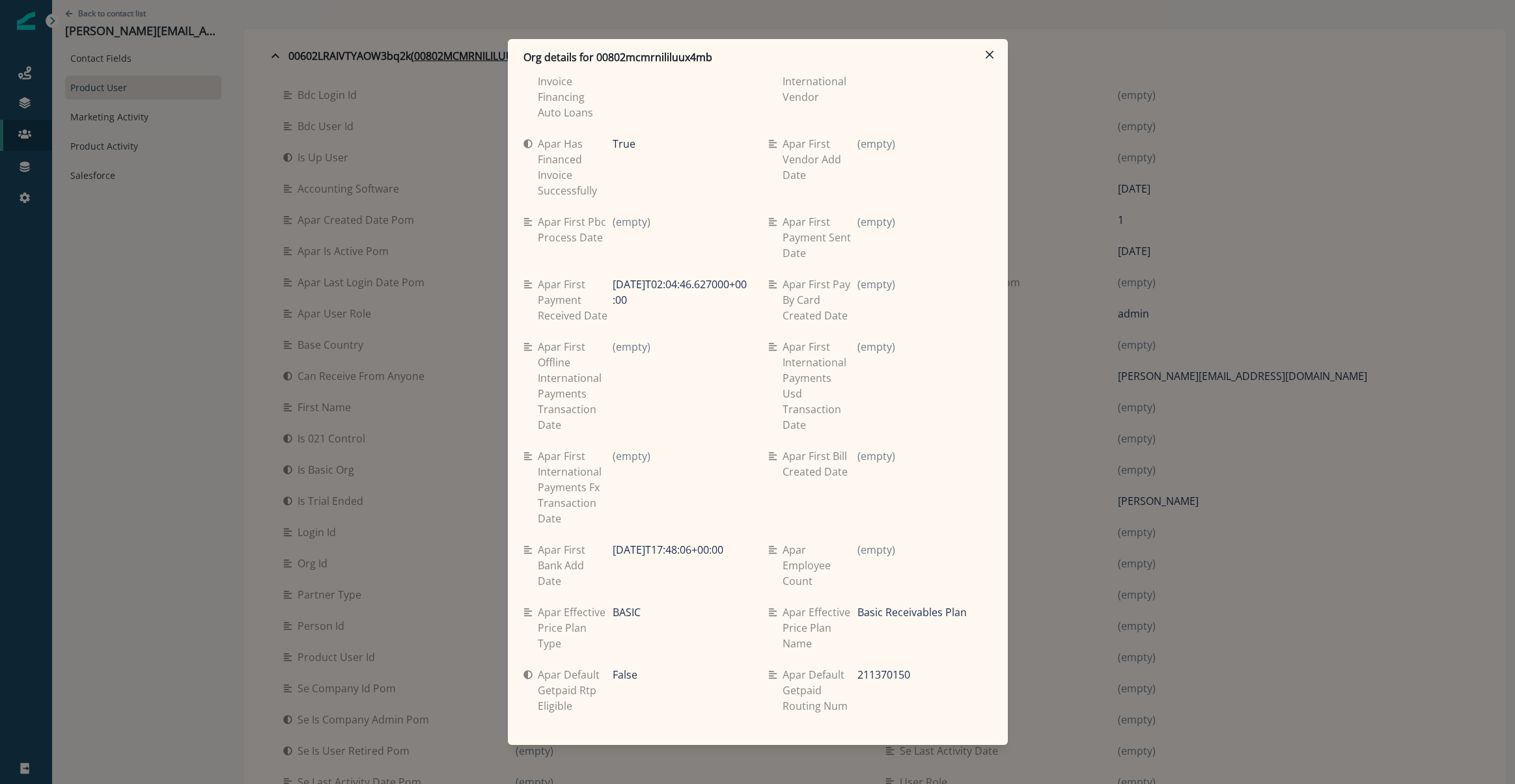
scroll to position [5133, 0]
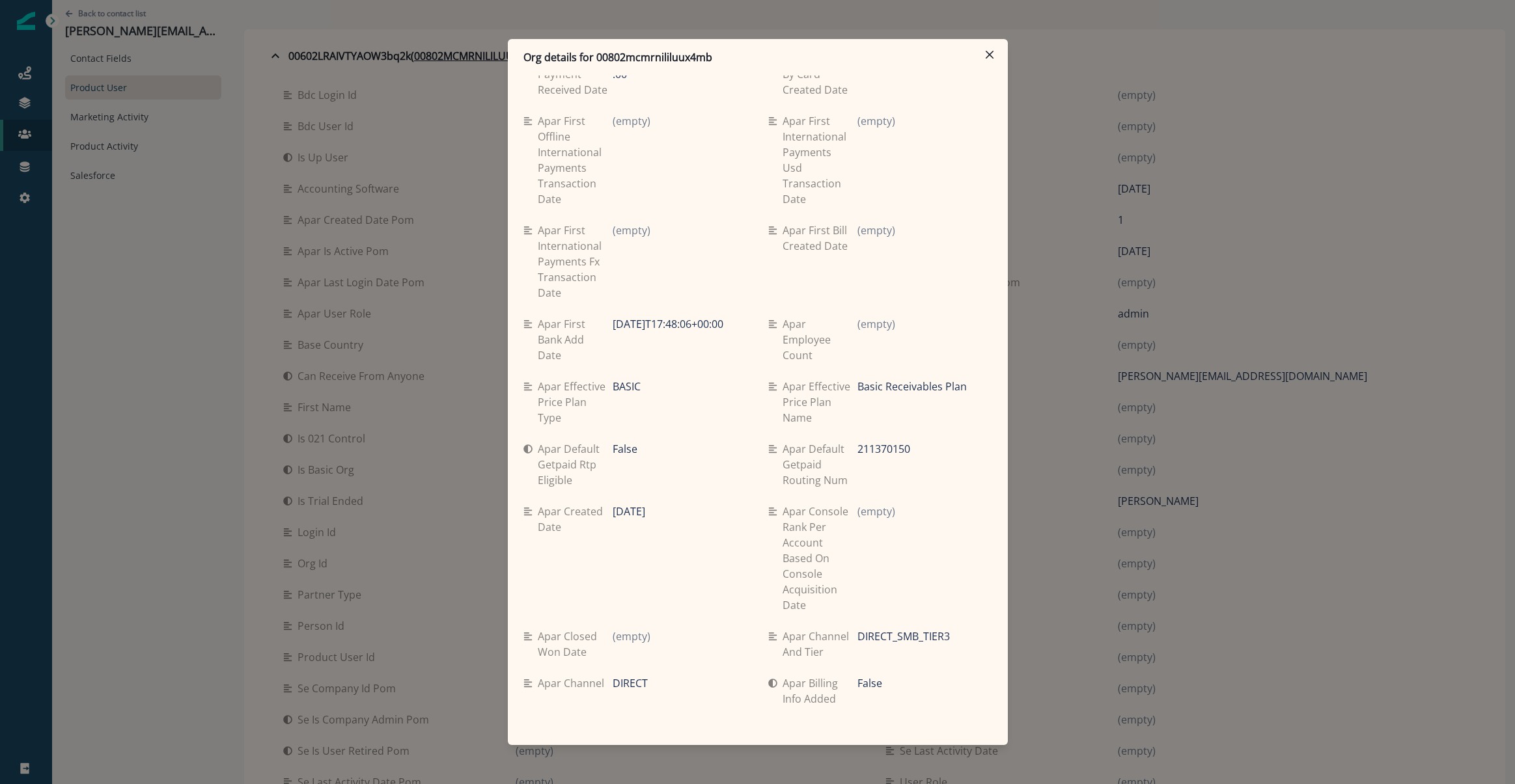
click at [1357, 45] on div "Org details for 00802mcmrnililuux4mb Se travel spend lifetime (empty) Se spend …" at bounding box center [758, 392] width 1515 height 784
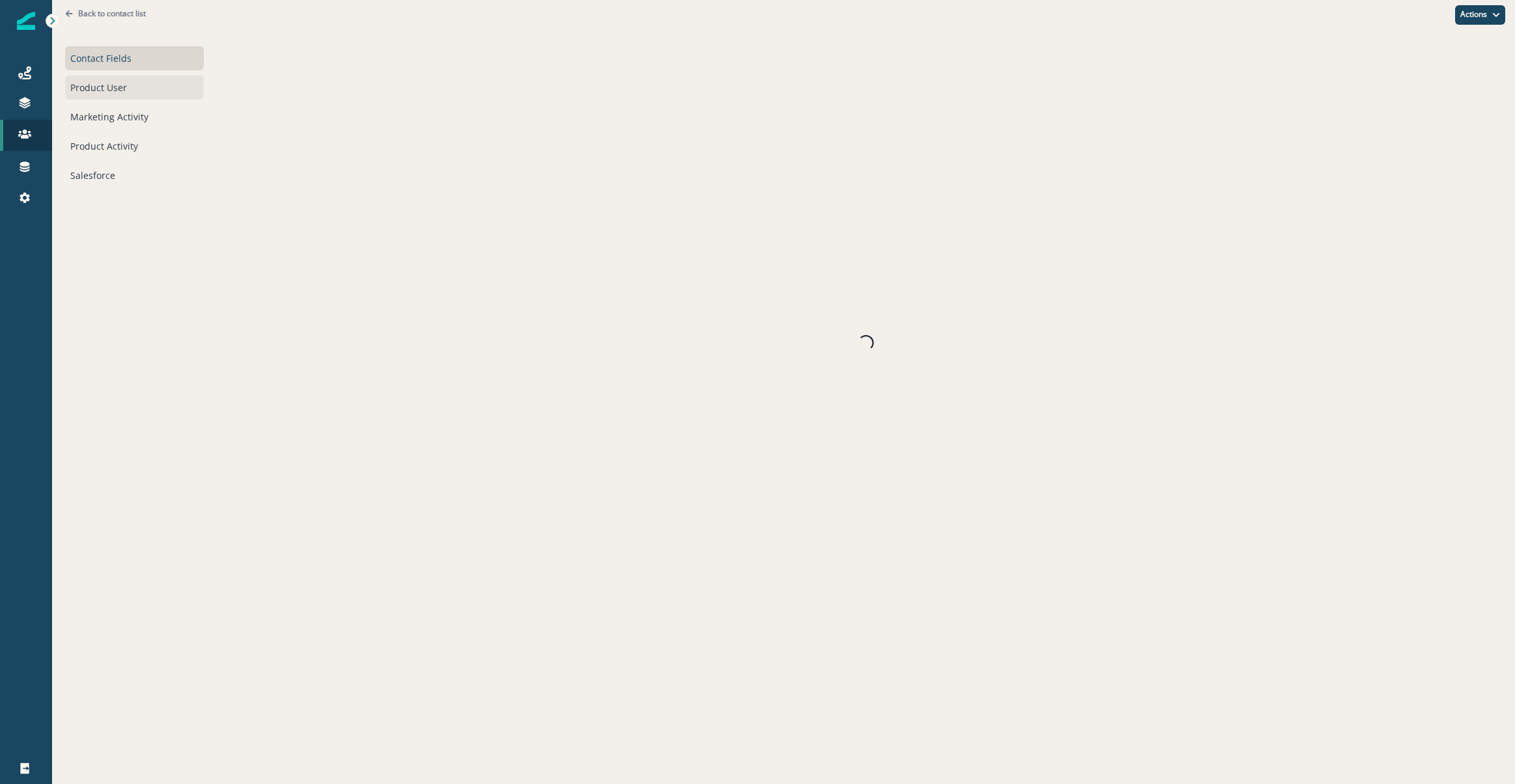
click at [130, 85] on div "Product User" at bounding box center [134, 87] width 139 height 24
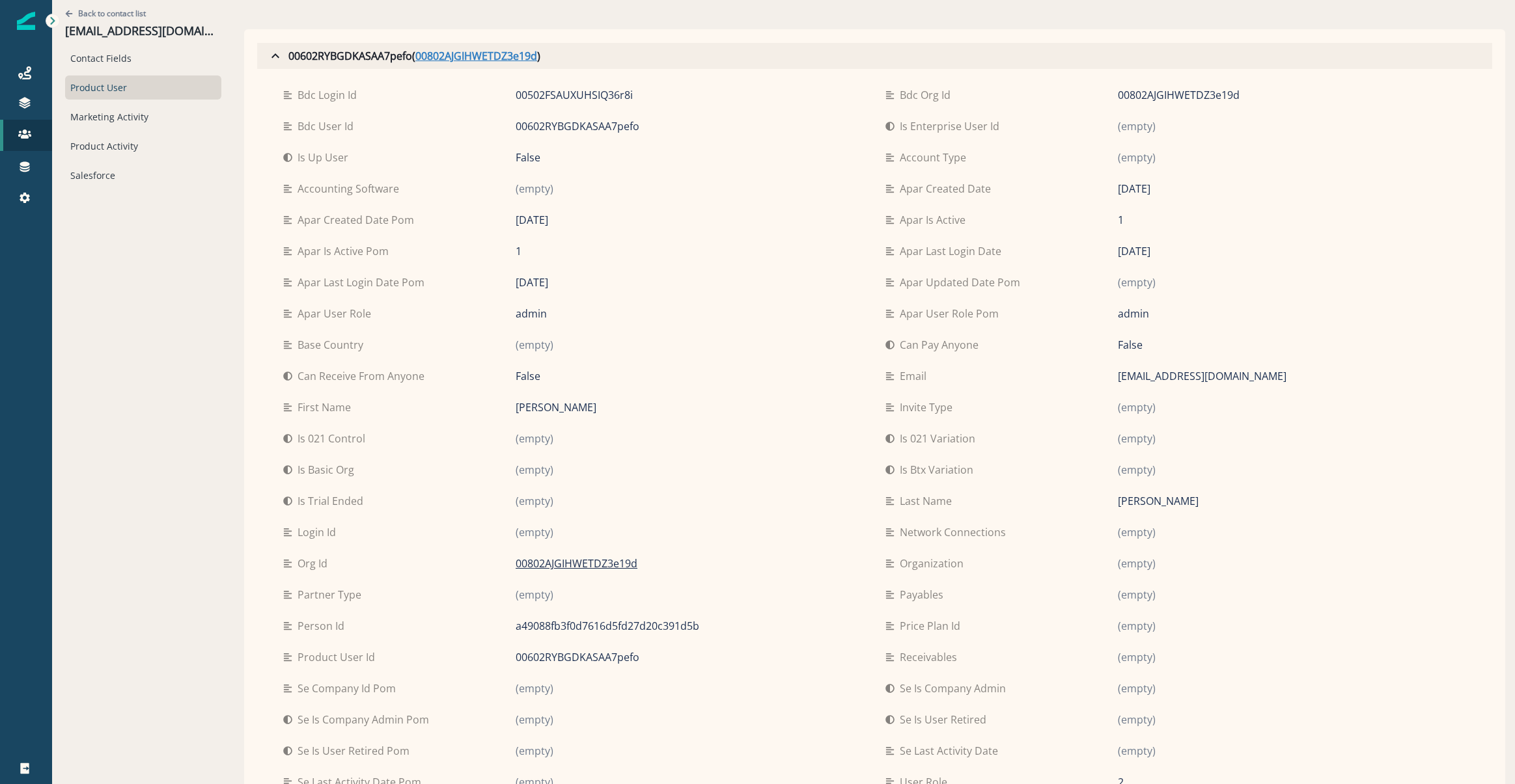
click at [463, 61] on u "00802AJGIHWETDZ3e19d" at bounding box center [476, 56] width 122 height 16
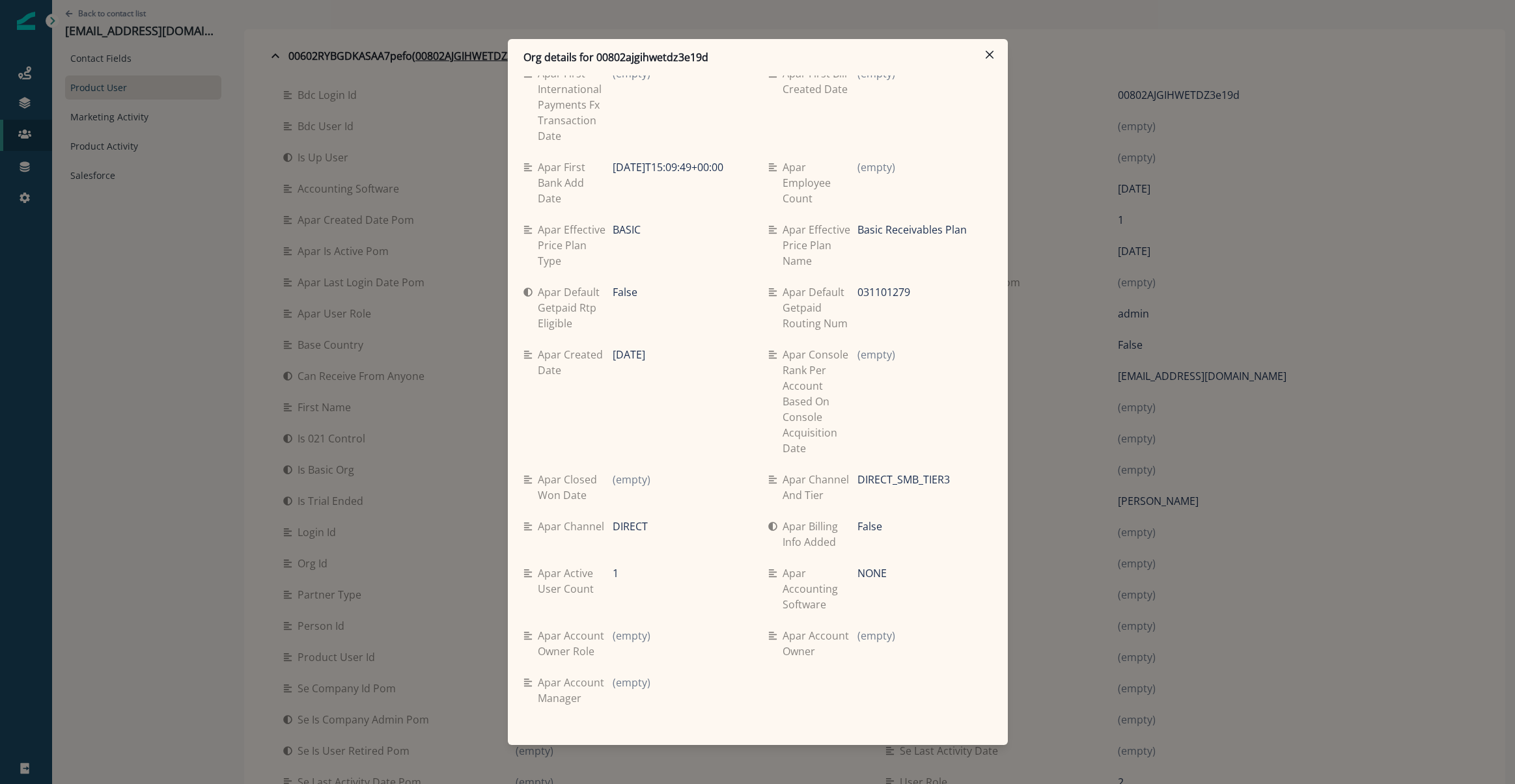
scroll to position [5328, 0]
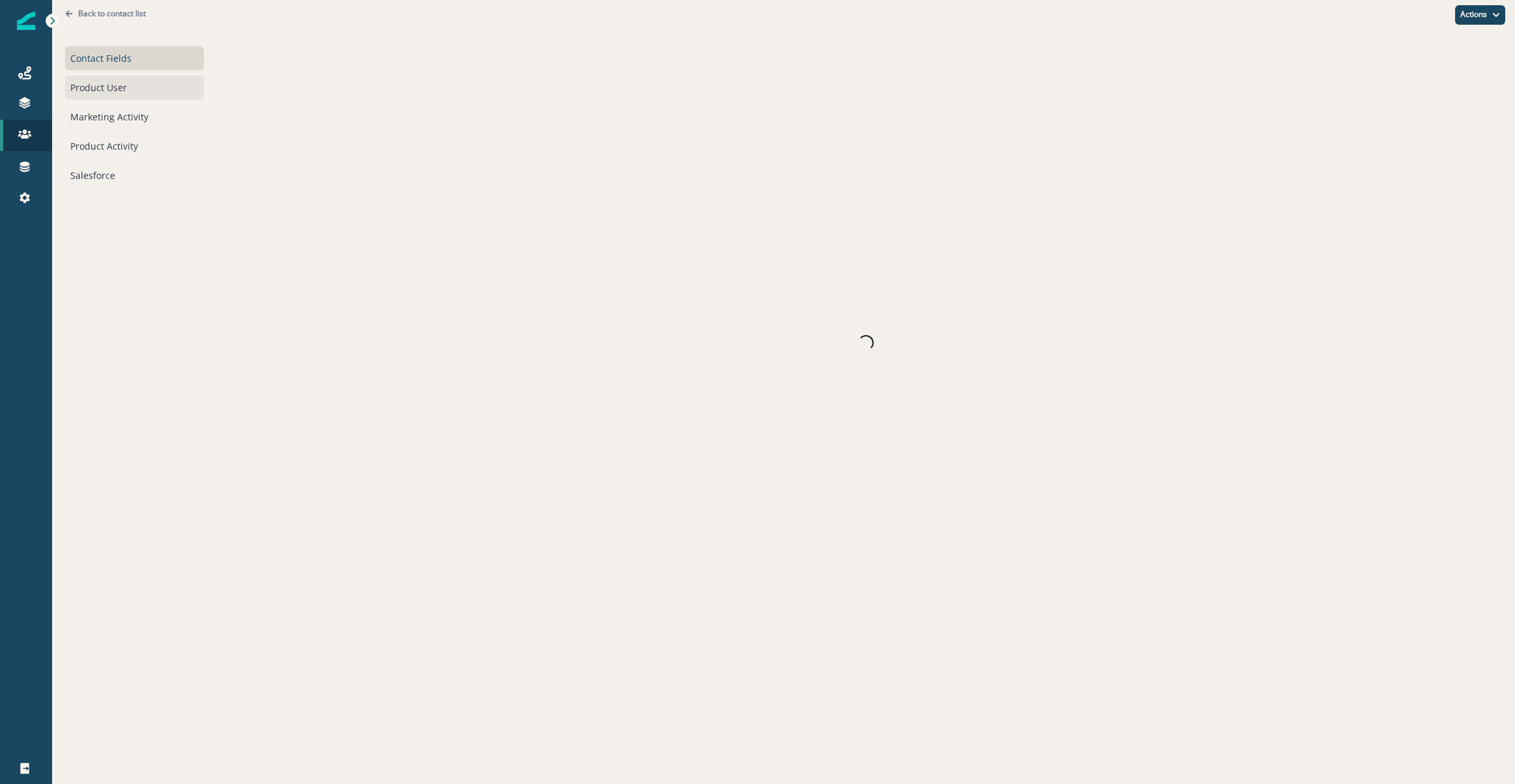
click at [126, 98] on div "Product User" at bounding box center [134, 87] width 139 height 24
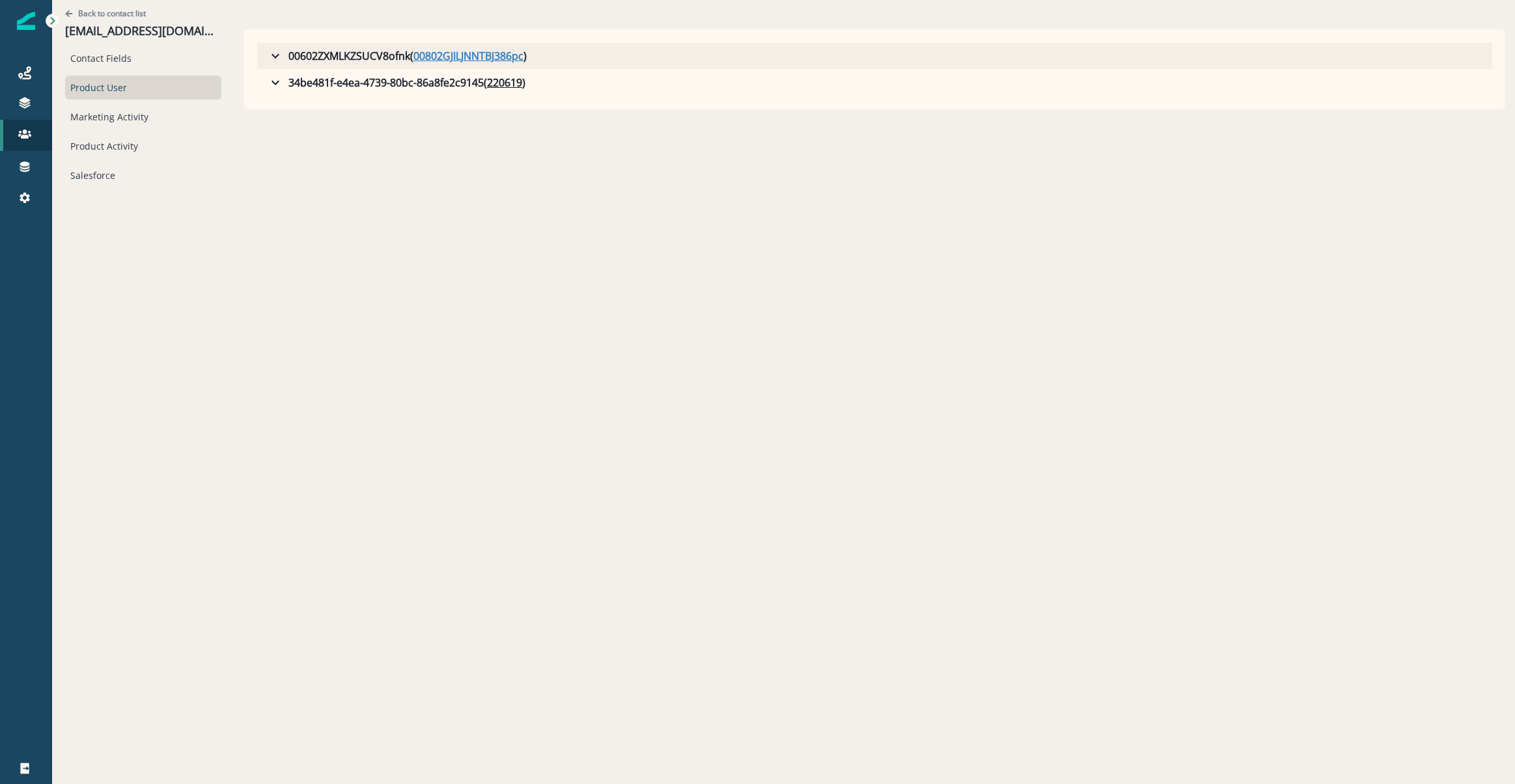
click at [469, 59] on u "00802GJILJNNTBJ386pc" at bounding box center [468, 56] width 110 height 16
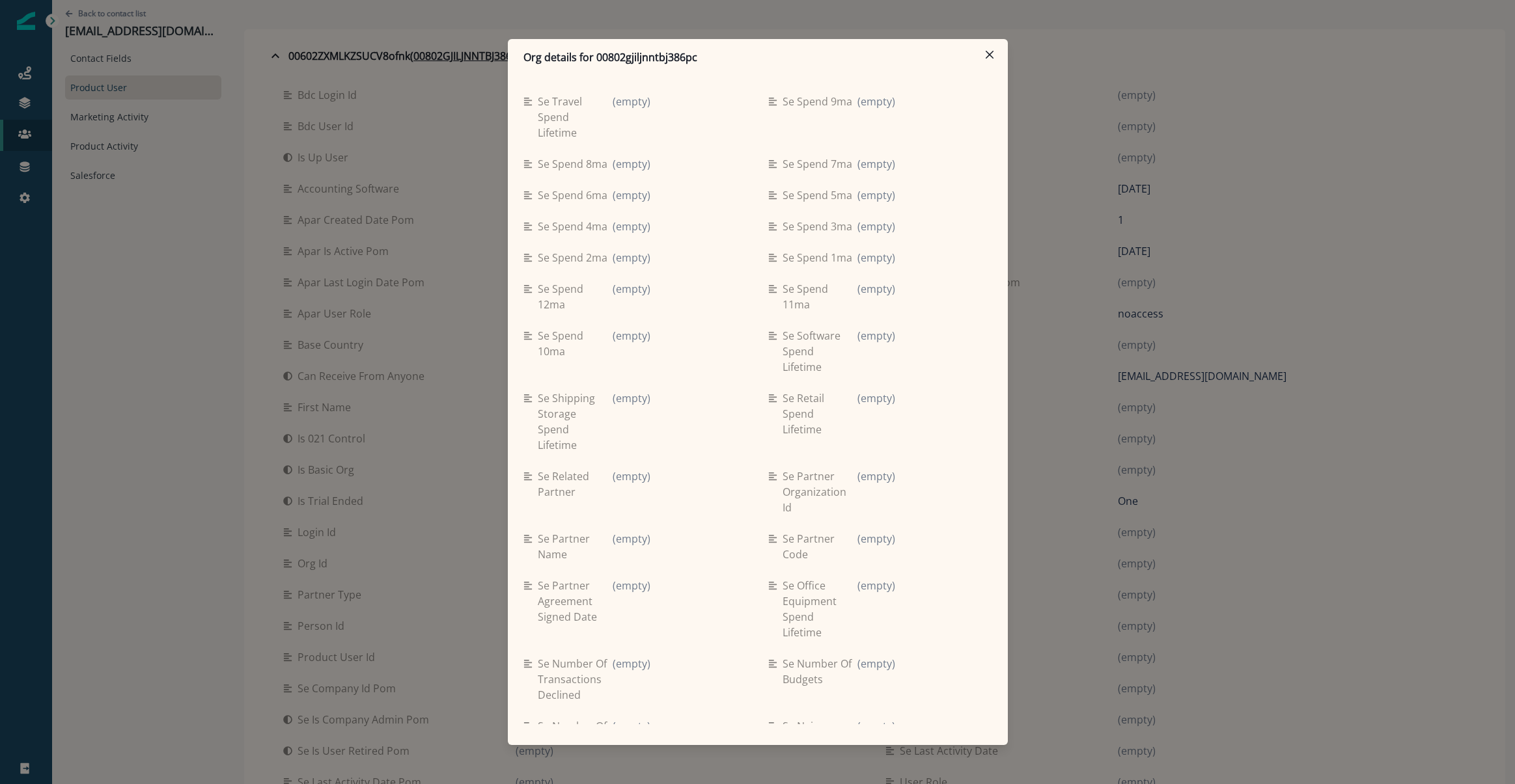
click at [1288, 488] on div "Org details for 00802gjiljnntbj386pc Se travel spend lifetime (empty) Se spend …" at bounding box center [758, 392] width 1515 height 784
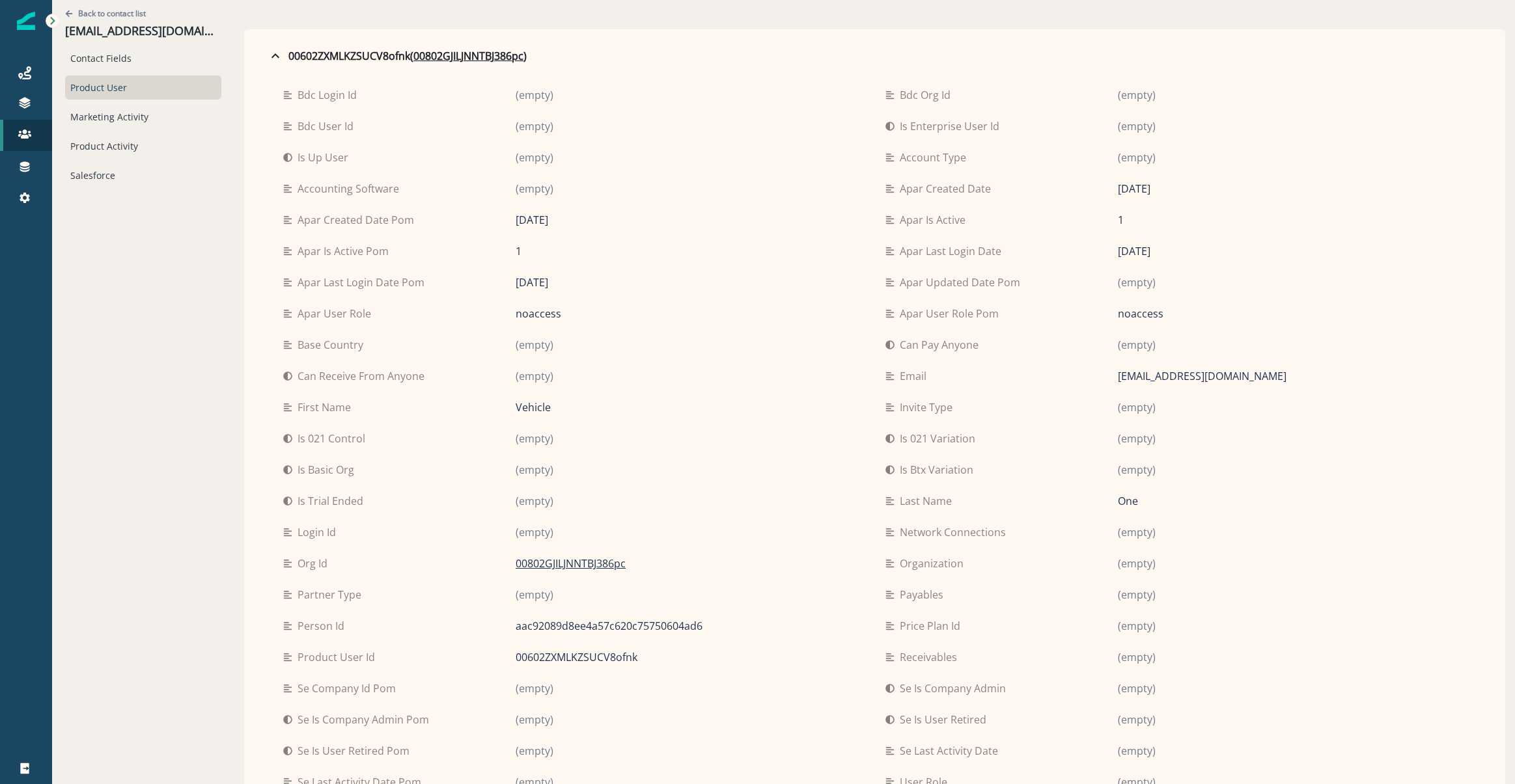
scroll to position [65, 0]
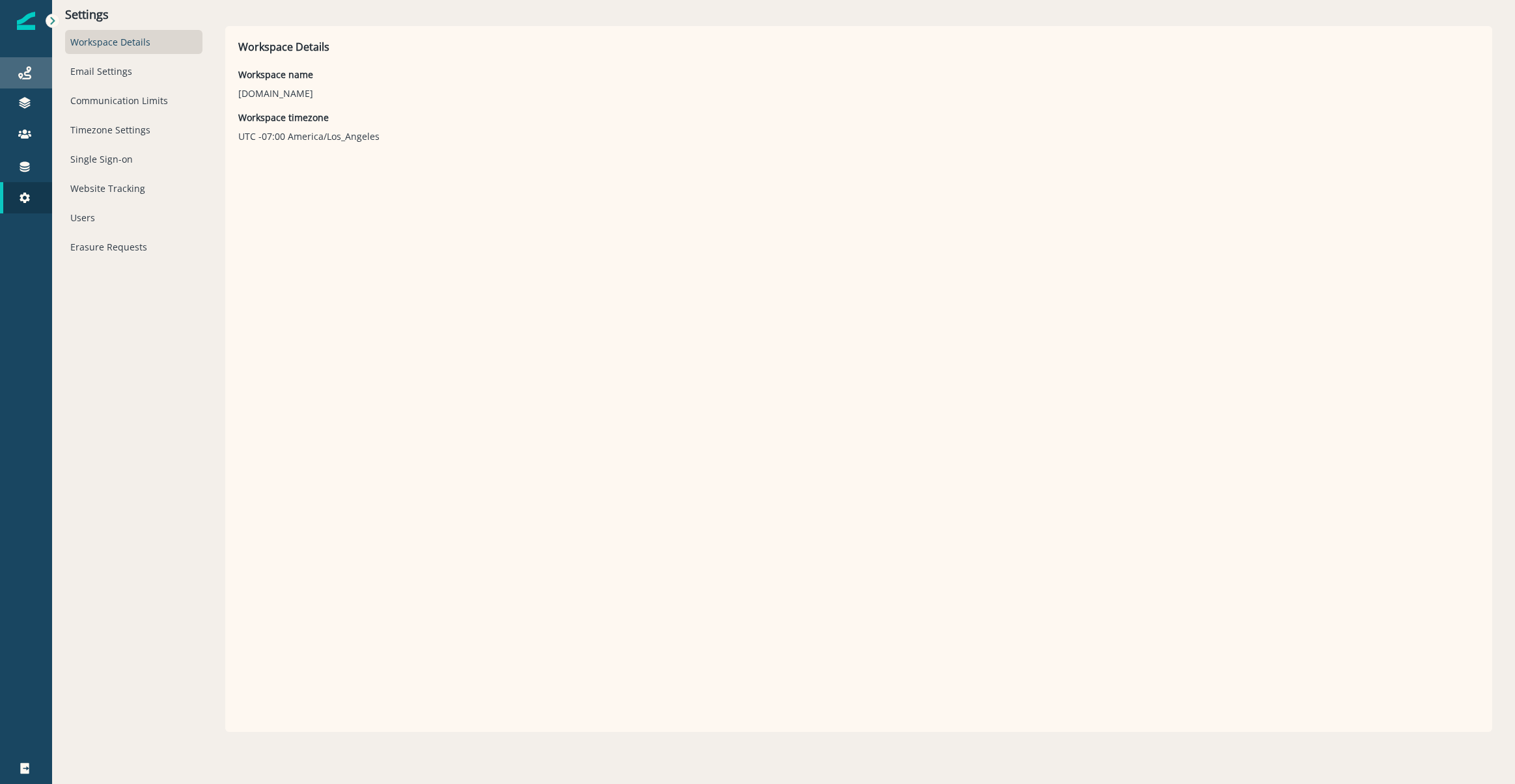
click at [18, 78] on div "Journeys" at bounding box center [25, 72] width 41 height 16
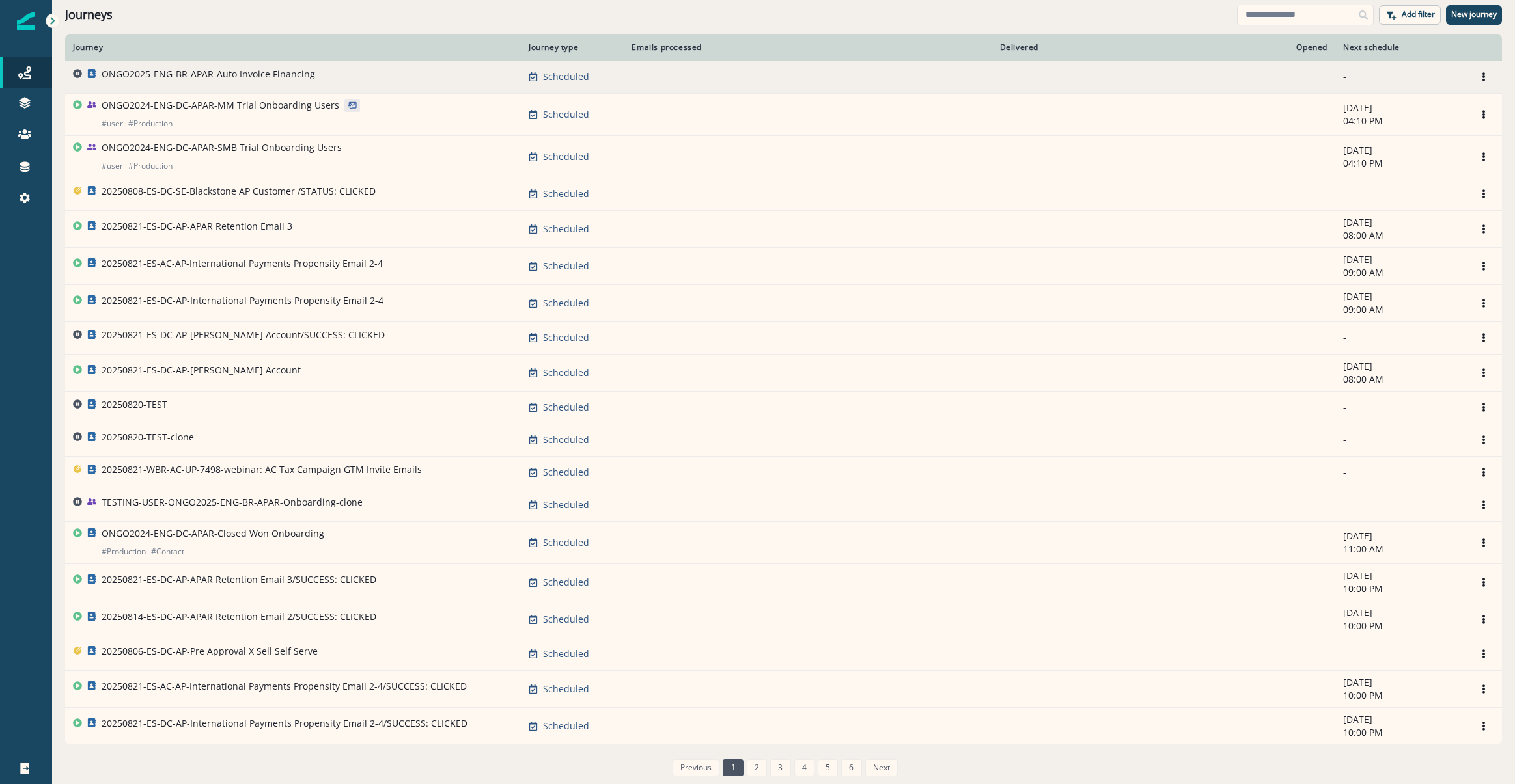
click at [211, 75] on p "ONGO2025-ENG-BR-APAR-Auto Invoice Financing" at bounding box center [209, 73] width 214 height 13
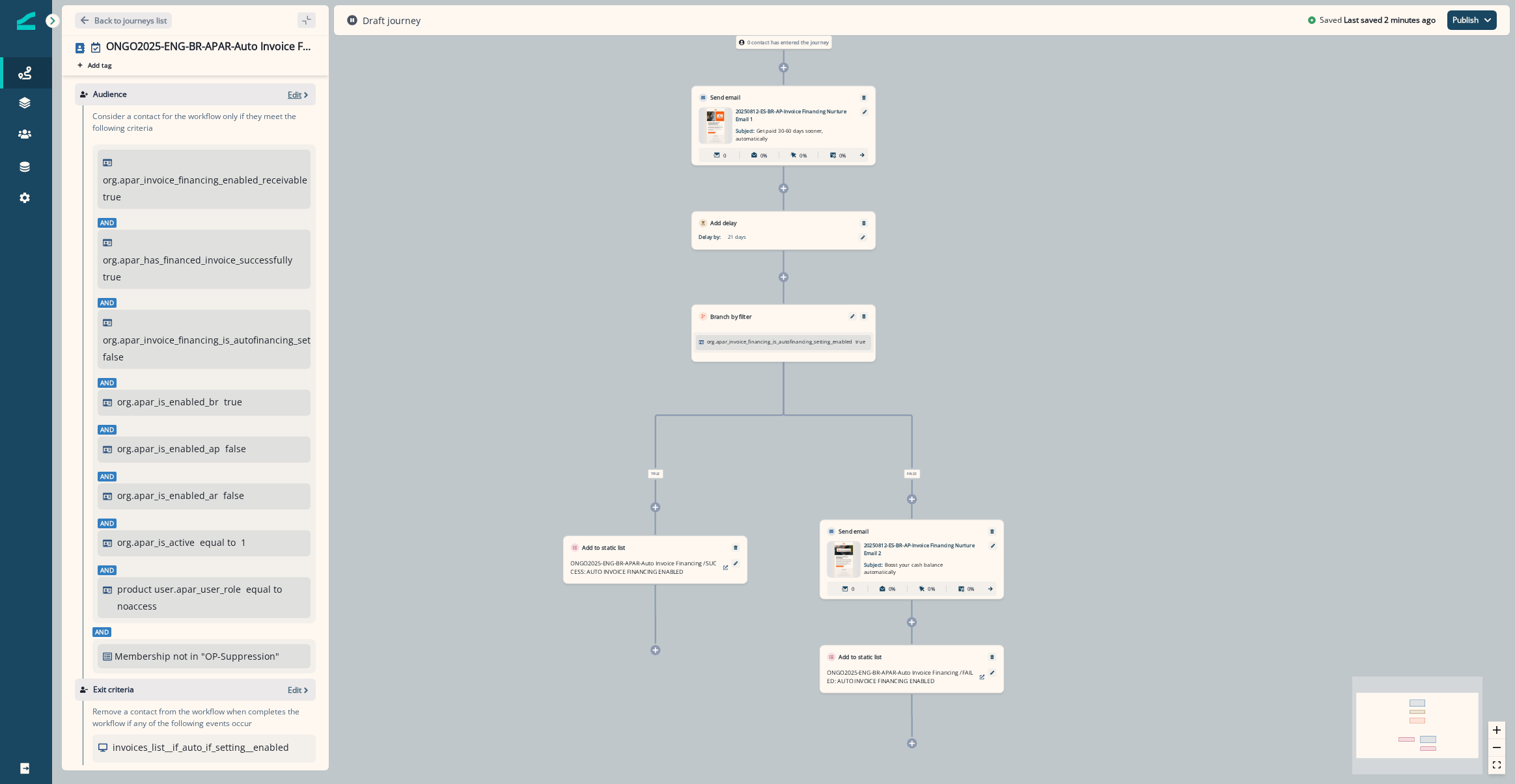
click at [288, 90] on p "Edit" at bounding box center [295, 94] width 13 height 11
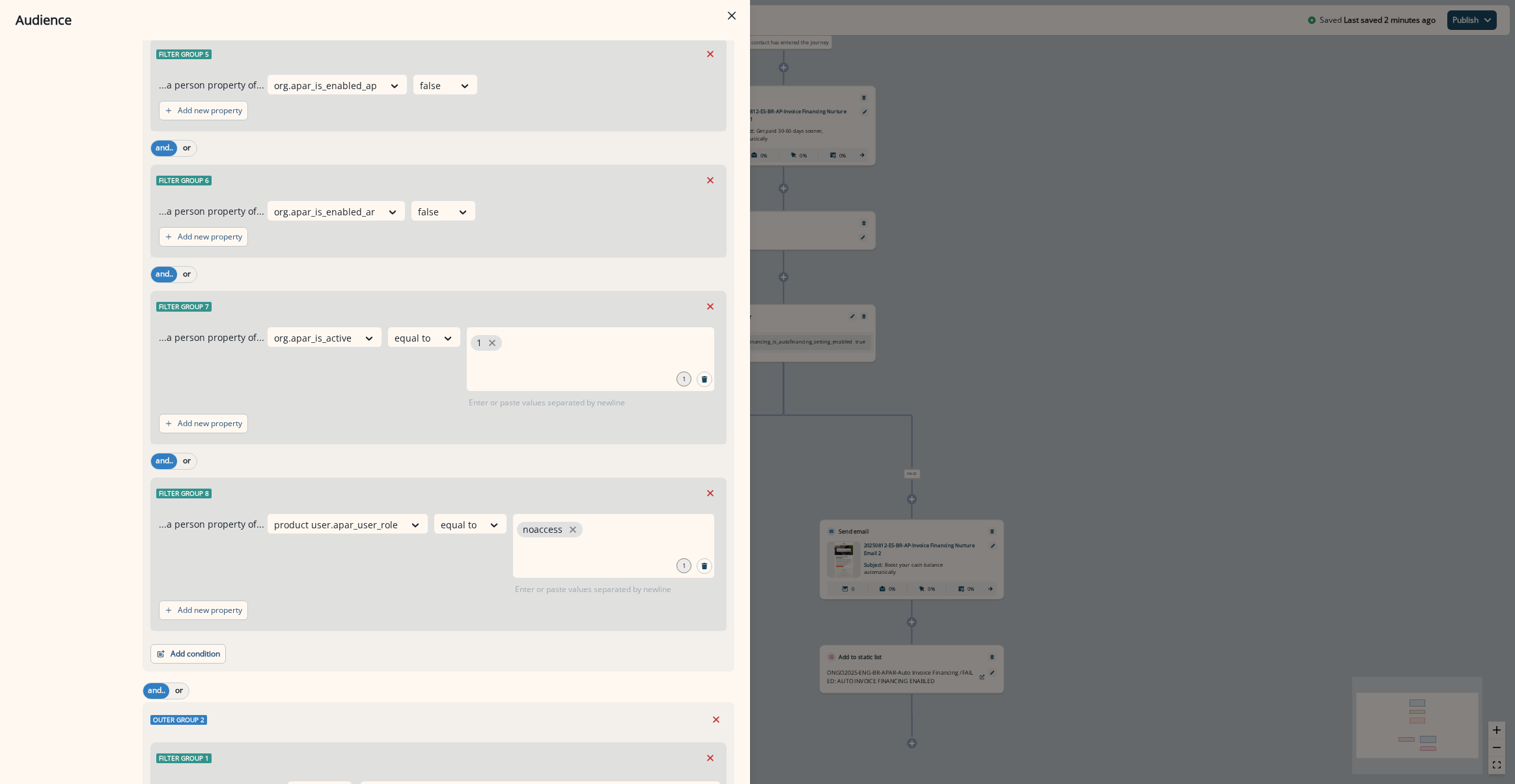
scroll to position [721, 0]
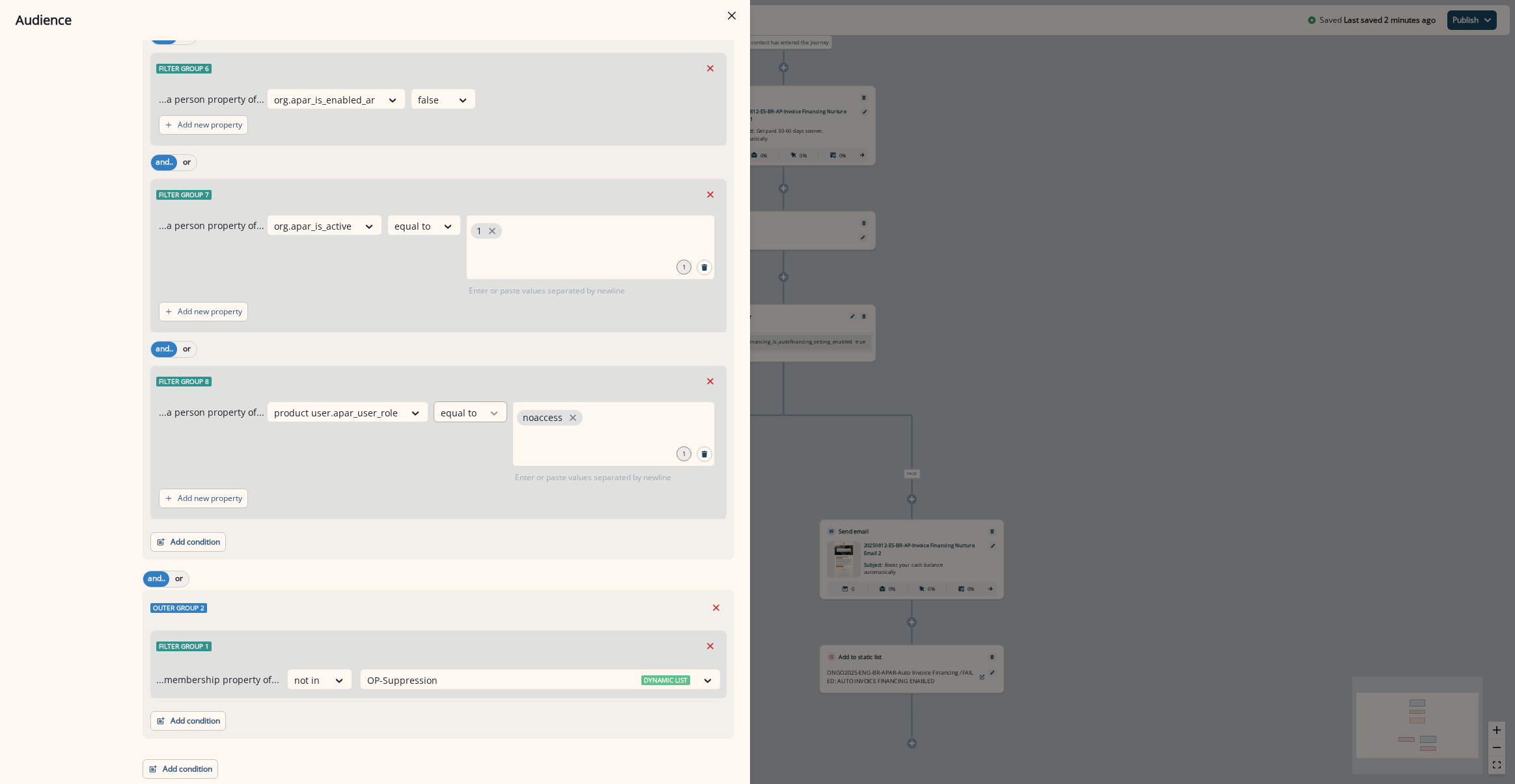
click at [421, 406] on icon at bounding box center [415, 412] width 12 height 13
click at [469, 442] on div "not equal to" at bounding box center [476, 442] width 102 height 24
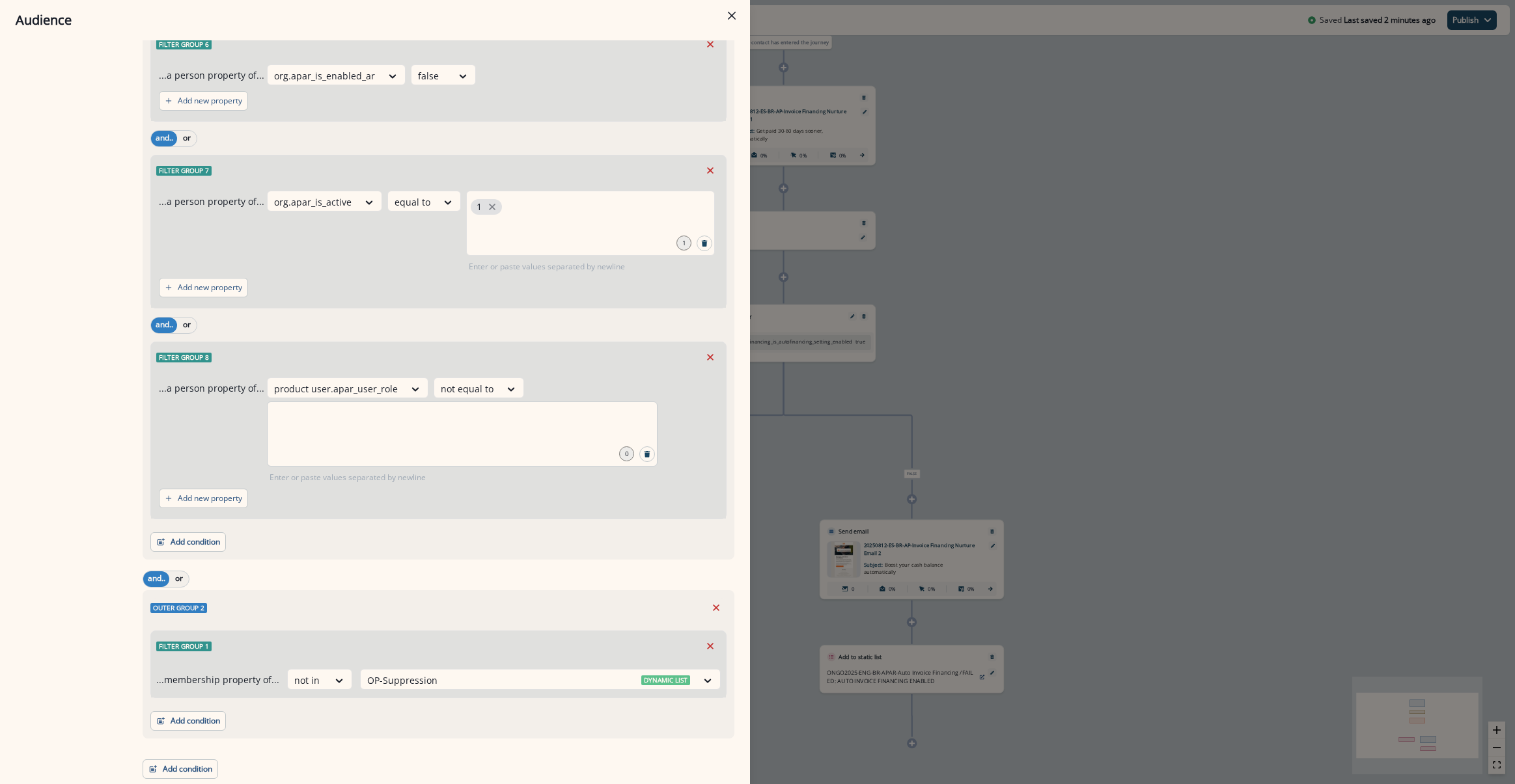
click at [377, 432] on div at bounding box center [462, 433] width 391 height 65
type input "********"
drag, startPoint x: 277, startPoint y: 782, endPoint x: 1101, endPoint y: 442, distance: 891.4
click at [1101, 442] on div "Audience Preview dynamic list All contact s who have, Outer group 1 Filter grou…" at bounding box center [758, 392] width 1515 height 784
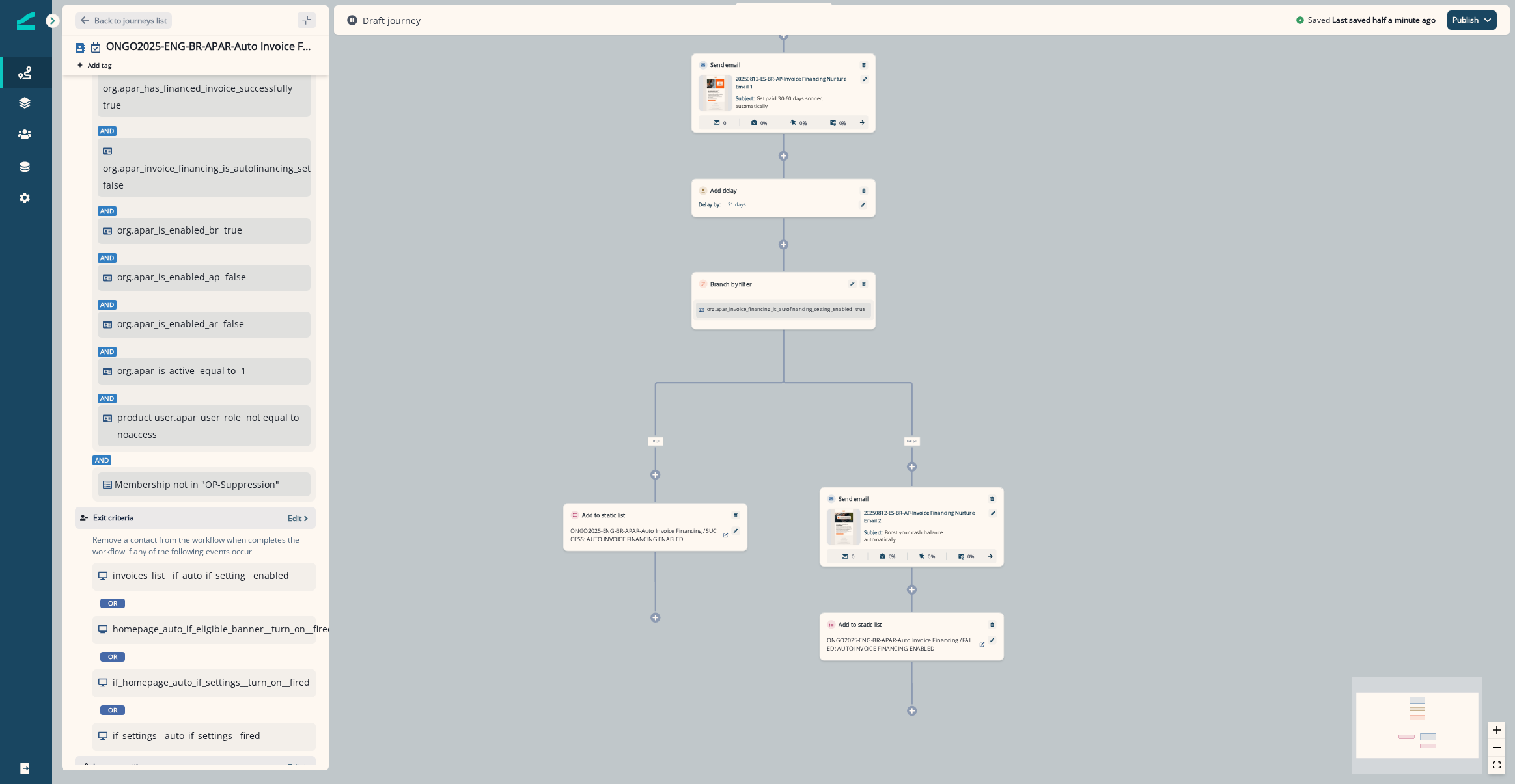
scroll to position [0, 0]
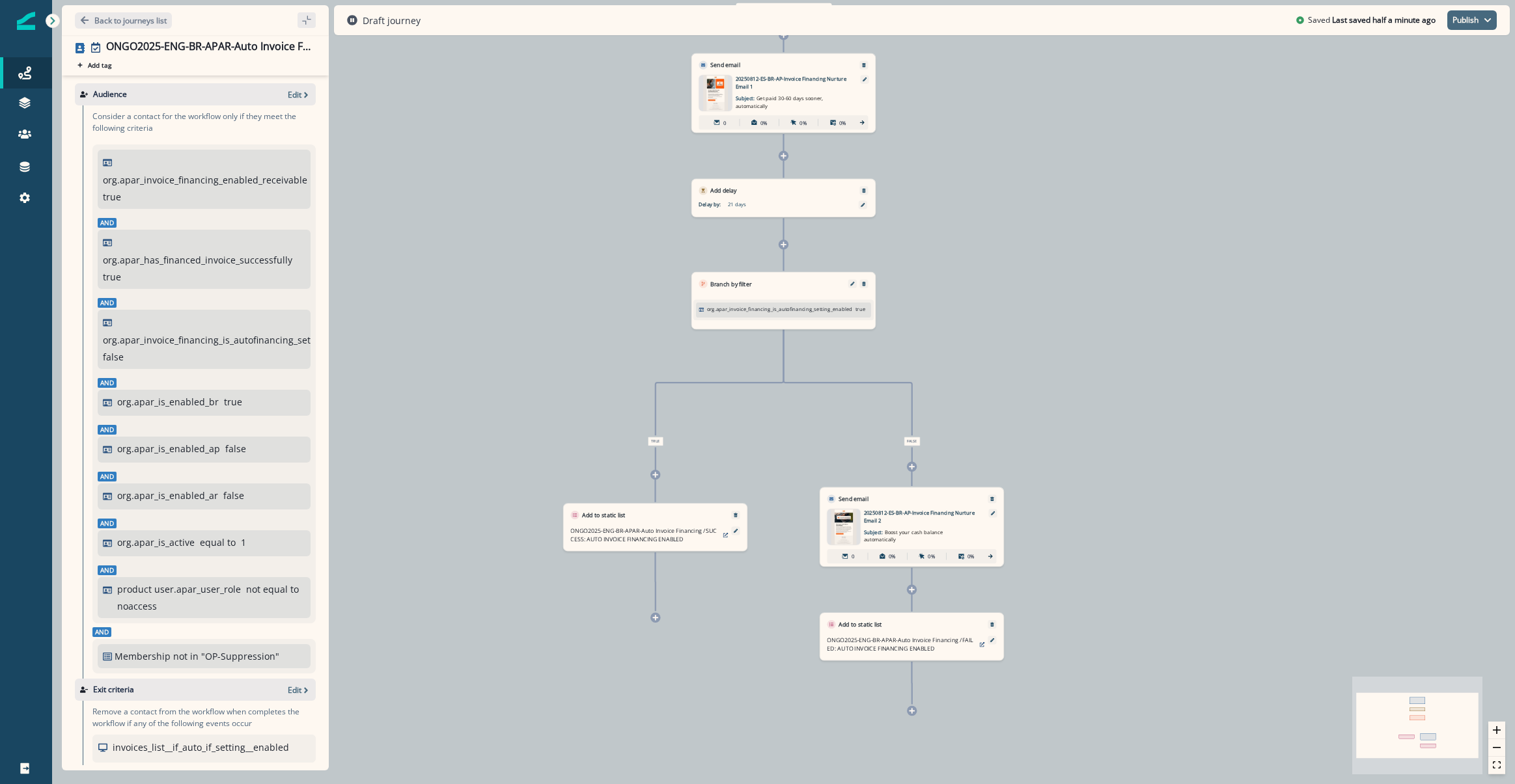
click at [1460, 18] on button "Publish" at bounding box center [1471, 19] width 50 height 19
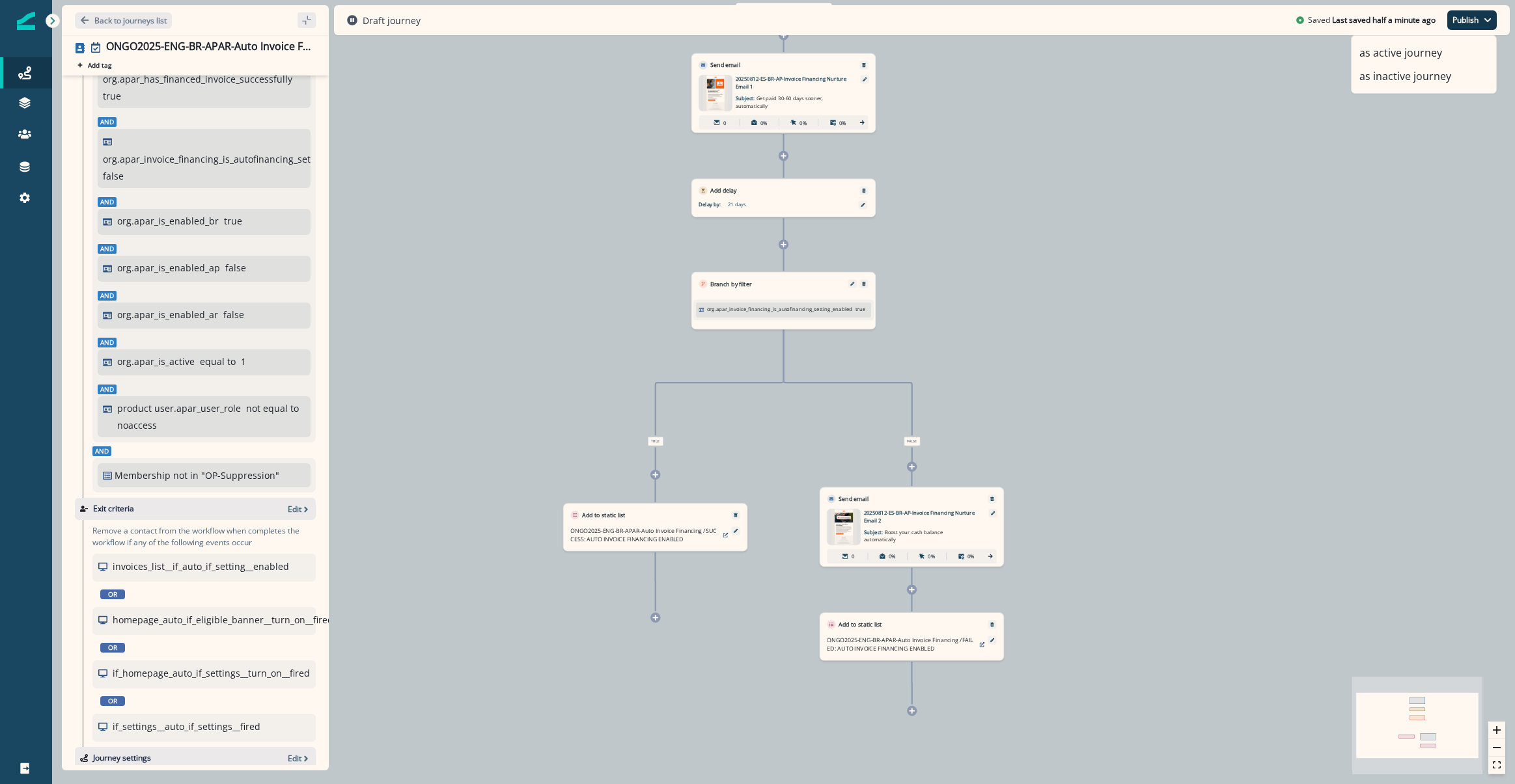
scroll to position [390, 0]
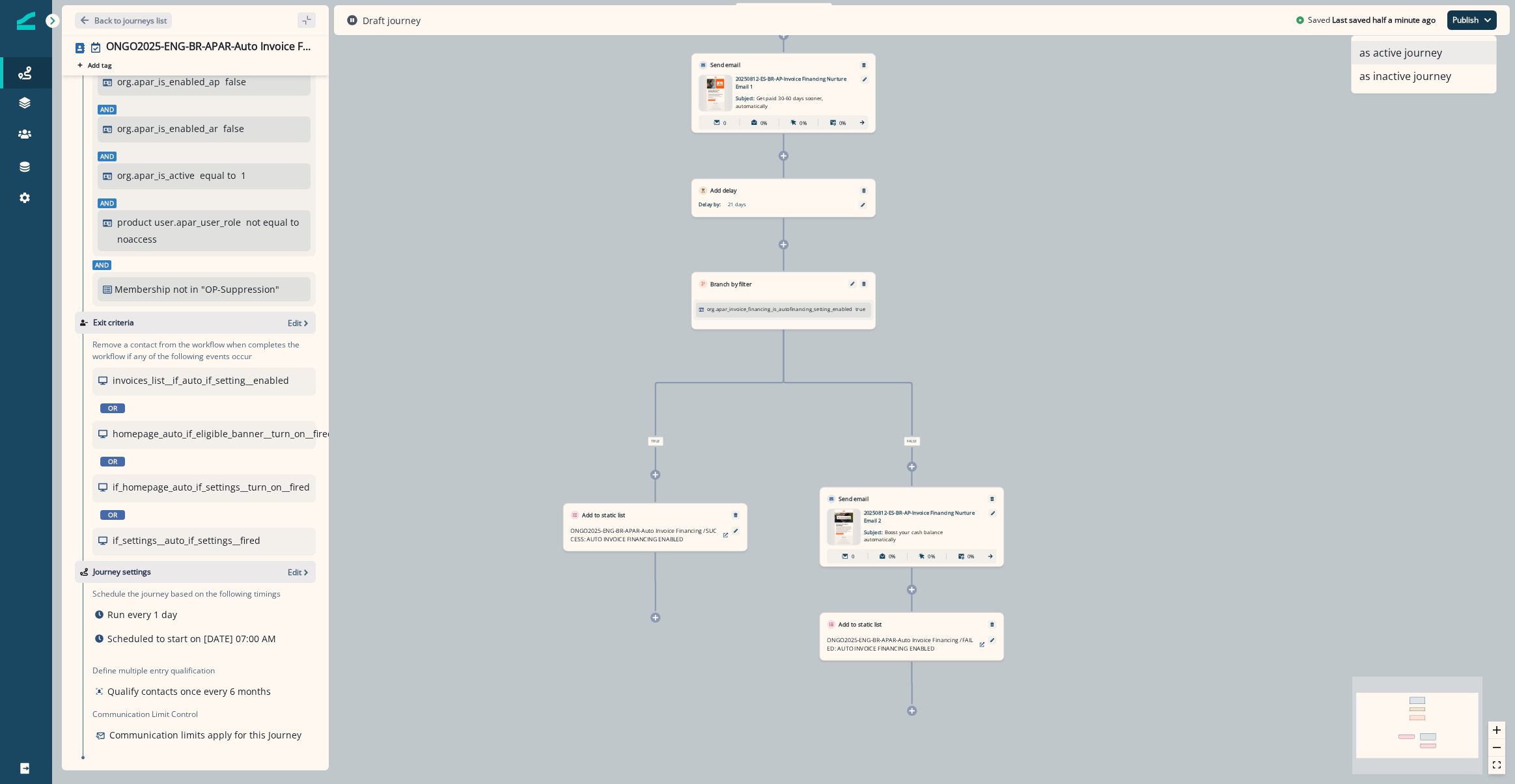
click at [1441, 50] on button "as active journey" at bounding box center [1423, 53] width 145 height 24
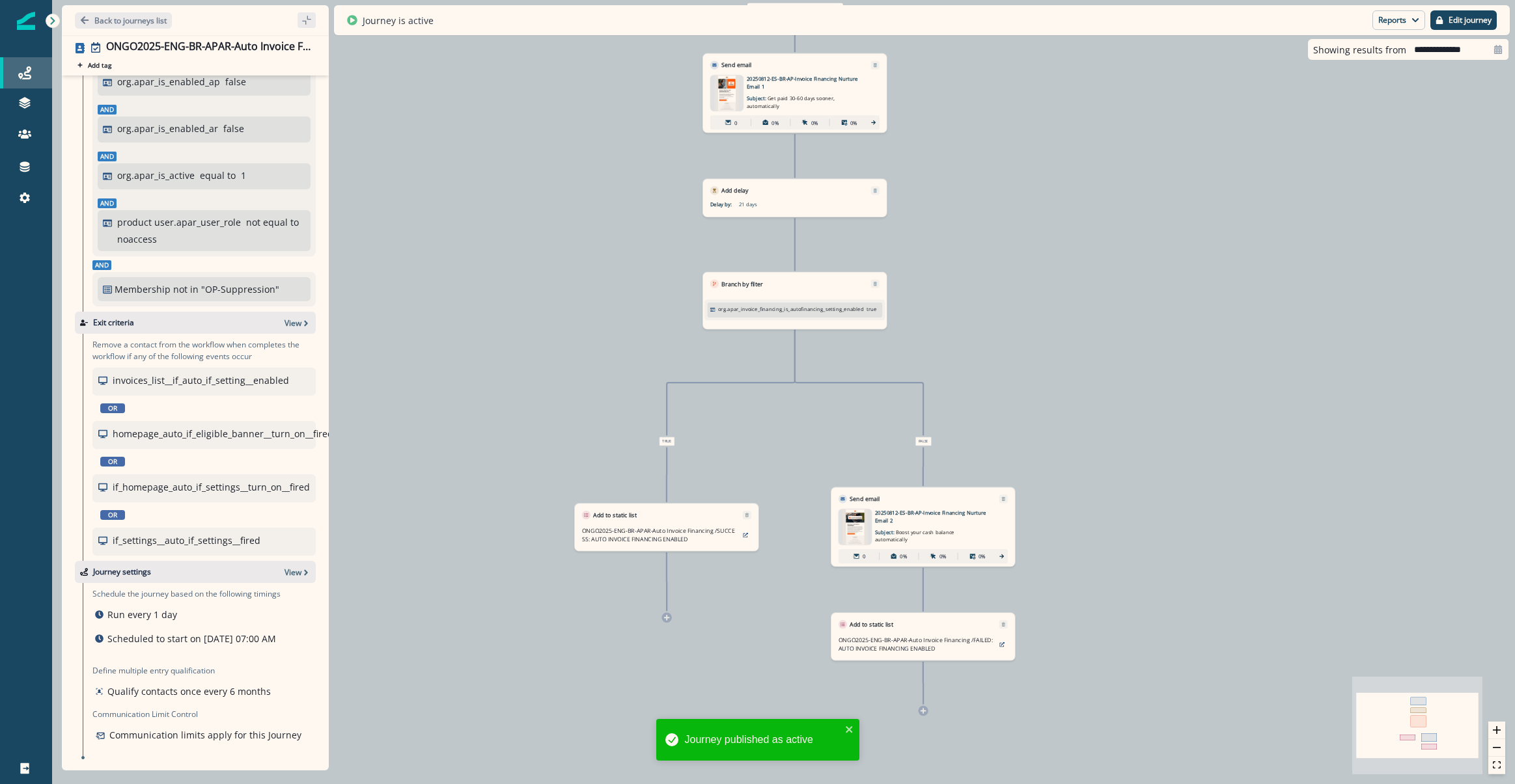
drag, startPoint x: 16, startPoint y: 67, endPoint x: 16, endPoint y: 77, distance: 10.0
click at [16, 67] on div "Journeys" at bounding box center [25, 72] width 41 height 16
